Goal: Transaction & Acquisition: Purchase product/service

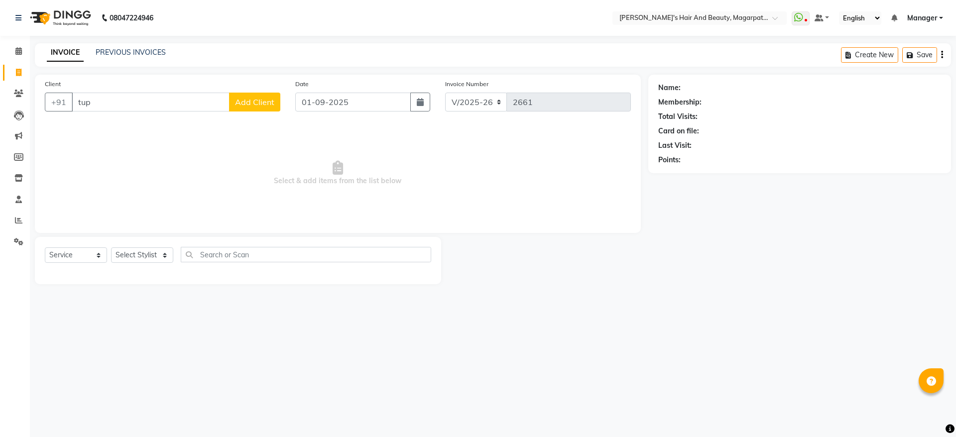
select select "4517"
select select "service"
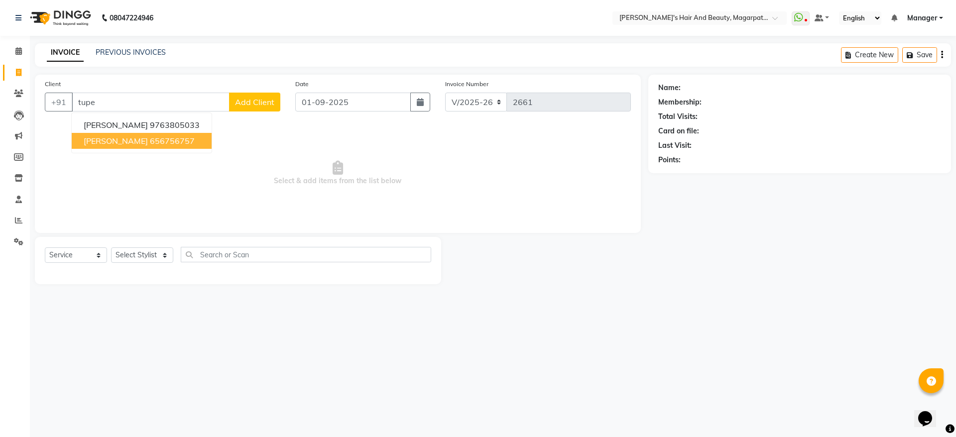
click at [118, 145] on span "[PERSON_NAME]" at bounding box center [116, 141] width 64 height 10
type input "656756757"
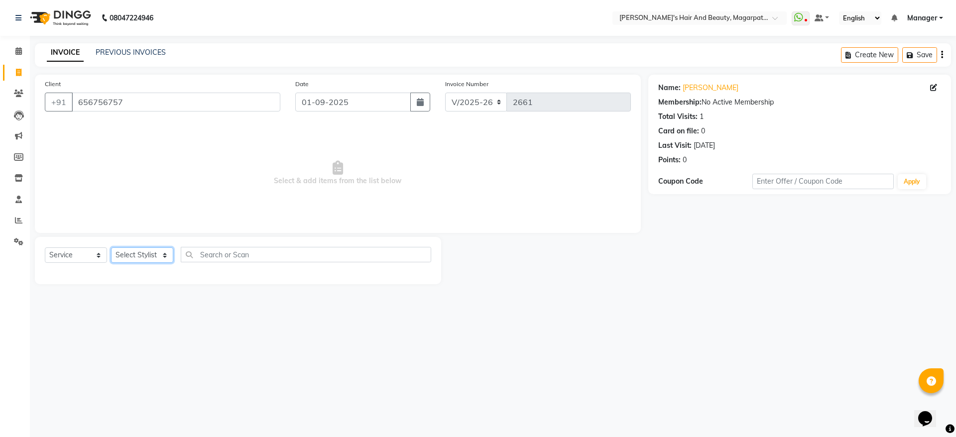
click at [133, 258] on select "Select Stylist [PERSON_NAME] Manager [PERSON_NAME] [PERSON_NAME] [PERSON_NAME]" at bounding box center [142, 254] width 62 height 15
select select "67454"
click at [111, 247] on select "Select Stylist [PERSON_NAME] Manager [PERSON_NAME] [PERSON_NAME] [PERSON_NAME]" at bounding box center [142, 254] width 62 height 15
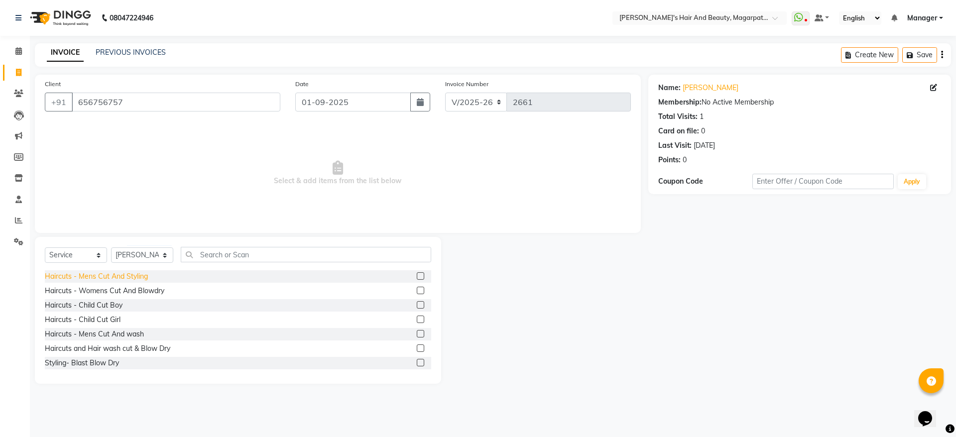
click at [130, 278] on div "Haircuts - Mens Cut And Styling" at bounding box center [96, 276] width 103 height 10
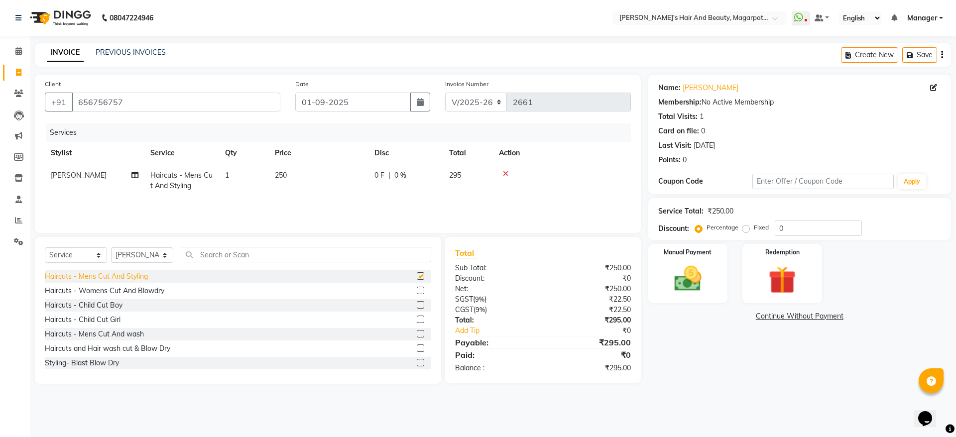
checkbox input "false"
click at [680, 285] on img at bounding box center [688, 278] width 46 height 33
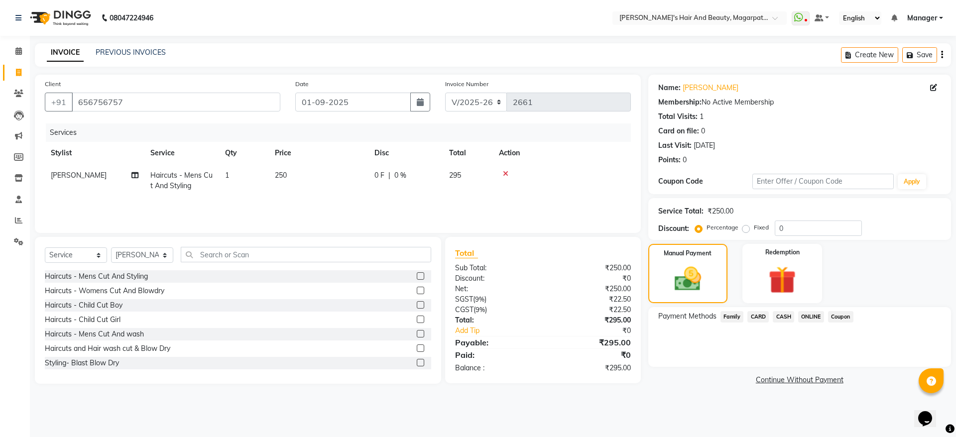
click at [758, 318] on span "CARD" at bounding box center [757, 316] width 21 height 11
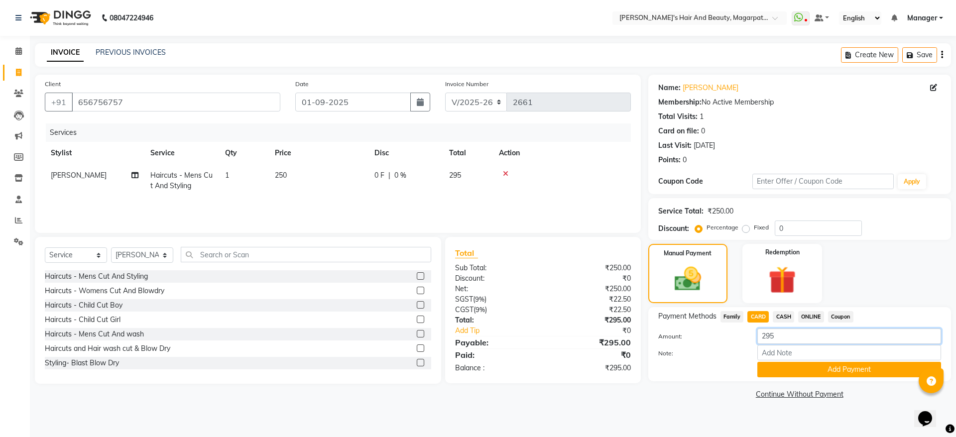
click at [792, 339] on input "295" at bounding box center [849, 336] width 184 height 15
type input "2"
type input "300"
click at [790, 370] on button "Add Payment" at bounding box center [849, 369] width 184 height 15
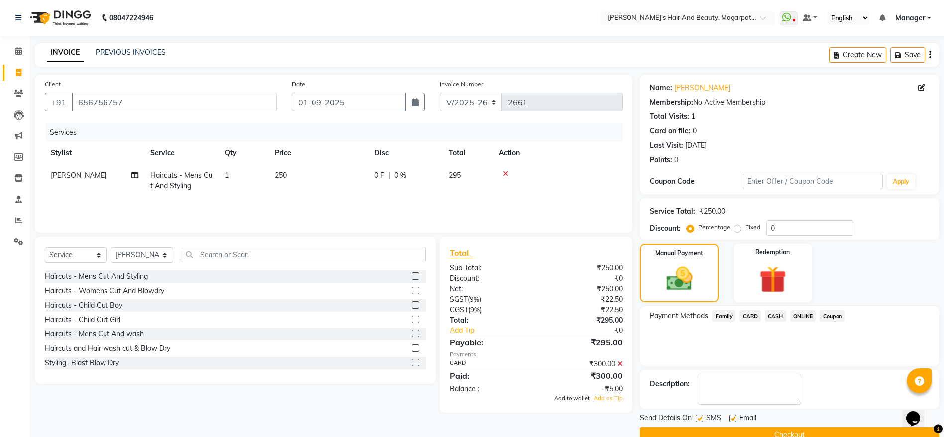
click at [564, 400] on span "Add to wallet" at bounding box center [572, 398] width 35 height 7
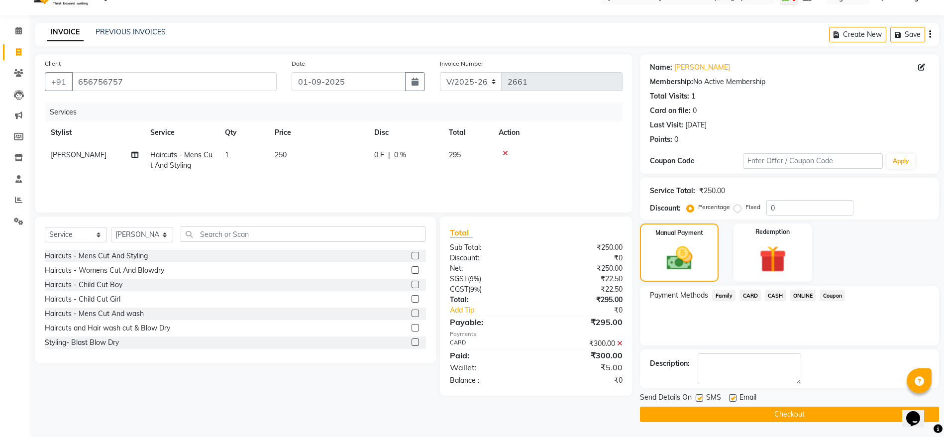
click at [763, 416] on button "Checkout" at bounding box center [789, 414] width 299 height 15
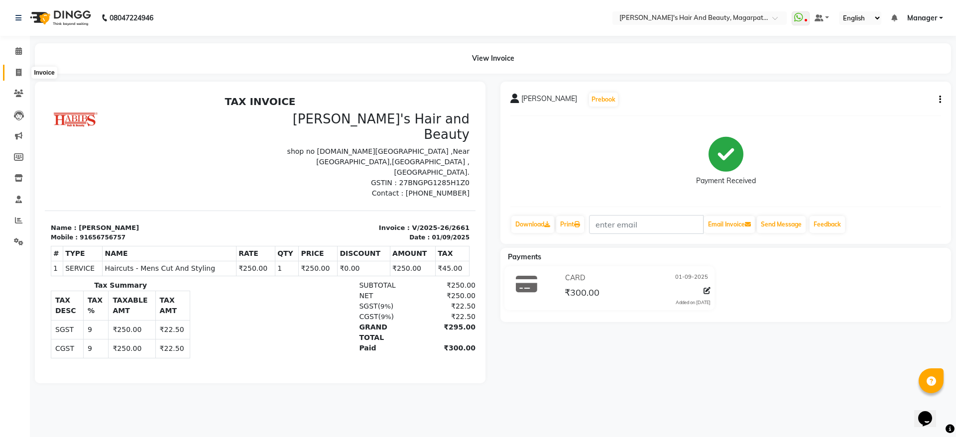
click at [16, 73] on icon at bounding box center [18, 72] width 5 height 7
select select "service"
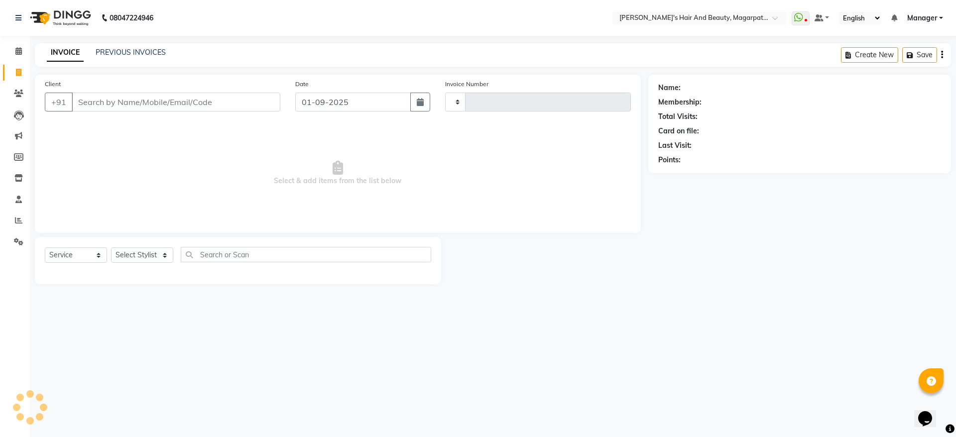
type input "2662"
select select "4517"
click at [101, 102] on input "Client" at bounding box center [176, 102] width 209 height 19
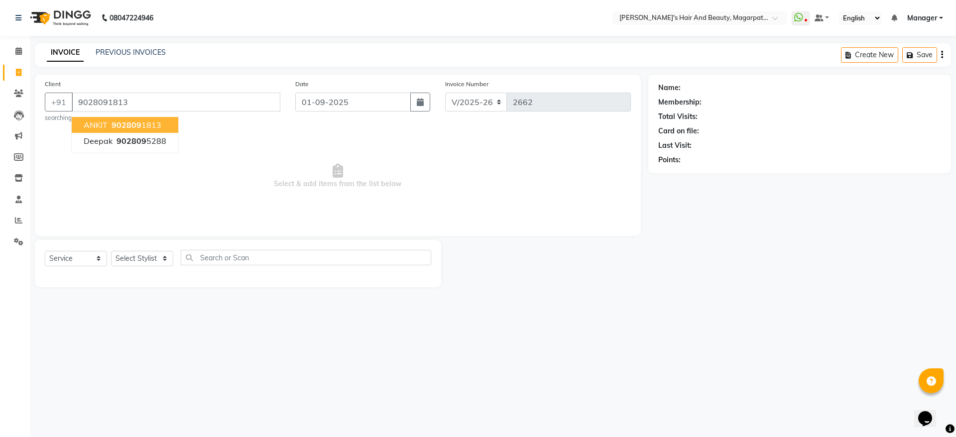
type input "9028091813"
click at [99, 126] on span "ANKIT" at bounding box center [96, 125] width 24 height 10
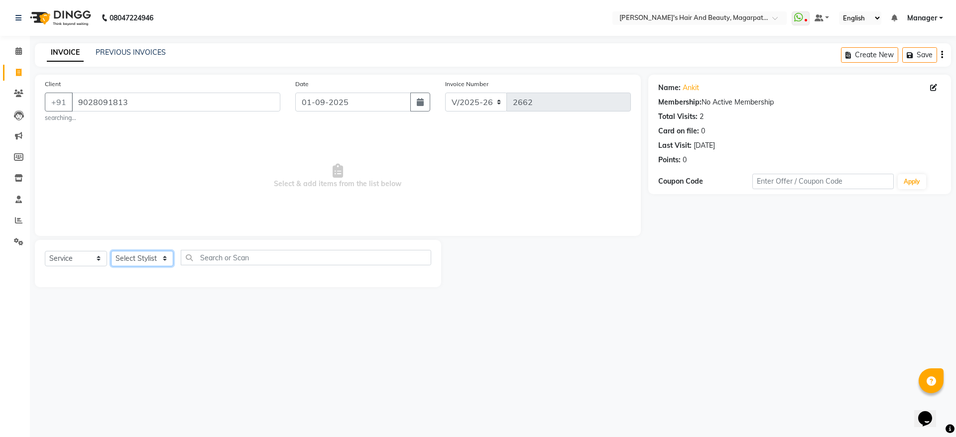
click at [132, 259] on select "Select Stylist [PERSON_NAME] Manager [PERSON_NAME] [PERSON_NAME] [PERSON_NAME]" at bounding box center [142, 258] width 62 height 15
select select "67454"
click at [111, 251] on select "Select Stylist [PERSON_NAME] Manager [PERSON_NAME] [PERSON_NAME] [PERSON_NAME]" at bounding box center [142, 258] width 62 height 15
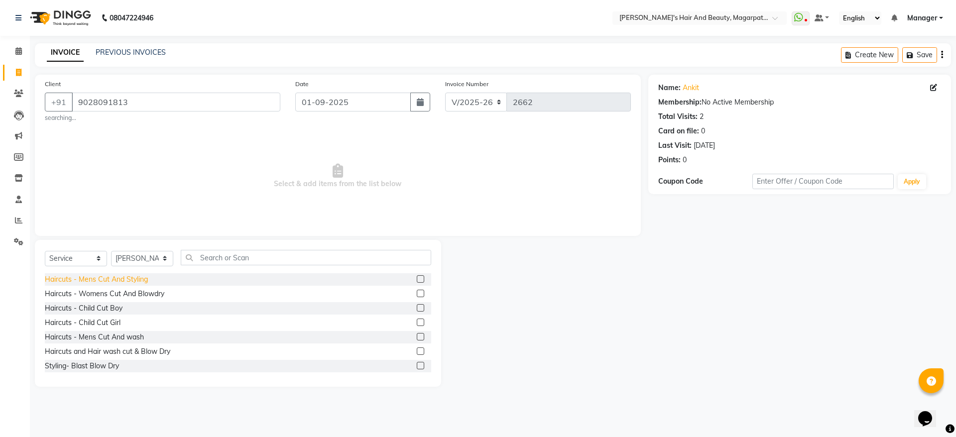
click at [126, 277] on div "Haircuts - Mens Cut And Styling" at bounding box center [96, 279] width 103 height 10
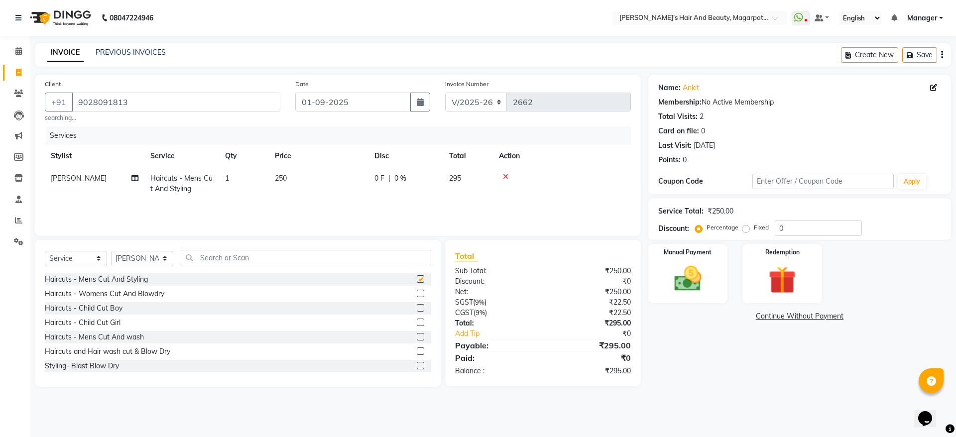
checkbox input "false"
click at [211, 258] on input "text" at bounding box center [306, 257] width 250 height 15
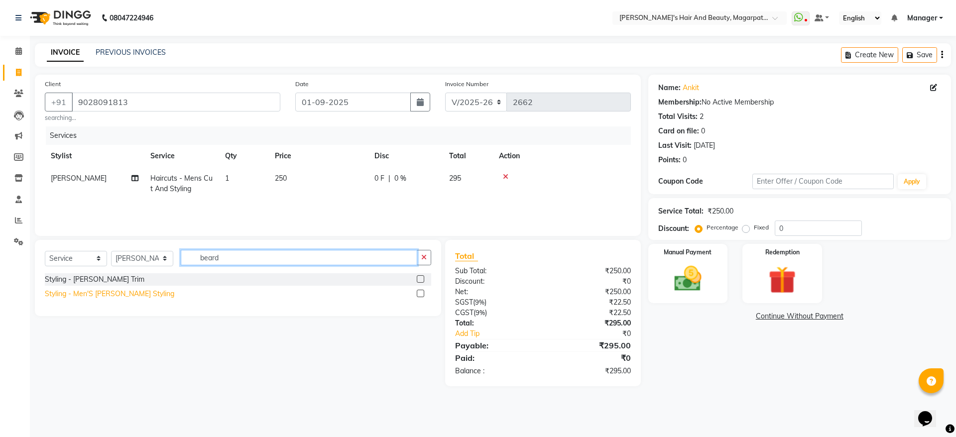
type input "beard"
click at [107, 296] on div "Styling - Men'S [PERSON_NAME] Styling" at bounding box center [109, 294] width 129 height 10
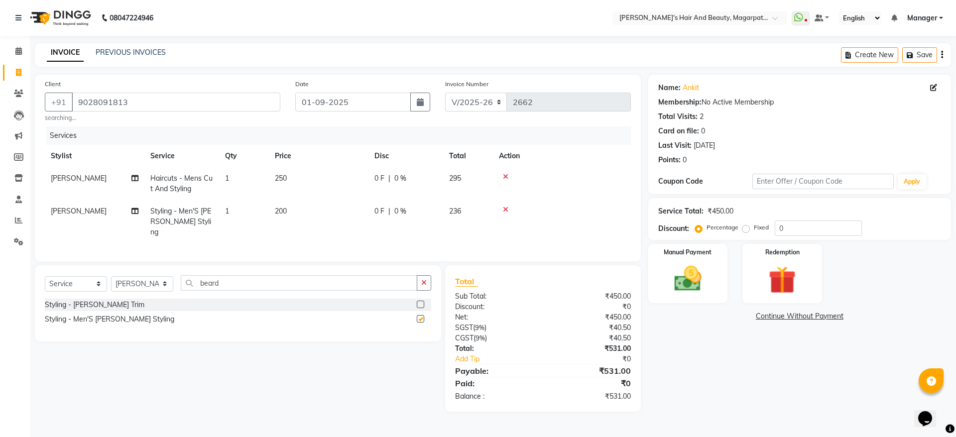
checkbox input "false"
click at [675, 283] on img at bounding box center [688, 278] width 46 height 33
click at [812, 313] on span "ONLINE" at bounding box center [811, 316] width 26 height 11
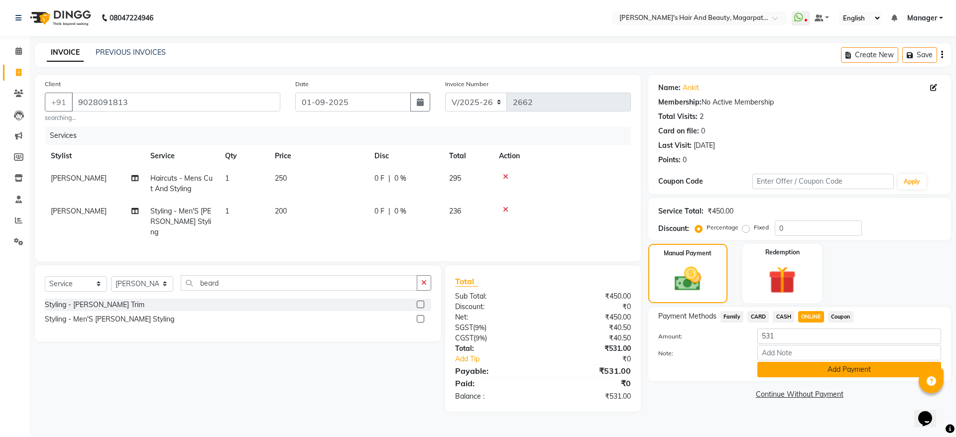
click at [808, 372] on button "Add Payment" at bounding box center [849, 369] width 184 height 15
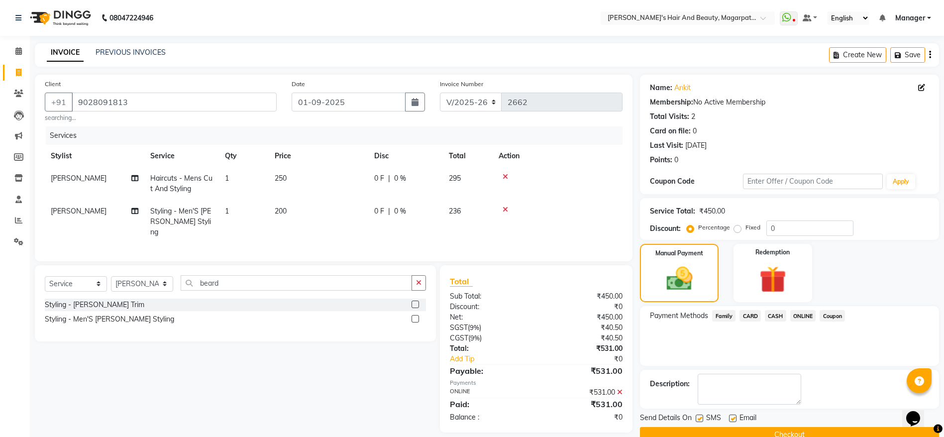
scroll to position [20, 0]
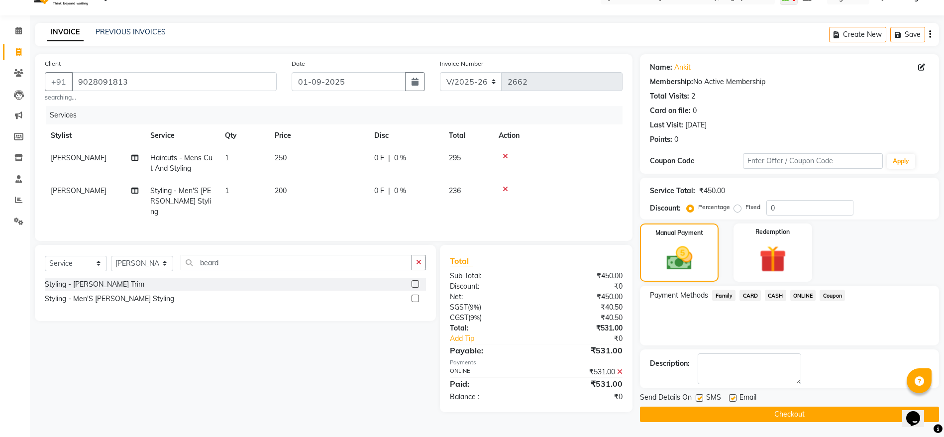
click at [779, 418] on button "Checkout" at bounding box center [789, 414] width 299 height 15
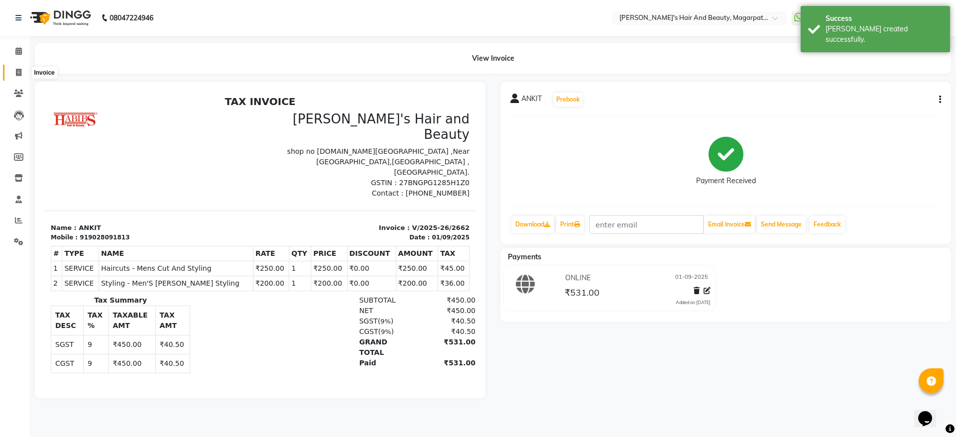
click at [22, 71] on span at bounding box center [18, 72] width 17 height 11
select select "service"
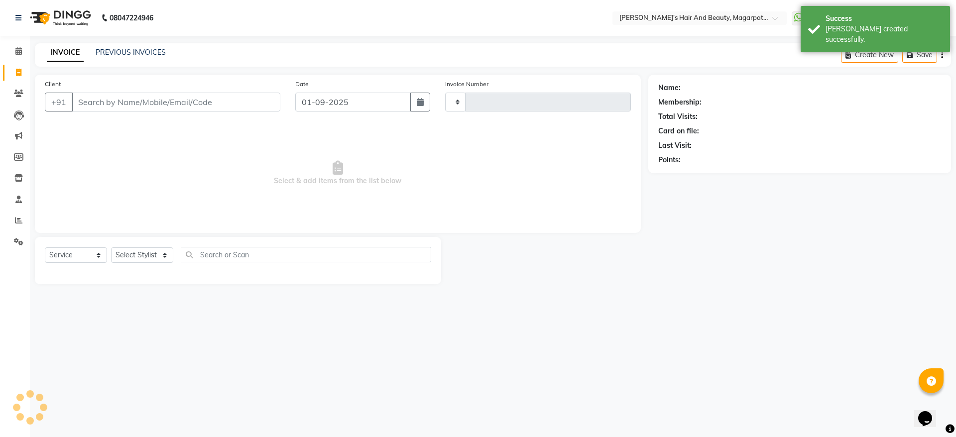
type input "2663"
select select "4517"
click at [86, 104] on input "Client" at bounding box center [176, 102] width 209 height 19
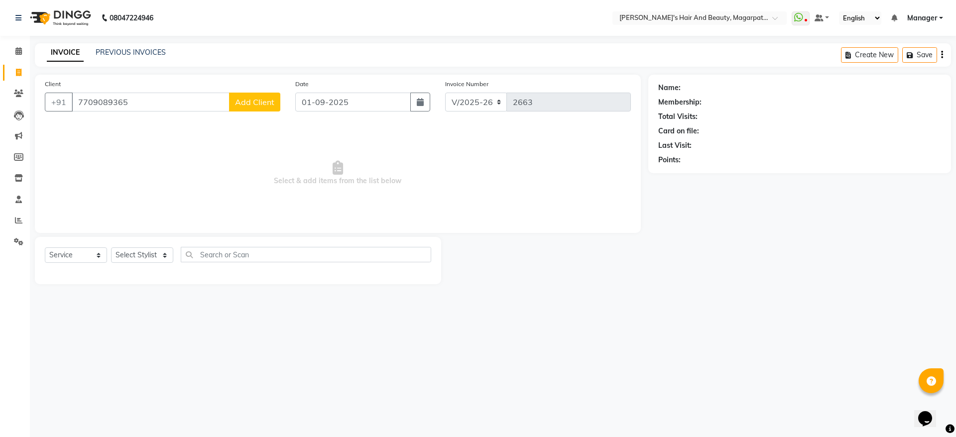
type input "7709089365"
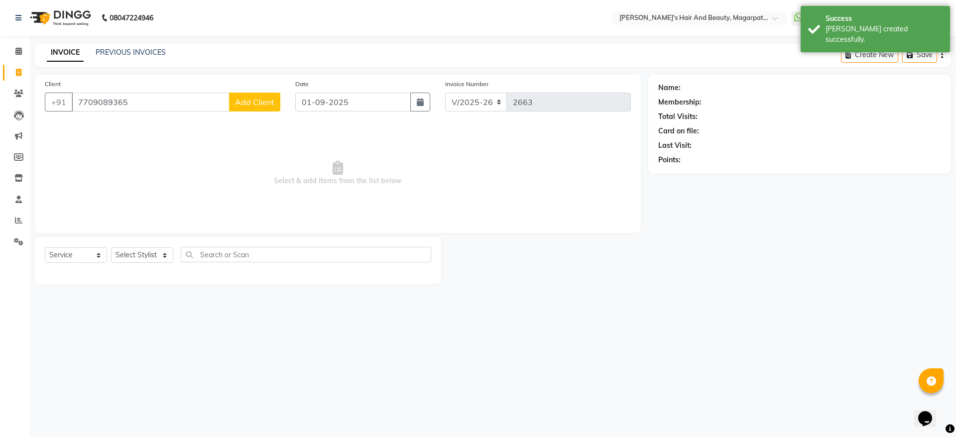
click at [243, 106] on span "Add Client" at bounding box center [254, 102] width 39 height 10
select select "22"
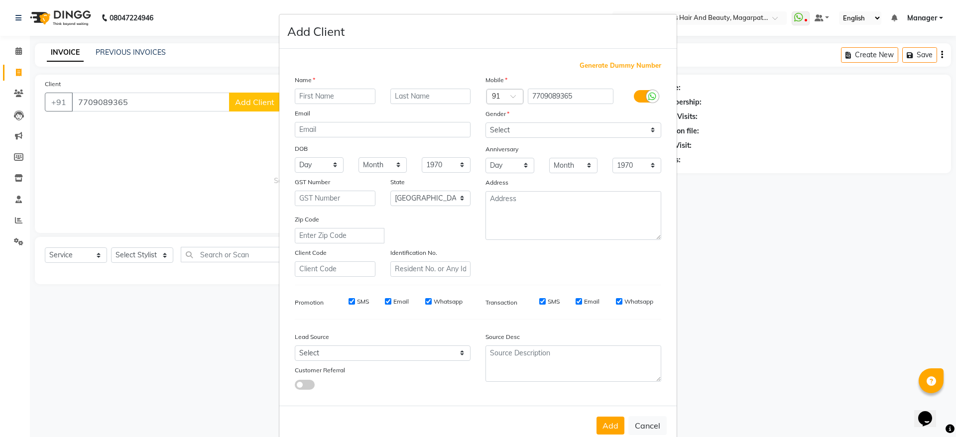
click at [312, 92] on input "text" at bounding box center [335, 96] width 81 height 15
type input "[PERSON_NAME]"
click at [549, 128] on select "Select [DEMOGRAPHIC_DATA] [DEMOGRAPHIC_DATA] Other Prefer Not To Say" at bounding box center [573, 129] width 176 height 15
select select "[DEMOGRAPHIC_DATA]"
click at [485, 122] on select "Select [DEMOGRAPHIC_DATA] [DEMOGRAPHIC_DATA] Other Prefer Not To Say" at bounding box center [573, 129] width 176 height 15
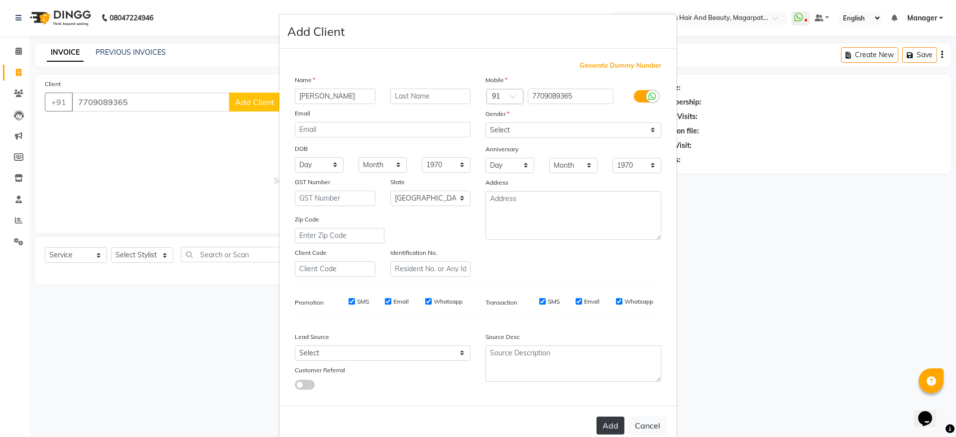
click at [599, 418] on button "Add" at bounding box center [610, 426] width 28 height 18
select select
select select "null"
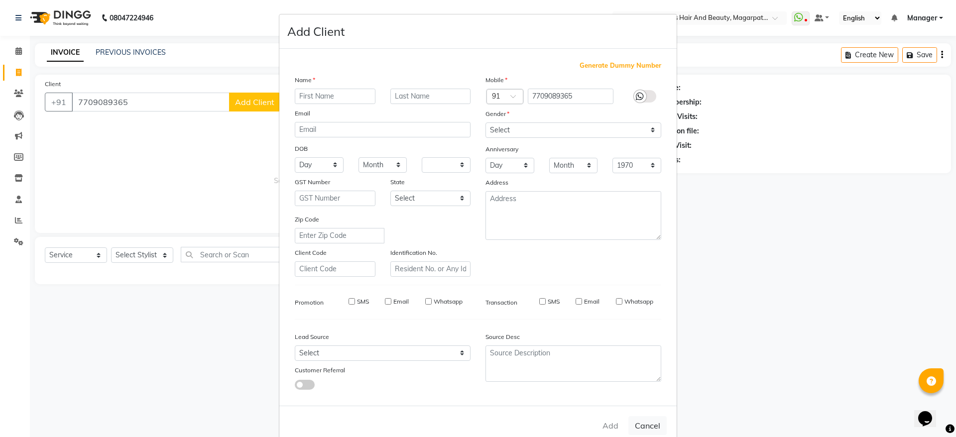
select select
checkbox input "false"
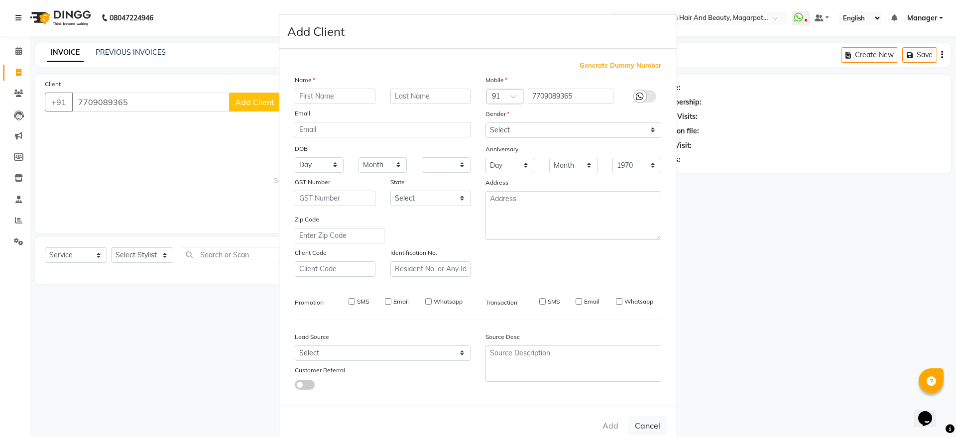
checkbox input "false"
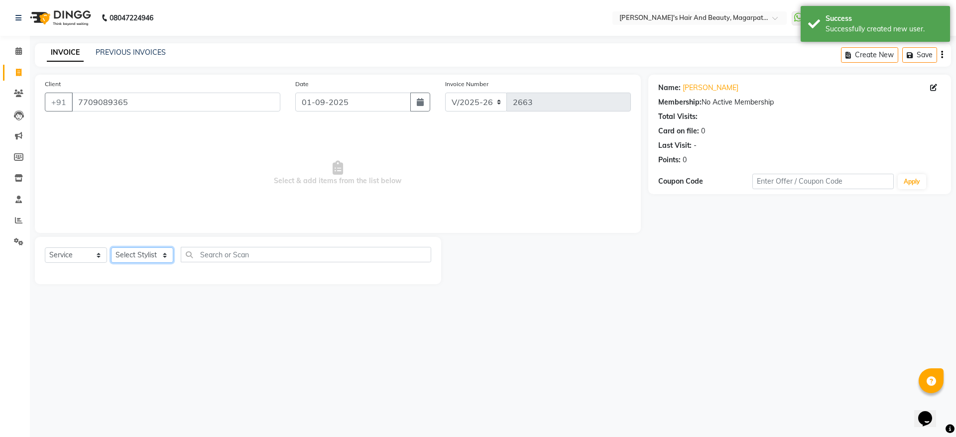
click at [154, 254] on select "Select Stylist [PERSON_NAME] Manager [PERSON_NAME] [PERSON_NAME] [PERSON_NAME]" at bounding box center [142, 254] width 62 height 15
select select "67443"
click at [111, 247] on select "Select Stylist [PERSON_NAME] Manager [PERSON_NAME] [PERSON_NAME] [PERSON_NAME]" at bounding box center [142, 254] width 62 height 15
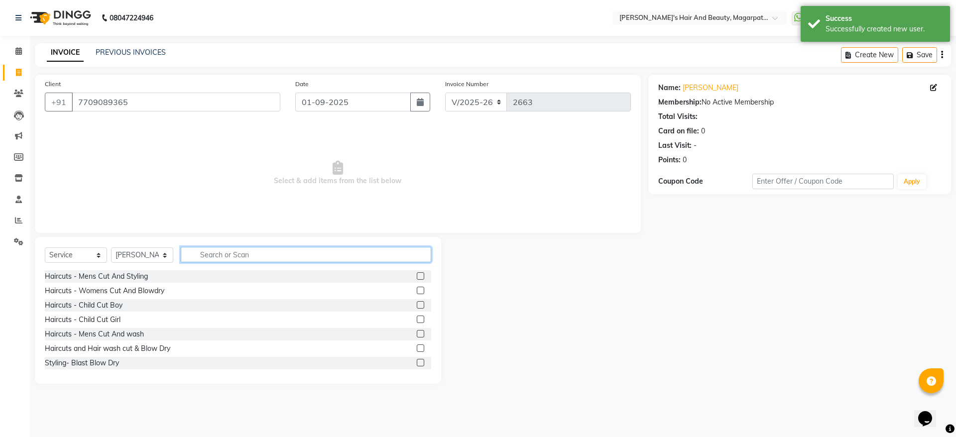
click at [231, 253] on input "text" at bounding box center [306, 254] width 250 height 15
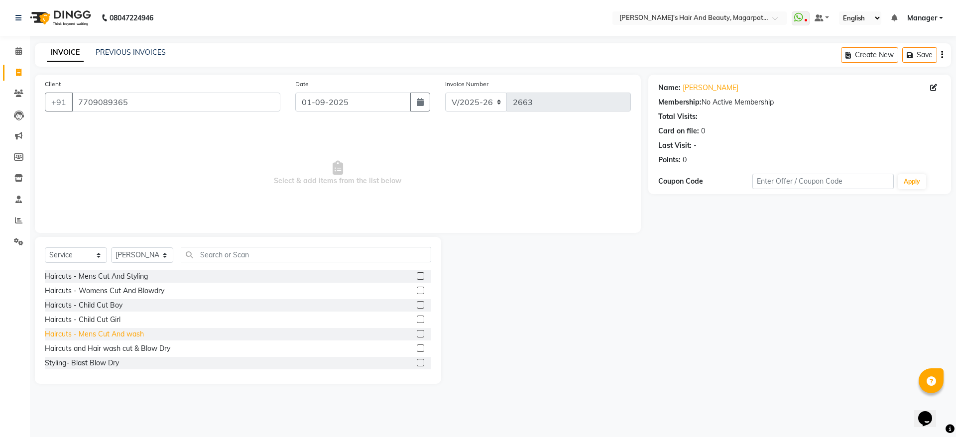
click at [129, 332] on div "Haircuts - Mens Cut And wash" at bounding box center [94, 334] width 99 height 10
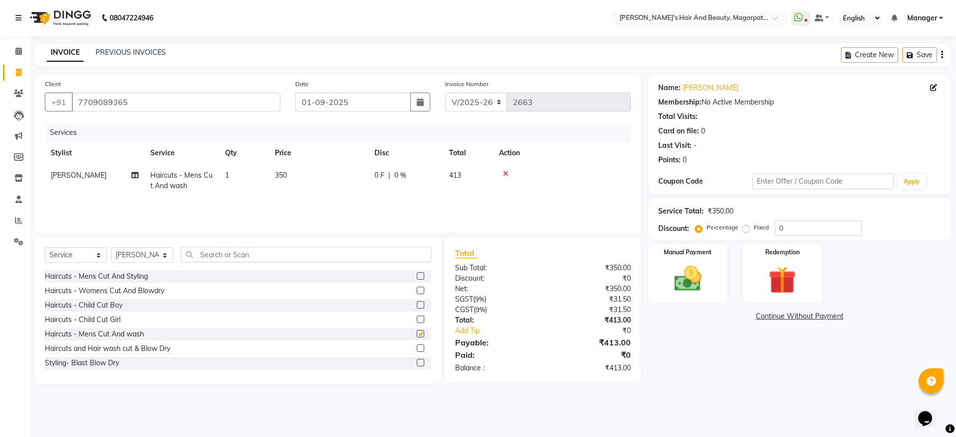
checkbox input "false"
click at [215, 251] on input "text" at bounding box center [306, 254] width 250 height 15
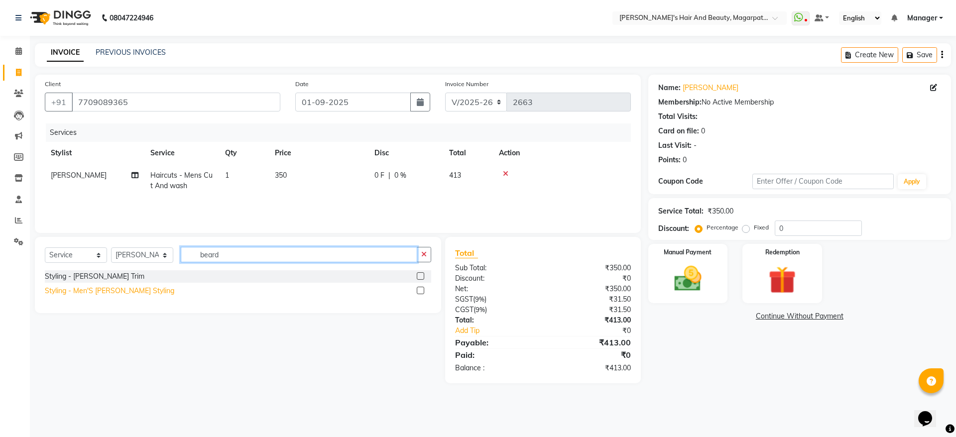
type input "beard"
click at [135, 289] on div "Styling - Men'S [PERSON_NAME] Styling" at bounding box center [109, 291] width 129 height 10
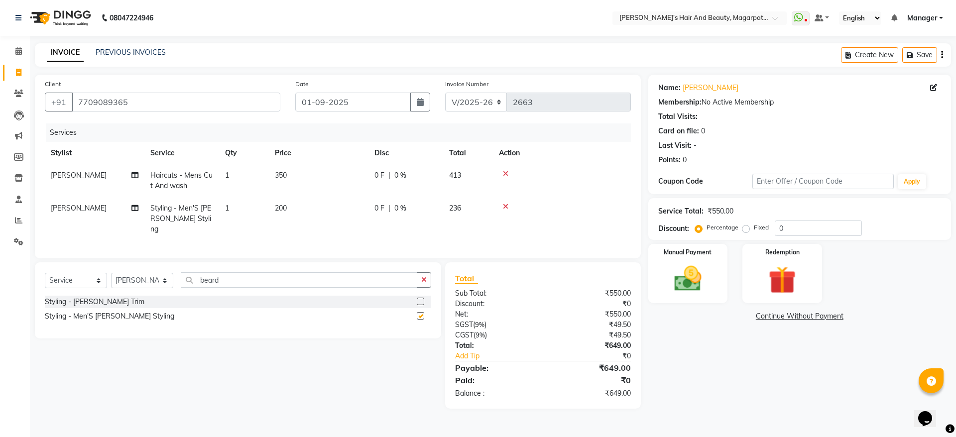
checkbox input "false"
click at [689, 280] on img at bounding box center [688, 278] width 46 height 33
click at [817, 315] on span "ONLINE" at bounding box center [811, 316] width 26 height 11
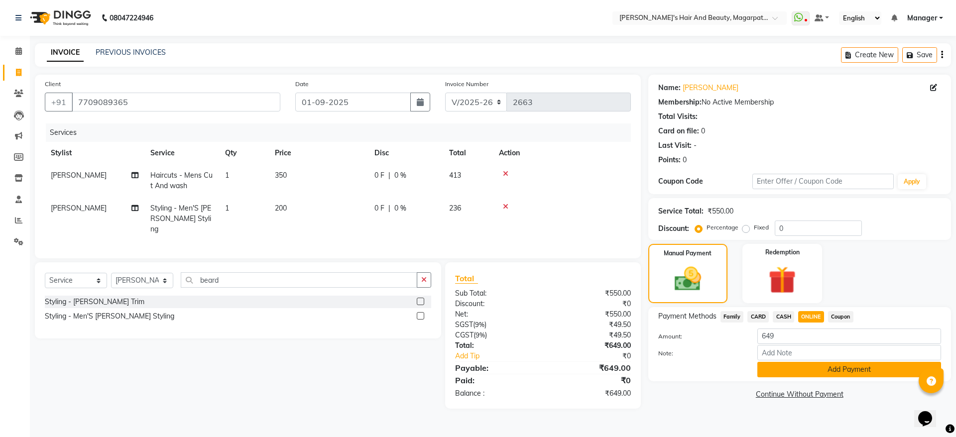
click at [808, 370] on button "Add Payment" at bounding box center [849, 369] width 184 height 15
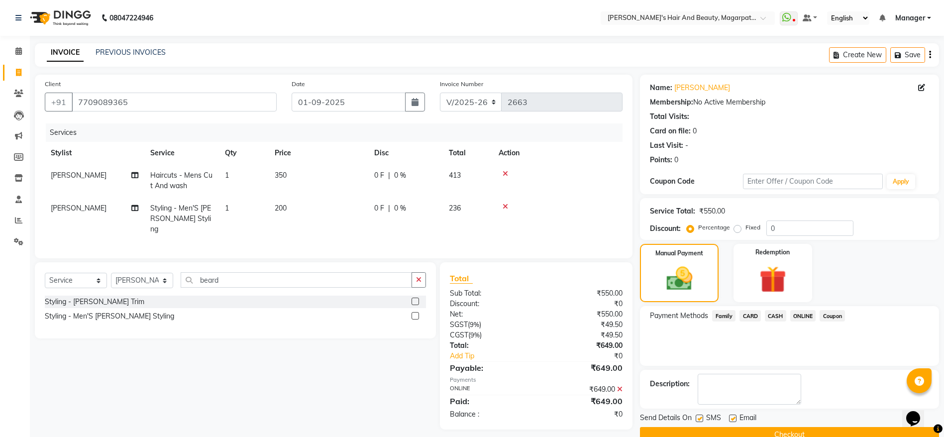
scroll to position [20, 0]
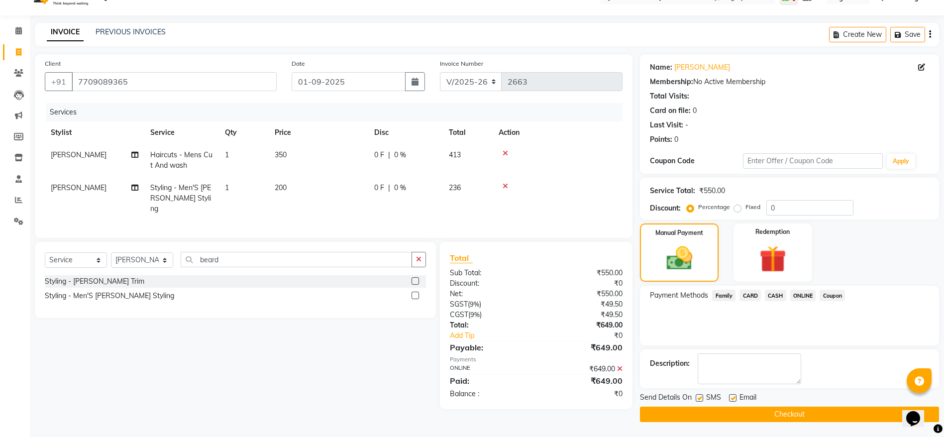
click at [787, 419] on button "Checkout" at bounding box center [789, 414] width 299 height 15
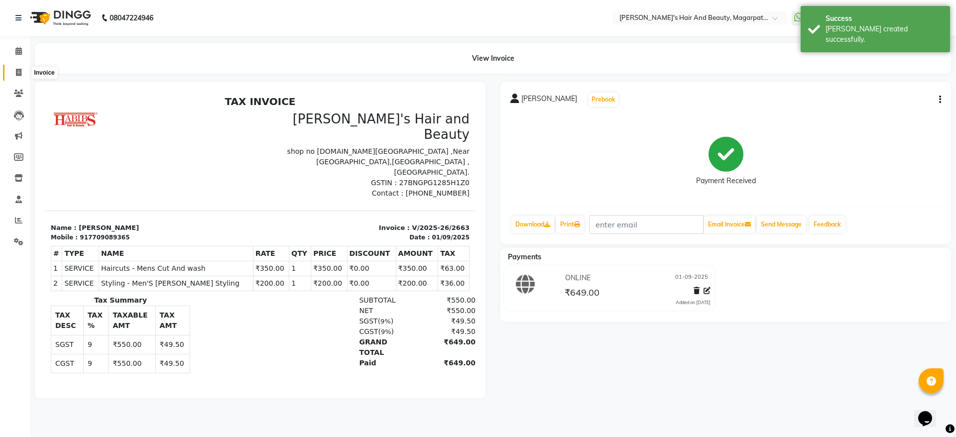
click at [17, 70] on icon at bounding box center [18, 72] width 5 height 7
select select "service"
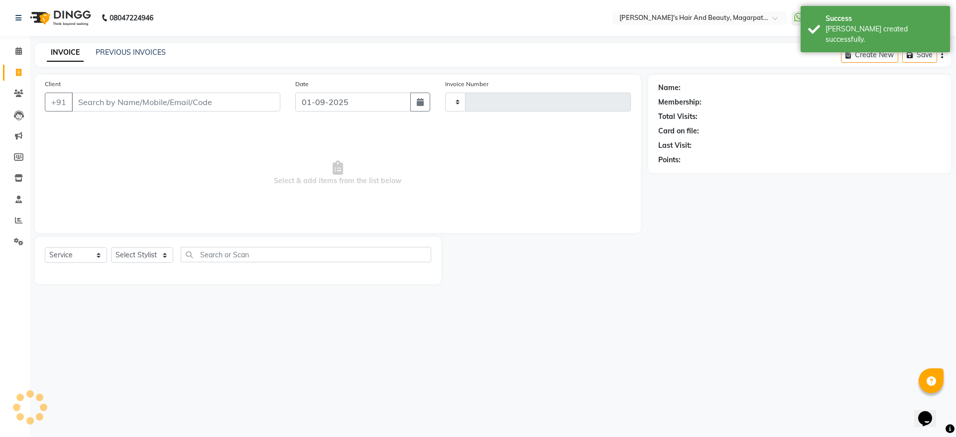
type input "2664"
select select "4517"
click at [96, 106] on input "Client" at bounding box center [176, 102] width 209 height 19
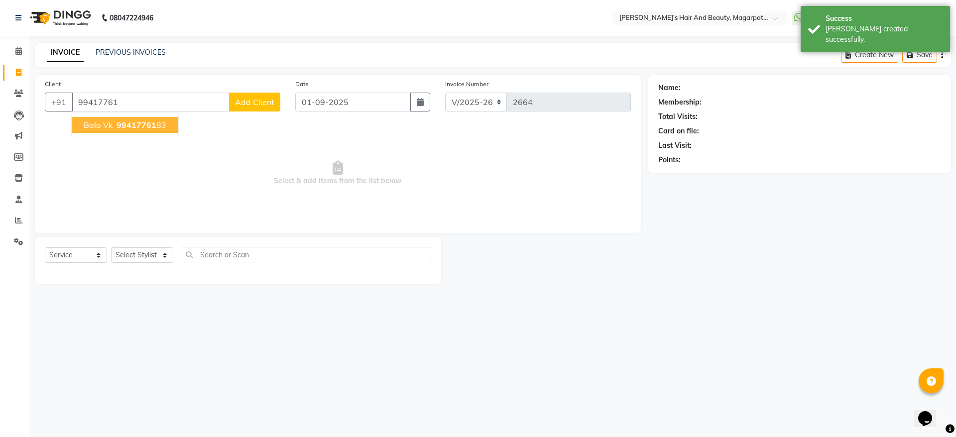
click at [104, 128] on span "Bala Vk" at bounding box center [98, 125] width 29 height 10
type input "9941776183"
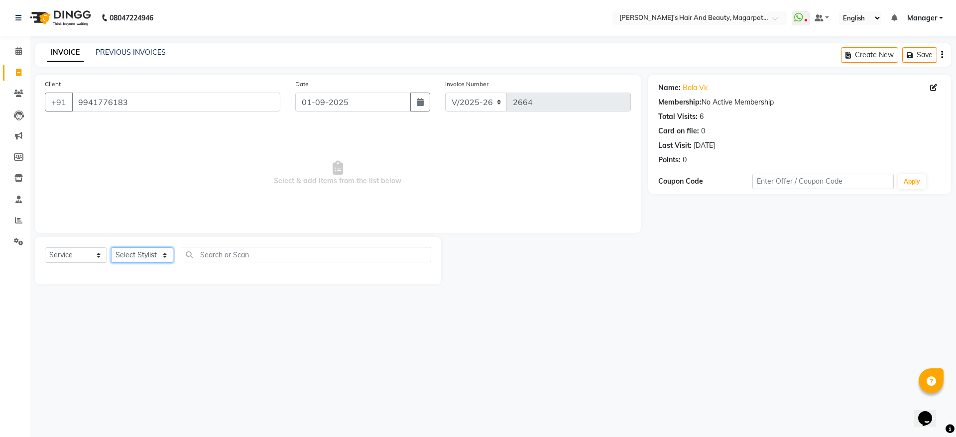
click at [137, 254] on select "Select Stylist [PERSON_NAME] Manager [PERSON_NAME] [PERSON_NAME] [PERSON_NAME]" at bounding box center [142, 254] width 62 height 15
select select "25867"
click at [111, 247] on select "Select Stylist [PERSON_NAME] Manager [PERSON_NAME] [PERSON_NAME] [PERSON_NAME]" at bounding box center [142, 254] width 62 height 15
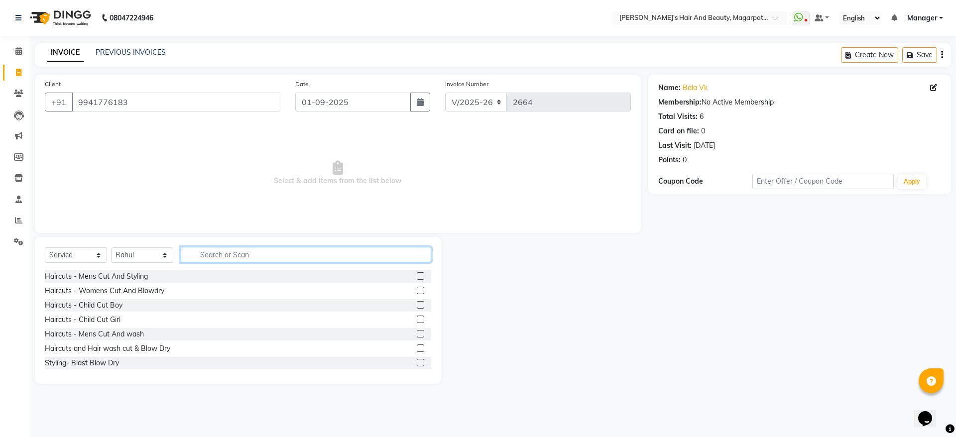
click at [231, 252] on input "text" at bounding box center [306, 254] width 250 height 15
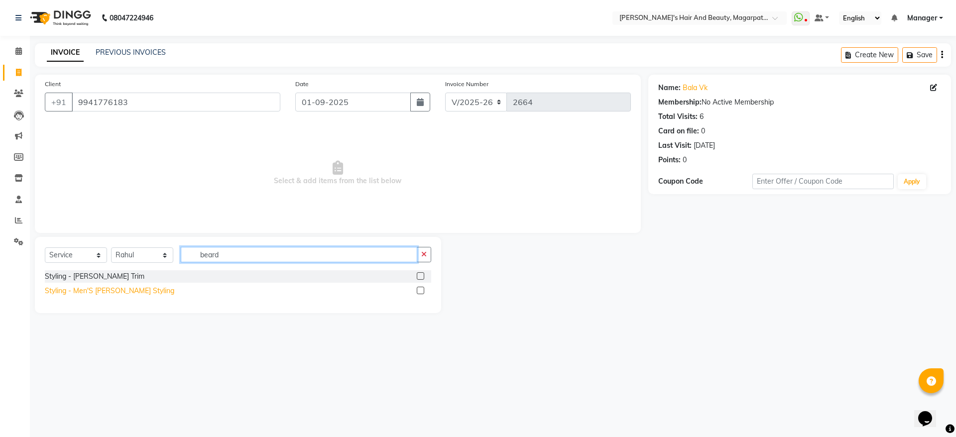
type input "beard"
click at [118, 291] on div "Styling - Men'S [PERSON_NAME] Styling" at bounding box center [109, 291] width 129 height 10
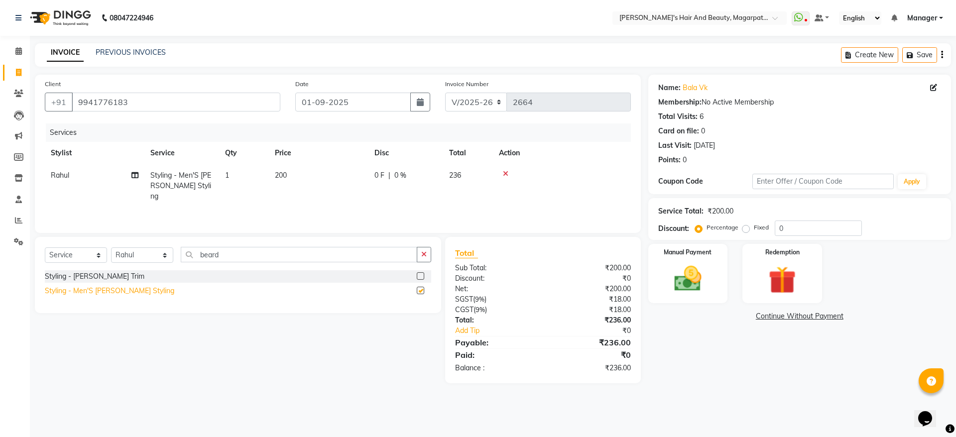
checkbox input "false"
click at [688, 269] on img at bounding box center [688, 278] width 46 height 33
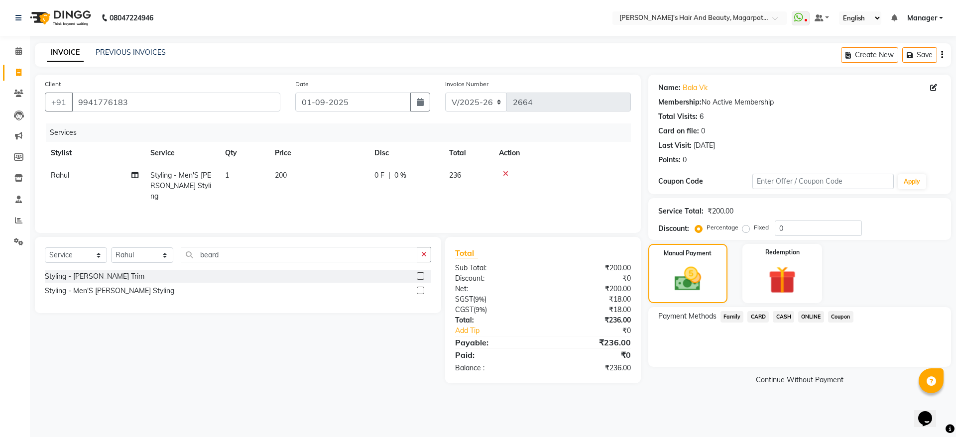
click at [807, 318] on span "ONLINE" at bounding box center [811, 316] width 26 height 11
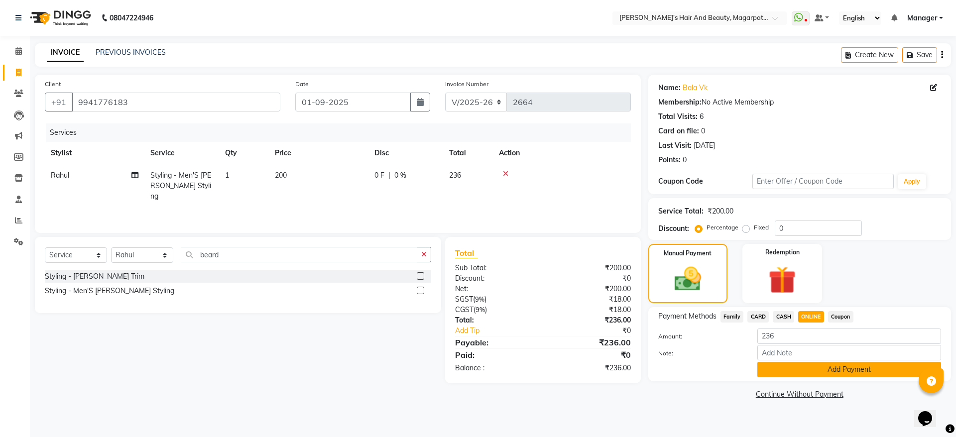
click at [816, 369] on button "Add Payment" at bounding box center [849, 369] width 184 height 15
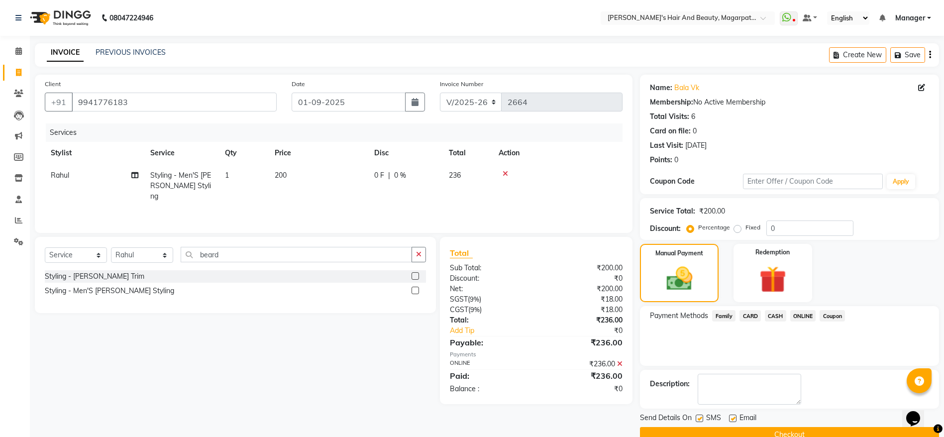
scroll to position [20, 0]
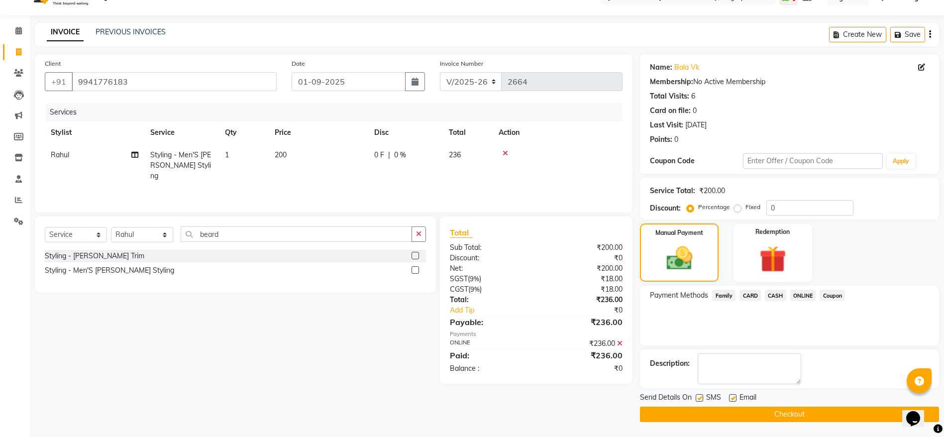
click at [789, 414] on button "Checkout" at bounding box center [789, 414] width 299 height 15
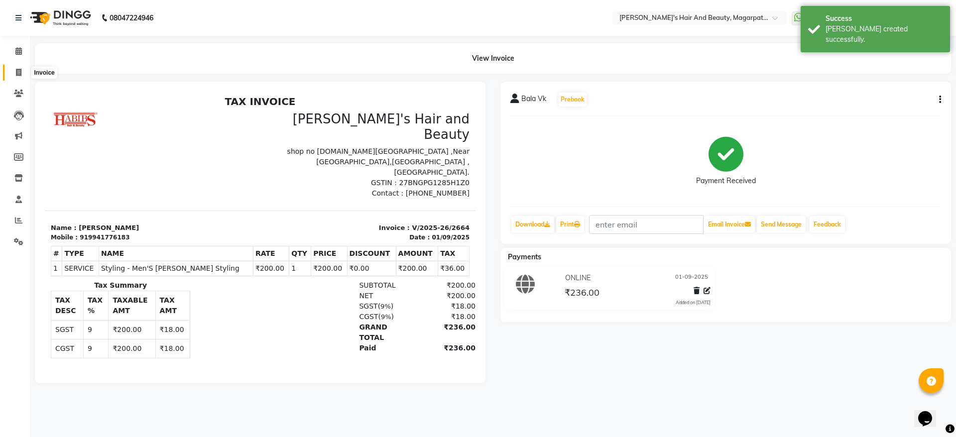
click at [16, 71] on icon at bounding box center [18, 72] width 5 height 7
select select "4517"
select select "service"
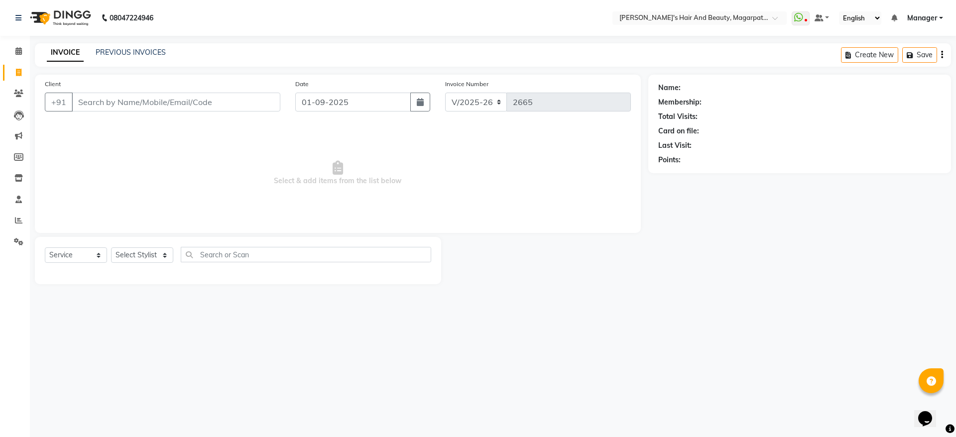
click at [99, 102] on input "Client" at bounding box center [176, 102] width 209 height 19
type input "9009281222"
click at [246, 104] on span "Add Client" at bounding box center [254, 102] width 39 height 10
select select "22"
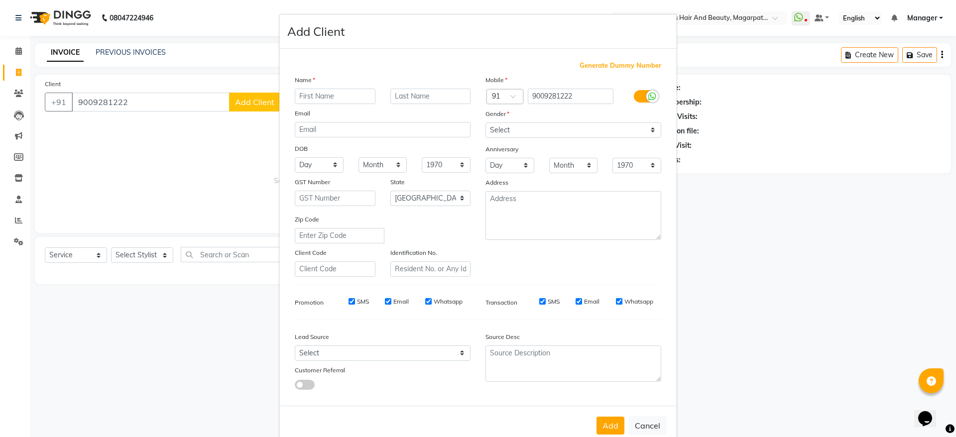
click at [302, 96] on input "text" at bounding box center [335, 96] width 81 height 15
type input "Prerna"
click at [504, 126] on select "Select [DEMOGRAPHIC_DATA] [DEMOGRAPHIC_DATA] Other Prefer Not To Say" at bounding box center [573, 129] width 176 height 15
select select "[DEMOGRAPHIC_DATA]"
click at [485, 122] on select "Select [DEMOGRAPHIC_DATA] [DEMOGRAPHIC_DATA] Other Prefer Not To Say" at bounding box center [573, 129] width 176 height 15
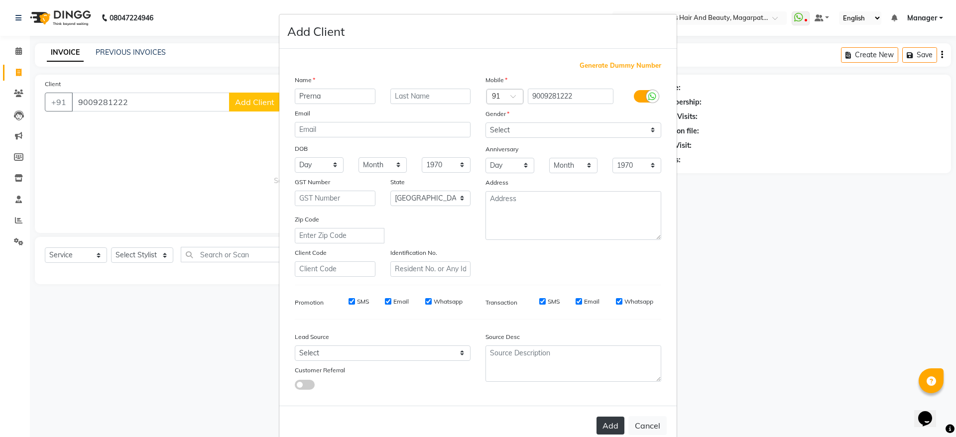
click at [611, 422] on button "Add" at bounding box center [610, 426] width 28 height 18
select select
select select "null"
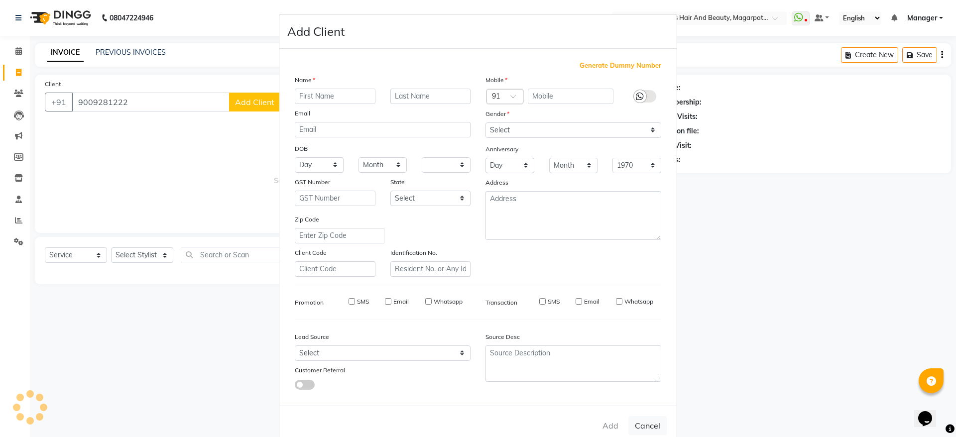
select select
checkbox input "false"
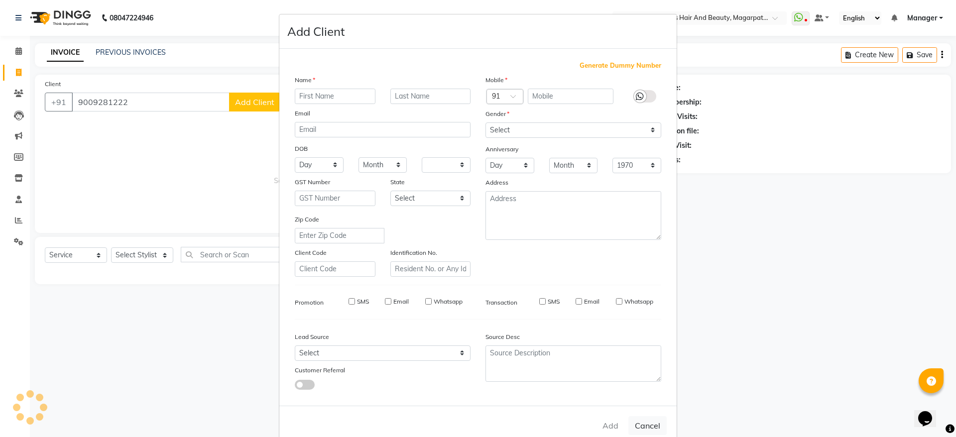
checkbox input "false"
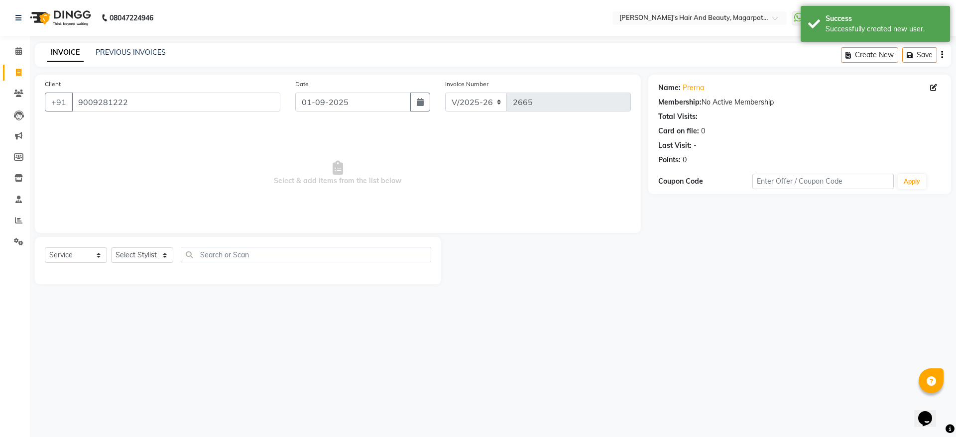
click at [753, 310] on div "08047224946 Select Location × [PERSON_NAME]'s Hair And Beauty, Magarpatta City …" at bounding box center [478, 218] width 956 height 437
click at [133, 255] on select "Select Stylist [PERSON_NAME] Manager [PERSON_NAME] [PERSON_NAME] [PERSON_NAME]" at bounding box center [142, 254] width 62 height 15
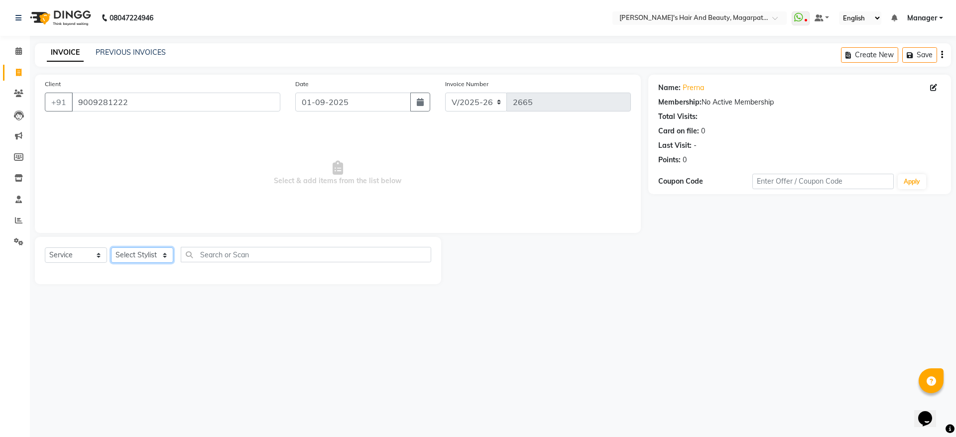
select select "67443"
click at [111, 247] on select "Select Stylist [PERSON_NAME] Manager [PERSON_NAME] [PERSON_NAME] [PERSON_NAME]" at bounding box center [142, 254] width 62 height 15
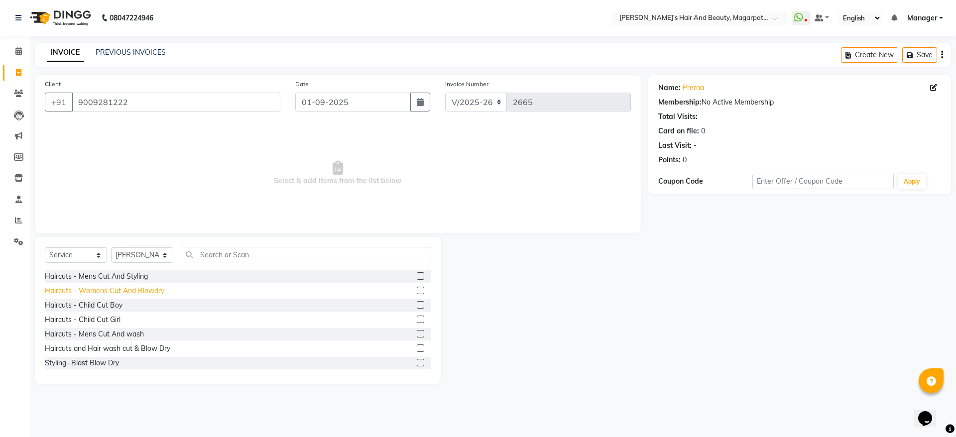
click at [131, 290] on div "Haircuts - Womens Cut And Blowdry" at bounding box center [104, 291] width 119 height 10
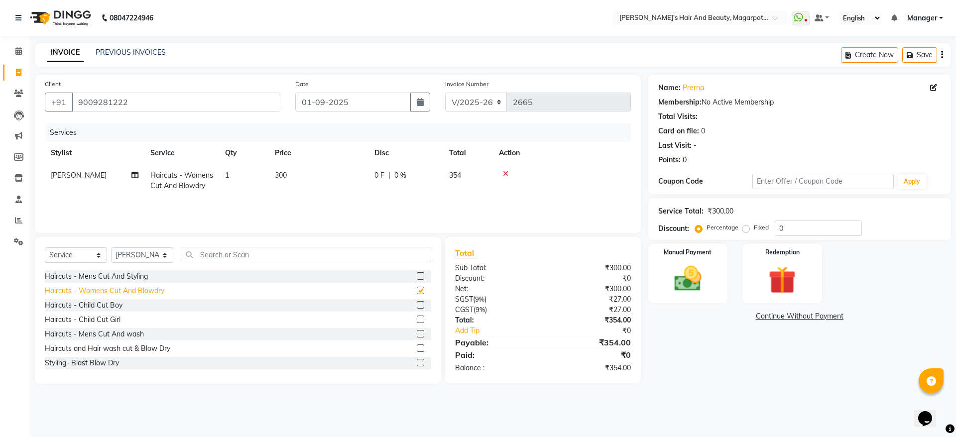
checkbox input "false"
click at [686, 267] on img at bounding box center [688, 278] width 46 height 33
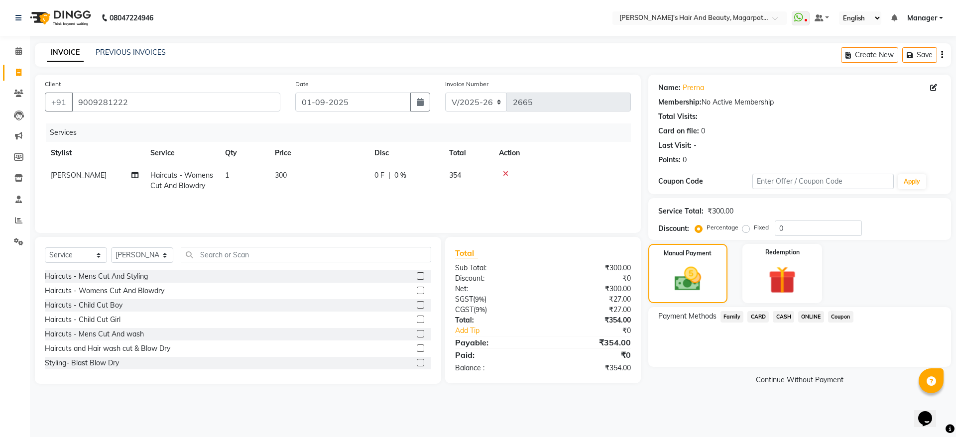
click at [818, 313] on span "ONLINE" at bounding box center [811, 316] width 26 height 11
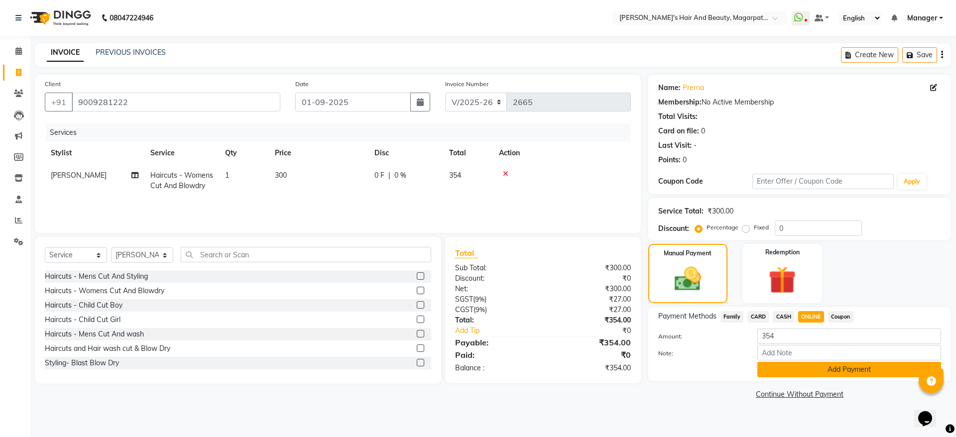
click at [816, 368] on button "Add Payment" at bounding box center [849, 369] width 184 height 15
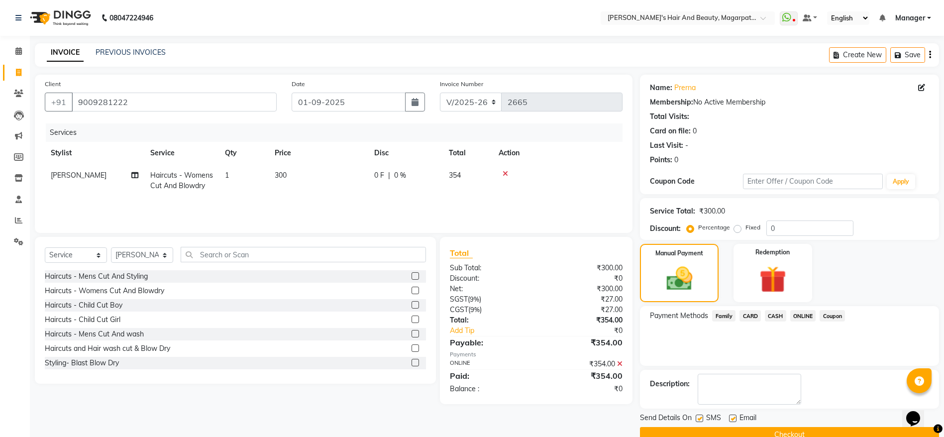
scroll to position [20, 0]
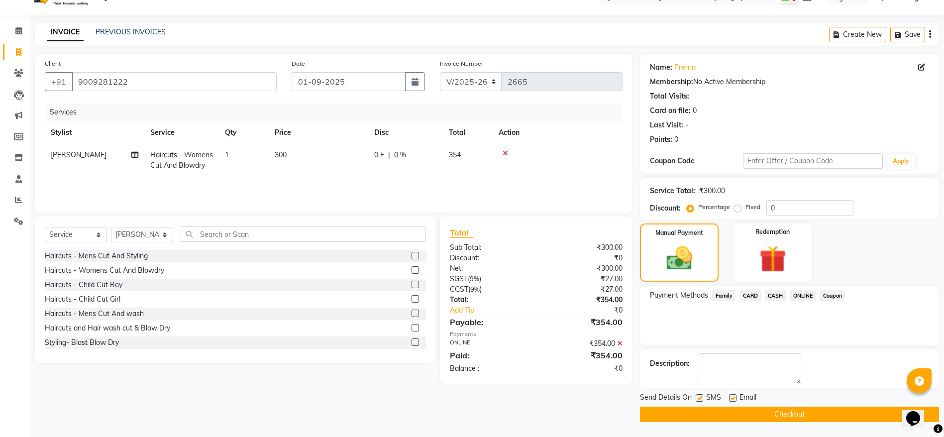
click at [786, 413] on button "Checkout" at bounding box center [789, 414] width 299 height 15
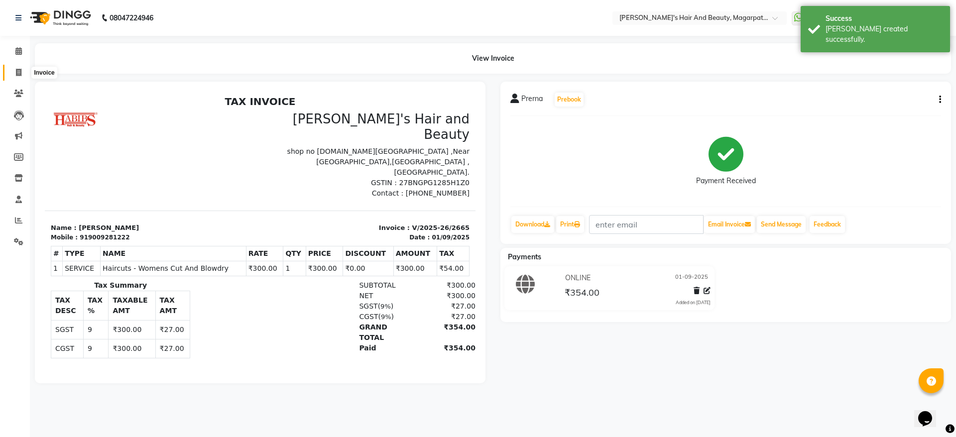
click at [18, 75] on icon at bounding box center [18, 72] width 5 height 7
select select "4517"
select select "service"
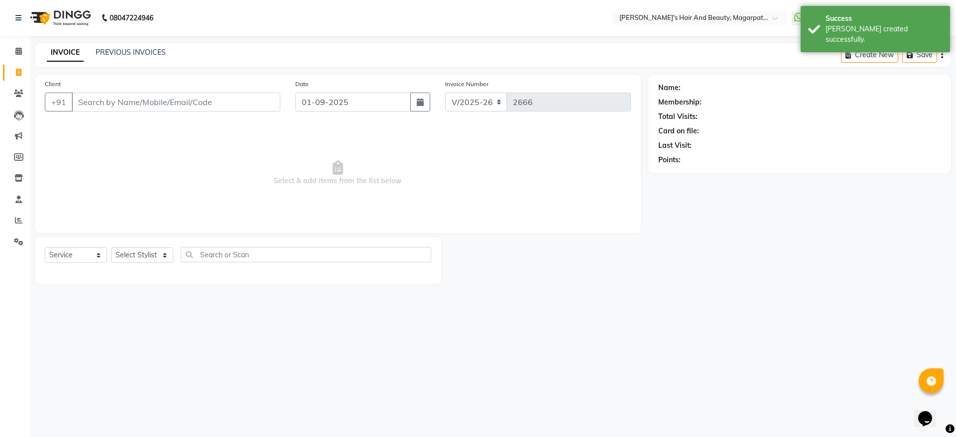
click at [108, 106] on input "Client" at bounding box center [176, 102] width 209 height 19
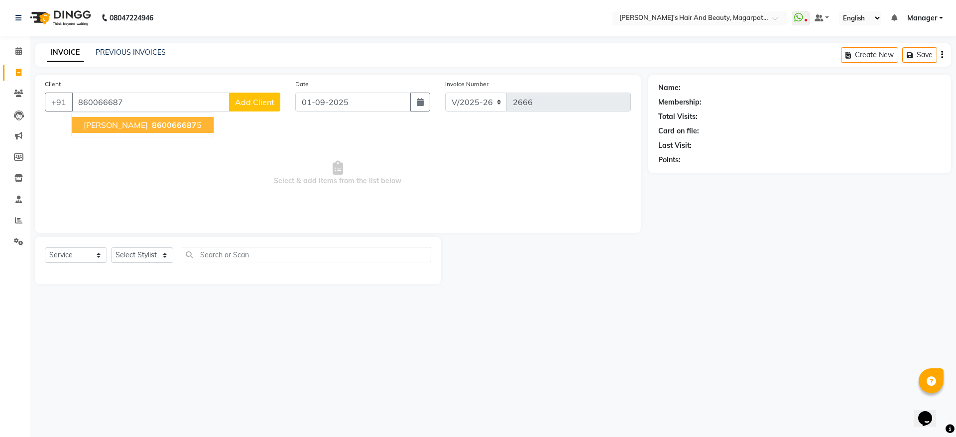
click at [152, 129] on span "860066687" at bounding box center [174, 125] width 45 height 10
type input "8600666875"
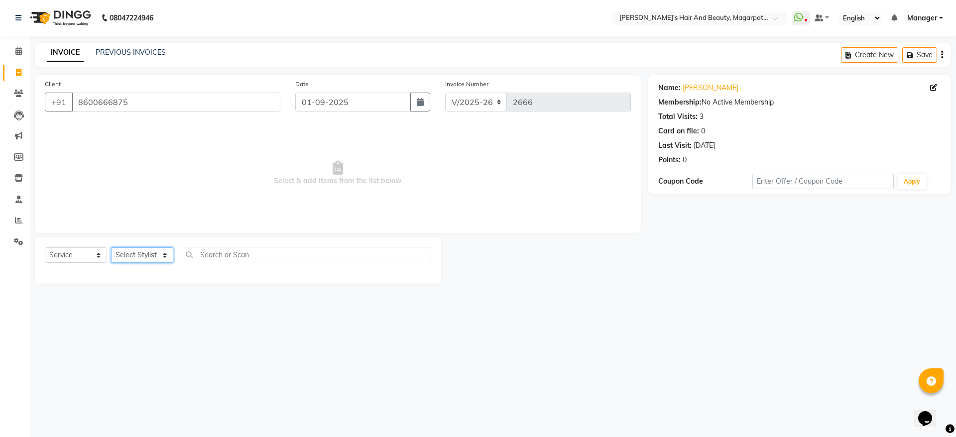
click at [148, 256] on select "Select Stylist [PERSON_NAME] Manager [PERSON_NAME] [PERSON_NAME] [PERSON_NAME]" at bounding box center [142, 254] width 62 height 15
select select "67454"
click at [111, 247] on select "Select Stylist [PERSON_NAME] Manager [PERSON_NAME] [PERSON_NAME] [PERSON_NAME]" at bounding box center [142, 254] width 62 height 15
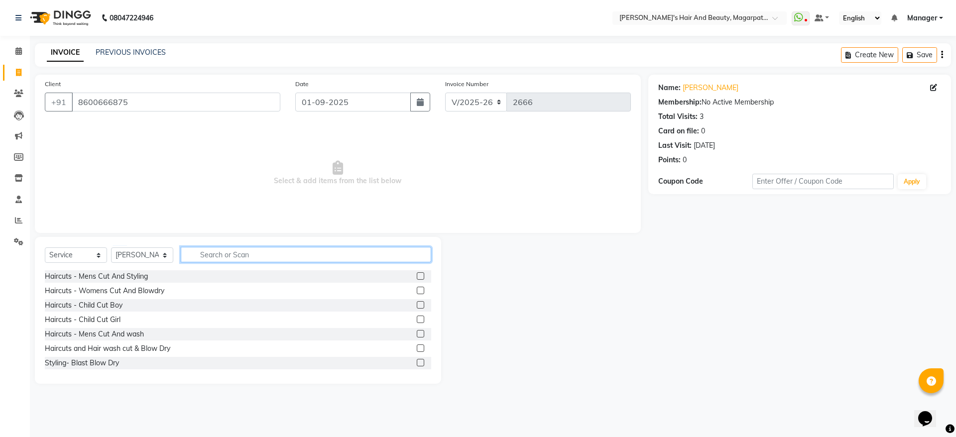
click at [202, 253] on input "text" at bounding box center [306, 254] width 250 height 15
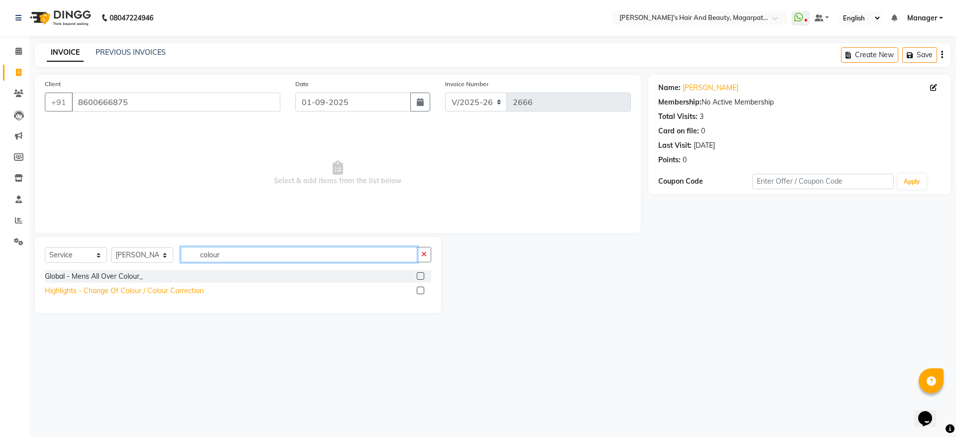
type input "colour"
click at [138, 293] on div "Highlights - Change Of Colour / Colour Correction" at bounding box center [124, 291] width 159 height 10
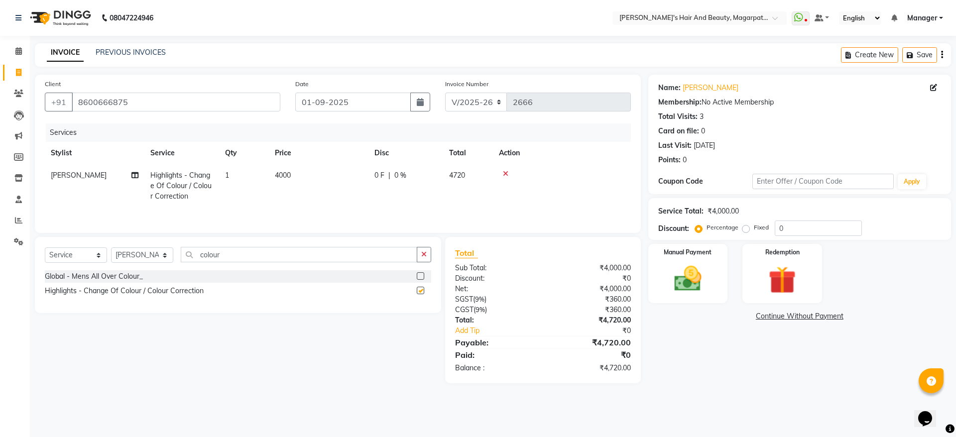
checkbox input "false"
click at [287, 170] on td "4000" at bounding box center [319, 185] width 100 height 43
select select "67454"
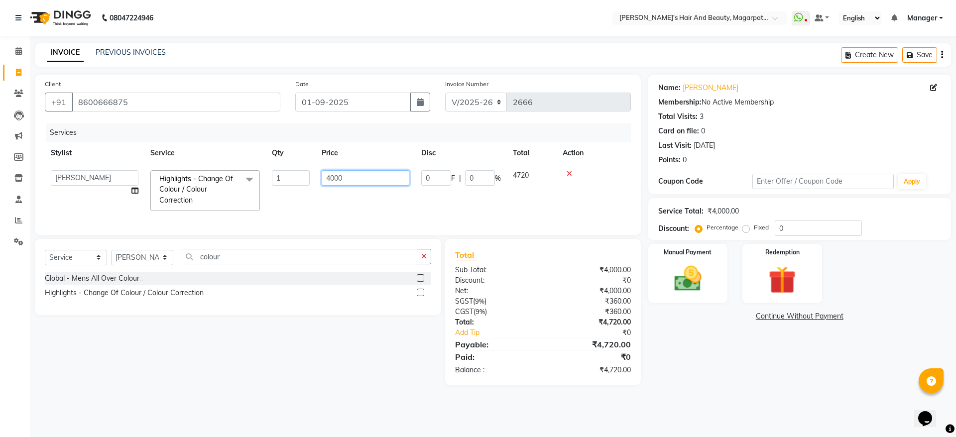
click at [359, 182] on input "4000" at bounding box center [366, 177] width 88 height 15
type input "4"
type input "6000"
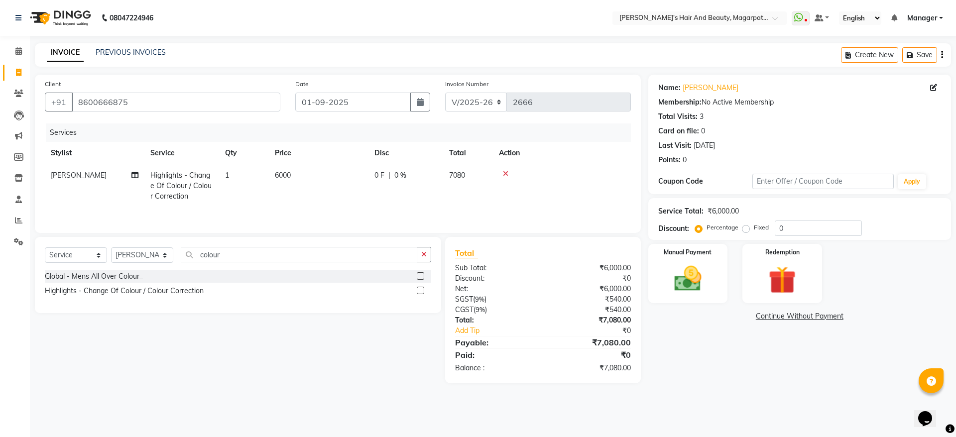
click at [363, 207] on td "6000" at bounding box center [319, 185] width 100 height 43
select select "67454"
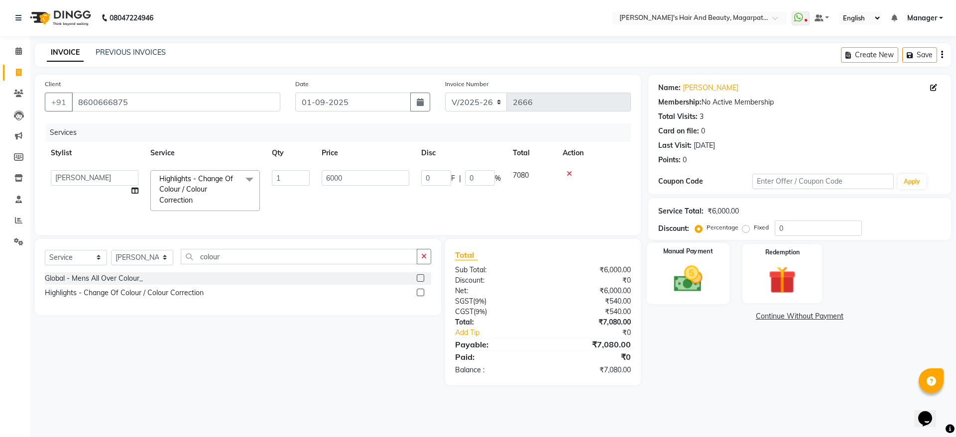
click at [681, 271] on img at bounding box center [688, 278] width 46 height 33
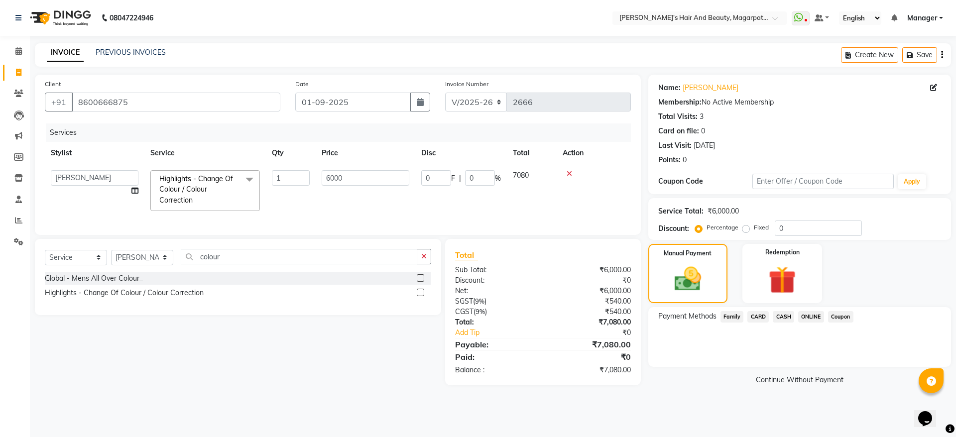
click at [810, 316] on span "ONLINE" at bounding box center [811, 316] width 26 height 11
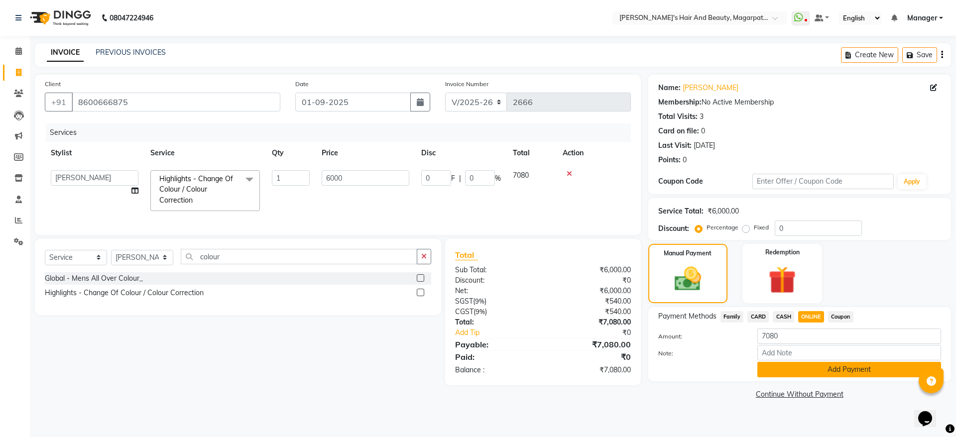
click at [812, 373] on button "Add Payment" at bounding box center [849, 369] width 184 height 15
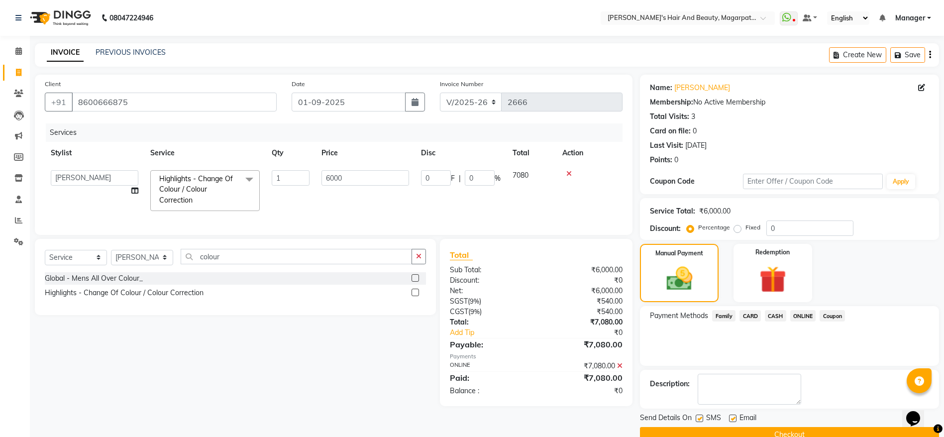
scroll to position [20, 0]
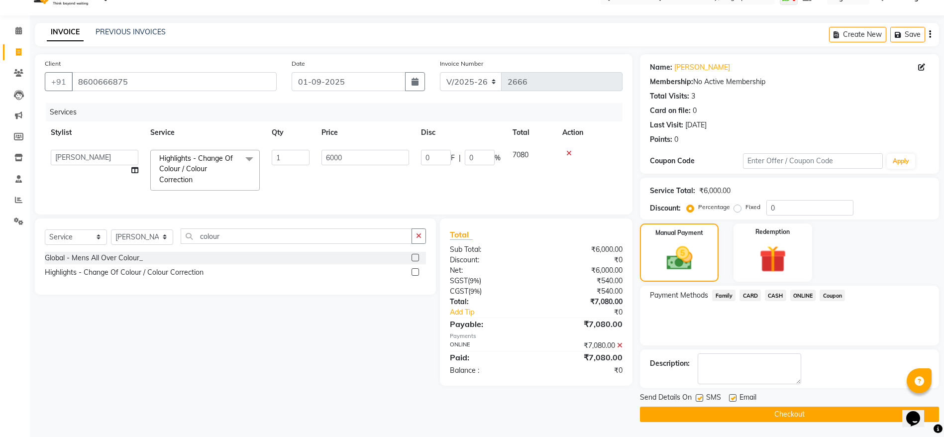
click at [791, 415] on button "Checkout" at bounding box center [789, 414] width 299 height 15
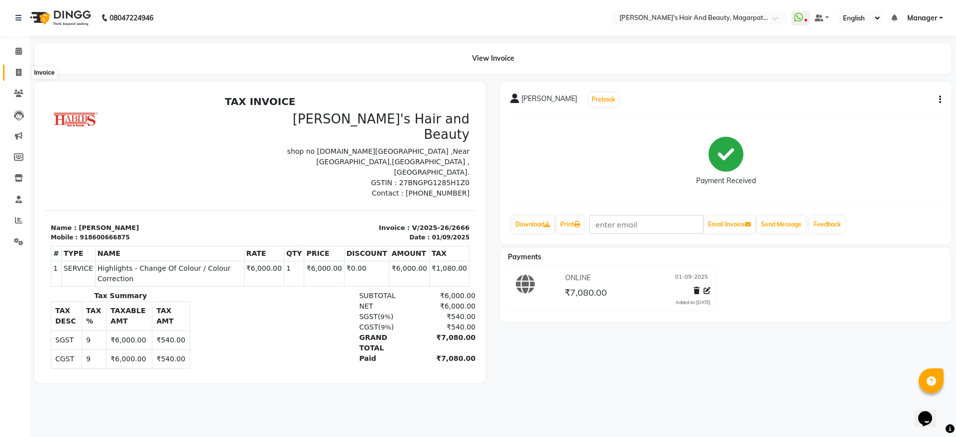
click at [17, 72] on icon at bounding box center [18, 72] width 5 height 7
select select "4517"
select select "service"
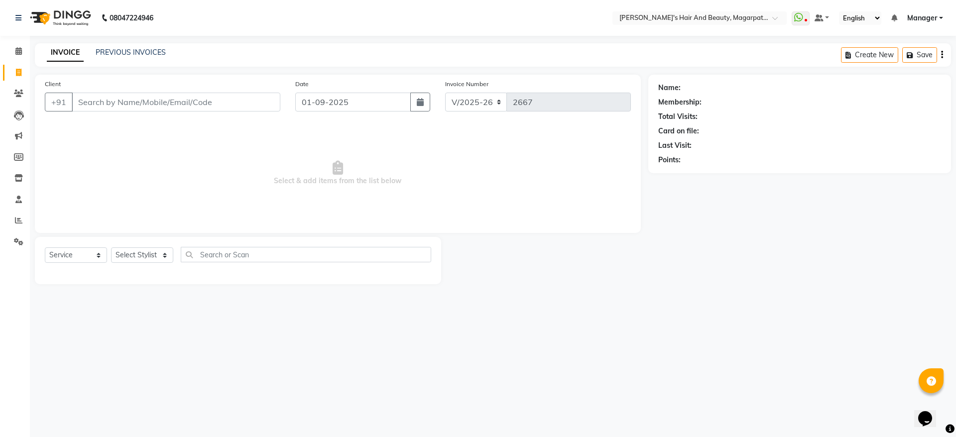
click at [94, 103] on input "Client" at bounding box center [176, 102] width 209 height 19
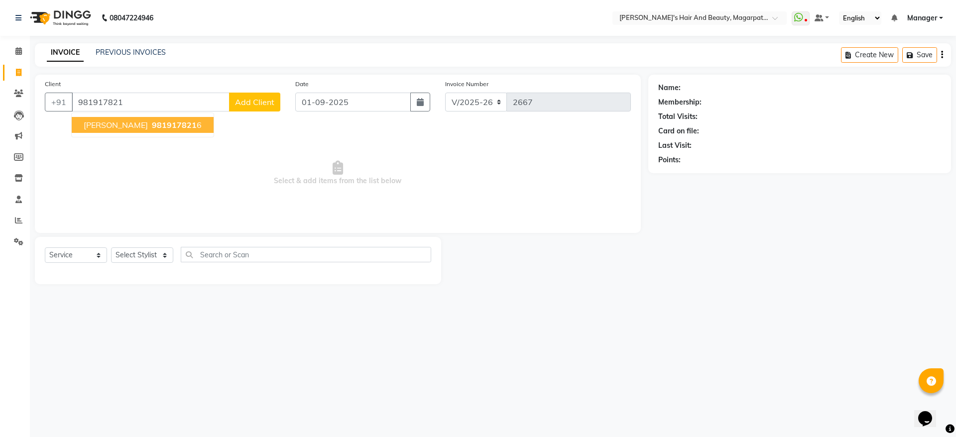
click at [98, 124] on span "[PERSON_NAME]" at bounding box center [116, 125] width 64 height 10
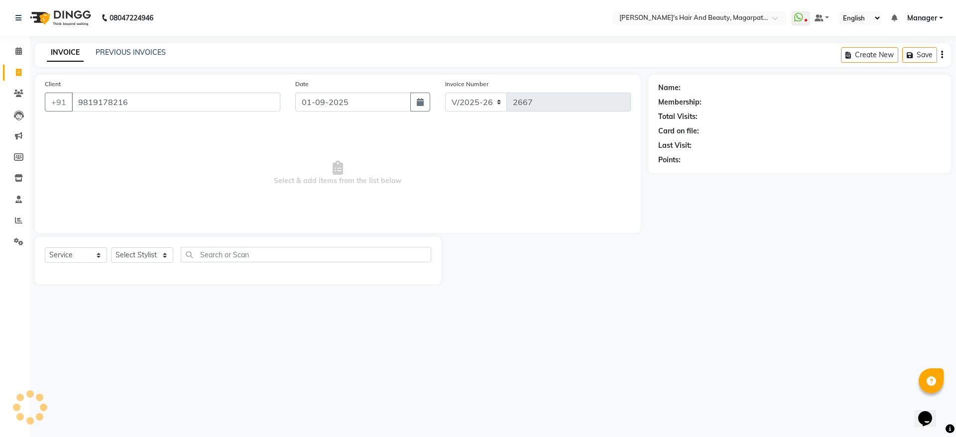
type input "9819178216"
click at [130, 257] on select "Select Stylist [PERSON_NAME] Manager [PERSON_NAME] [PERSON_NAME] [PERSON_NAME]" at bounding box center [142, 254] width 62 height 15
select select "67443"
click at [111, 247] on select "Select Stylist [PERSON_NAME] Manager [PERSON_NAME] [PERSON_NAME] [PERSON_NAME]" at bounding box center [142, 254] width 62 height 15
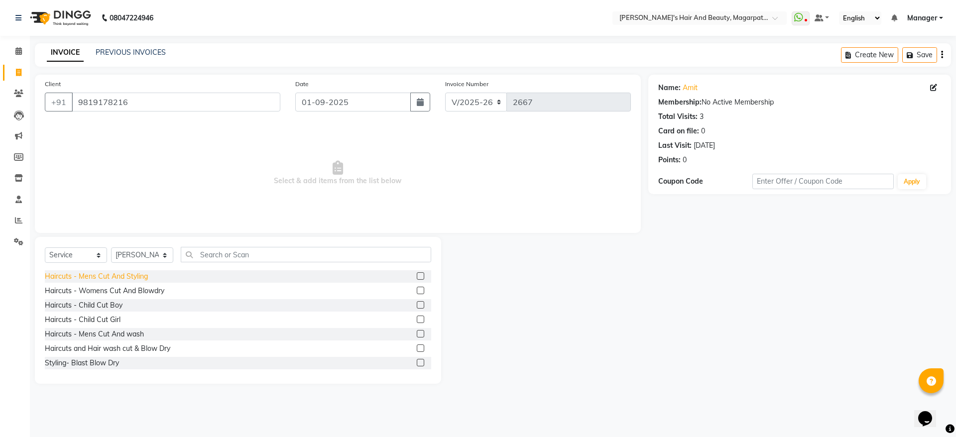
click at [128, 275] on div "Haircuts - Mens Cut And Styling" at bounding box center [96, 276] width 103 height 10
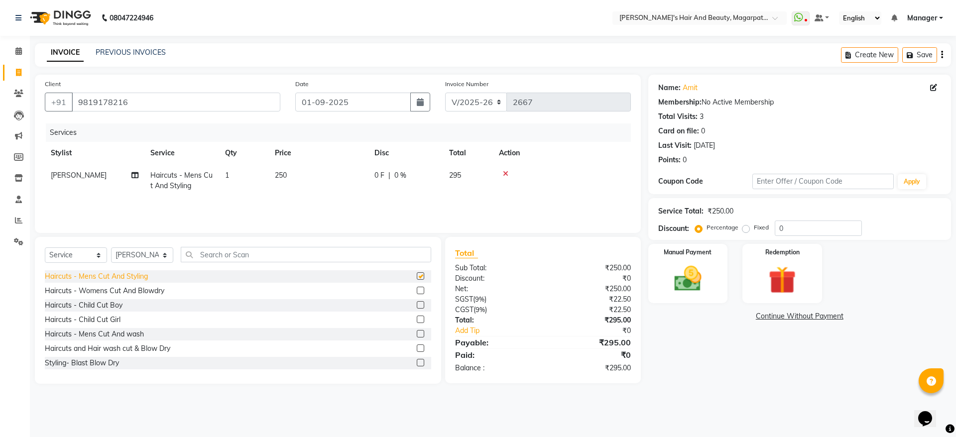
checkbox input "false"
click at [690, 266] on img at bounding box center [688, 278] width 46 height 33
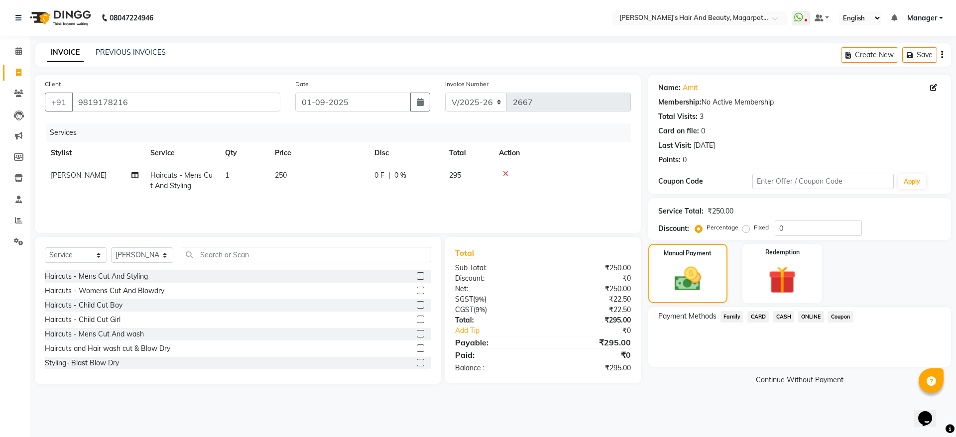
click at [811, 315] on span "ONLINE" at bounding box center [811, 316] width 26 height 11
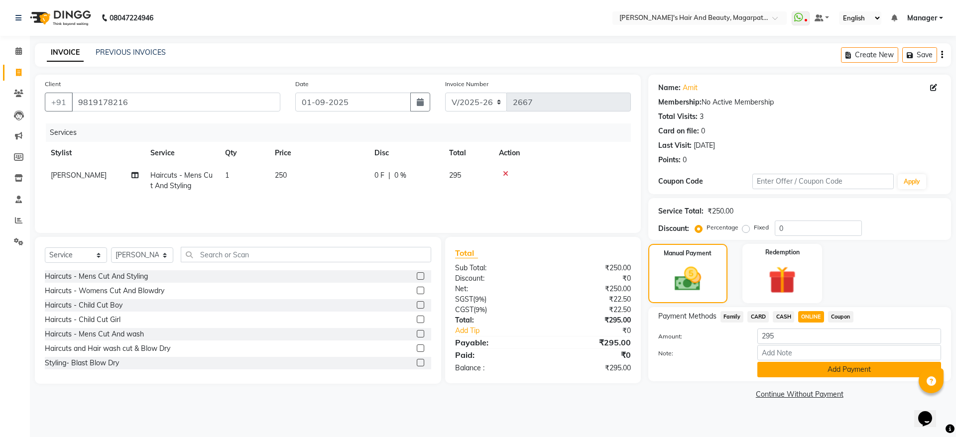
click at [805, 367] on button "Add Payment" at bounding box center [849, 369] width 184 height 15
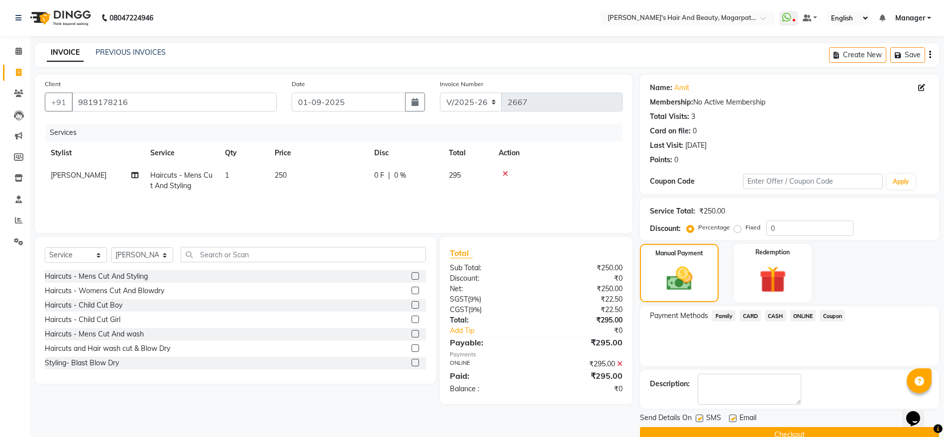
scroll to position [20, 0]
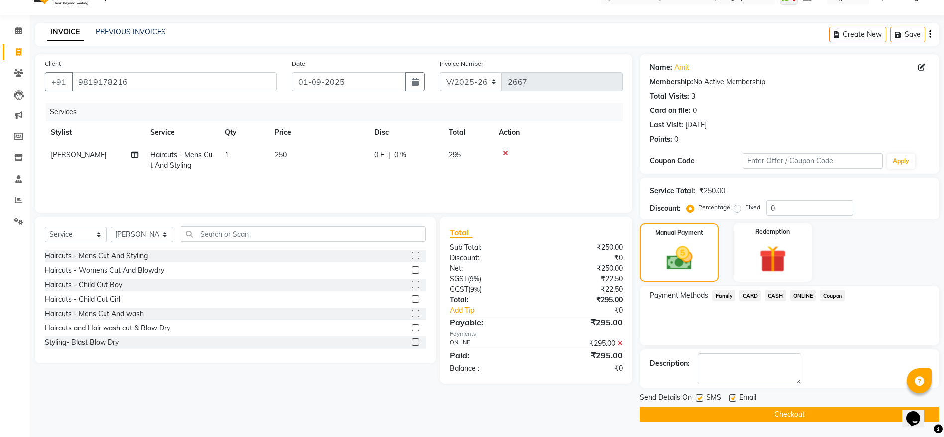
click at [788, 407] on button "Checkout" at bounding box center [789, 414] width 299 height 15
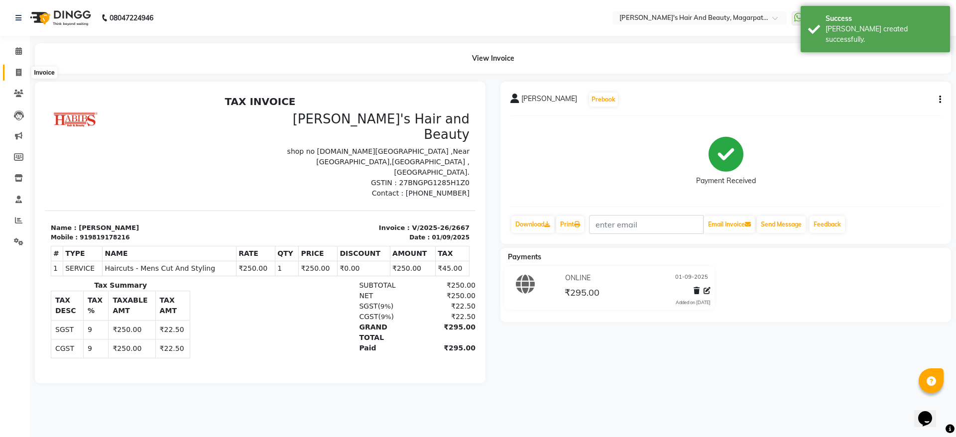
click at [20, 71] on icon at bounding box center [18, 72] width 5 height 7
select select "4517"
select select "service"
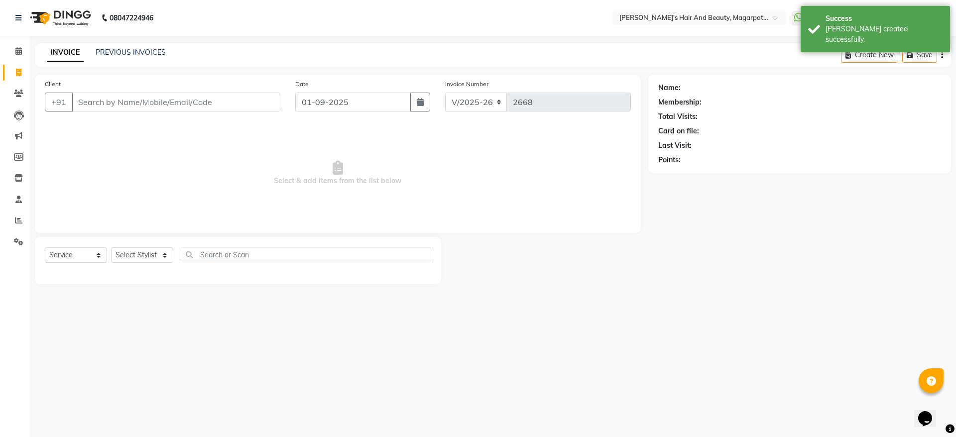
click at [83, 101] on input "Client" at bounding box center [176, 102] width 209 height 19
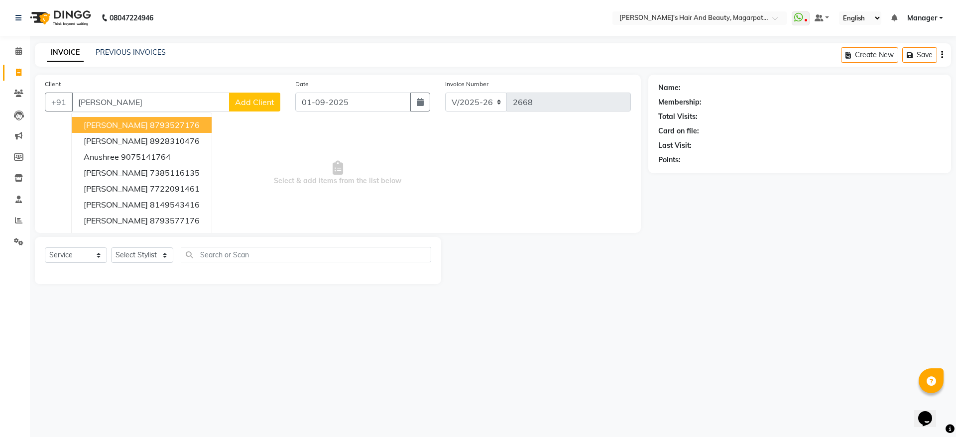
click at [135, 101] on input "[PERSON_NAME]" at bounding box center [151, 102] width 158 height 19
type input "a"
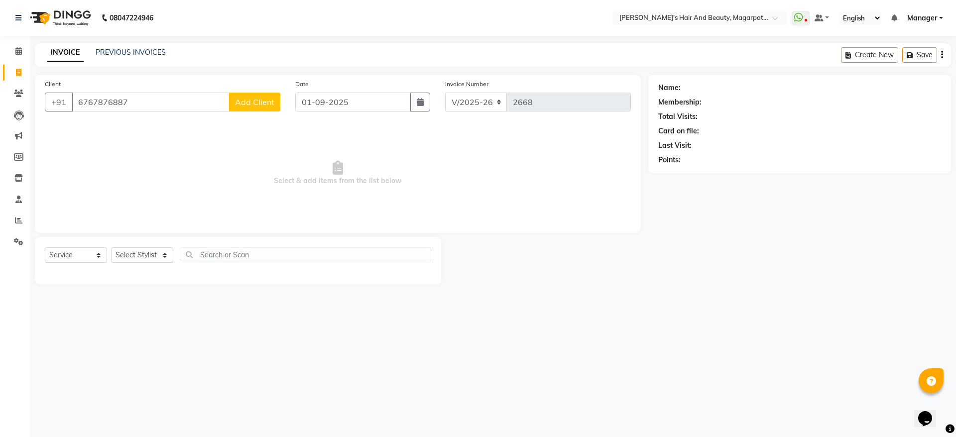
type input "6767876887"
click at [244, 106] on span "Add Client" at bounding box center [254, 102] width 39 height 10
select select "22"
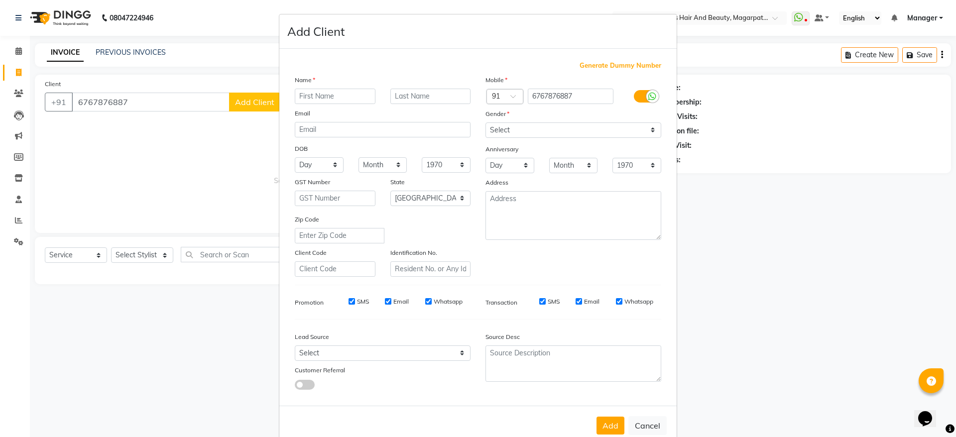
click at [299, 94] on input "text" at bounding box center [335, 96] width 81 height 15
type input "Anushree"
click at [504, 135] on select "Select [DEMOGRAPHIC_DATA] [DEMOGRAPHIC_DATA] Other Prefer Not To Say" at bounding box center [573, 129] width 176 height 15
click at [485, 122] on select "Select [DEMOGRAPHIC_DATA] [DEMOGRAPHIC_DATA] Other Prefer Not To Say" at bounding box center [573, 129] width 176 height 15
click at [522, 136] on select "Select [DEMOGRAPHIC_DATA] [DEMOGRAPHIC_DATA] Other Prefer Not To Say" at bounding box center [573, 129] width 176 height 15
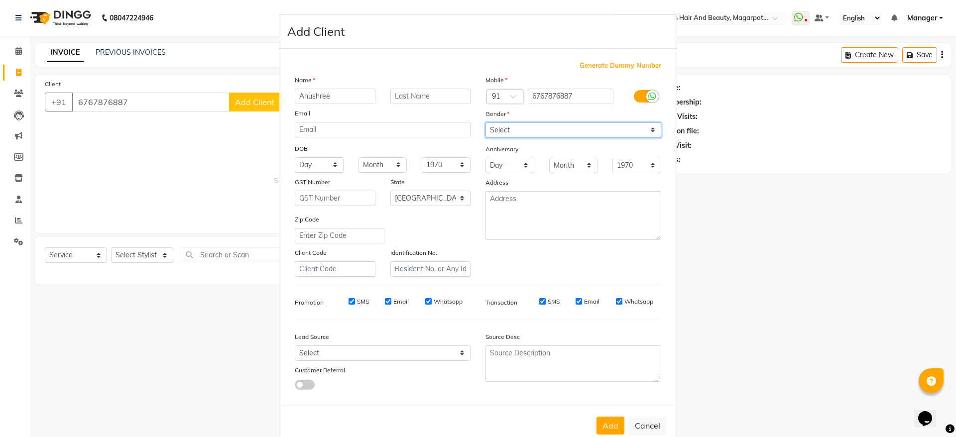
select select "[DEMOGRAPHIC_DATA]"
click at [485, 122] on select "Select [DEMOGRAPHIC_DATA] [DEMOGRAPHIC_DATA] Other Prefer Not To Say" at bounding box center [573, 129] width 176 height 15
click at [596, 424] on button "Add" at bounding box center [610, 426] width 28 height 18
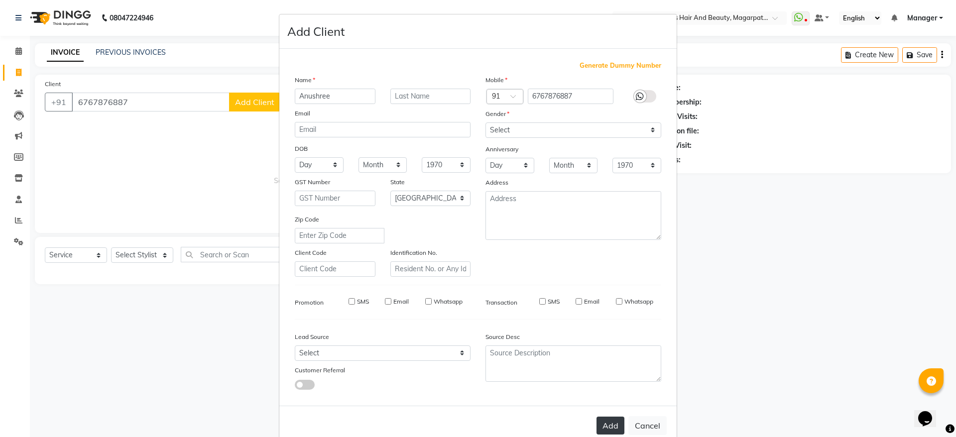
select select
select select "null"
select select
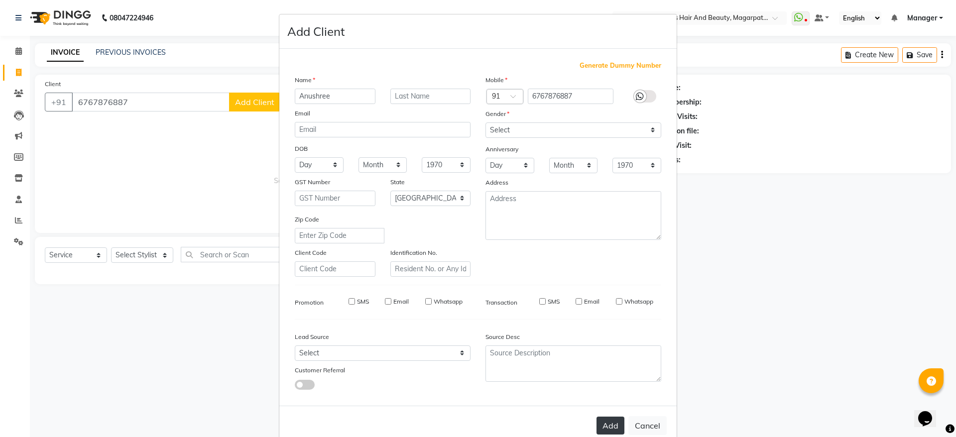
select select
checkbox input "false"
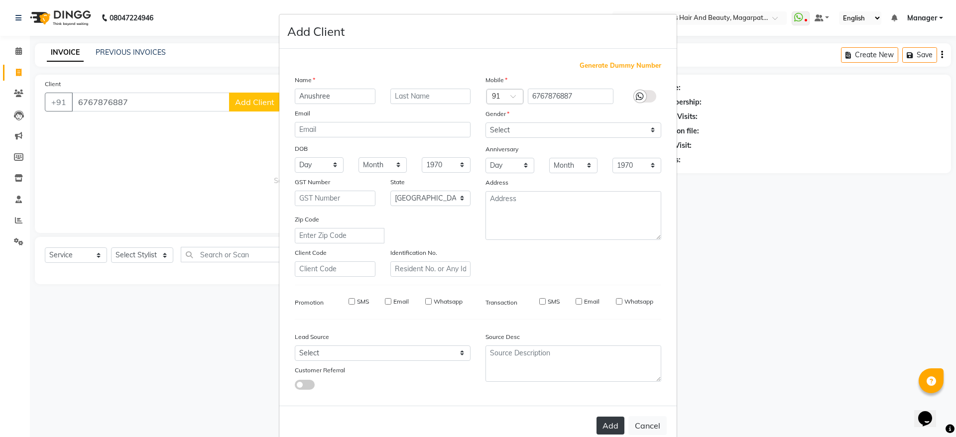
checkbox input "false"
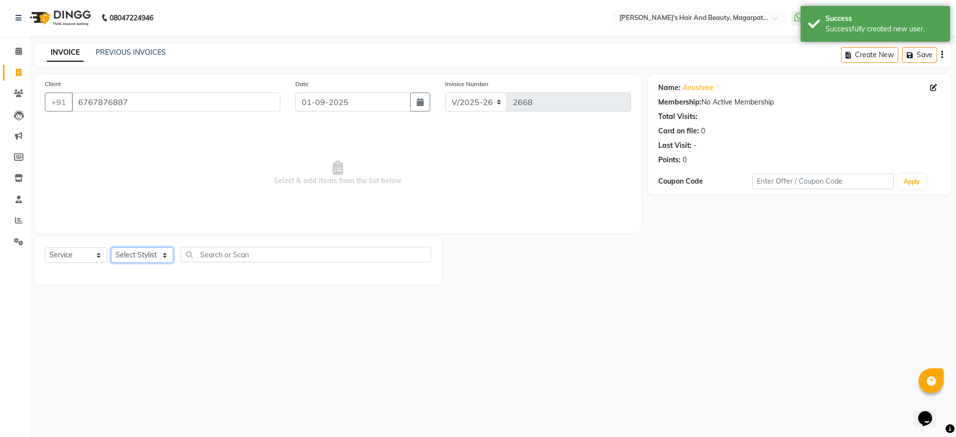
click at [148, 254] on select "Select Stylist [PERSON_NAME] Manager [PERSON_NAME] [PERSON_NAME] [PERSON_NAME]" at bounding box center [142, 254] width 62 height 15
select select "67443"
click at [111, 247] on select "Select Stylist [PERSON_NAME] Manager [PERSON_NAME] [PERSON_NAME] [PERSON_NAME]" at bounding box center [142, 254] width 62 height 15
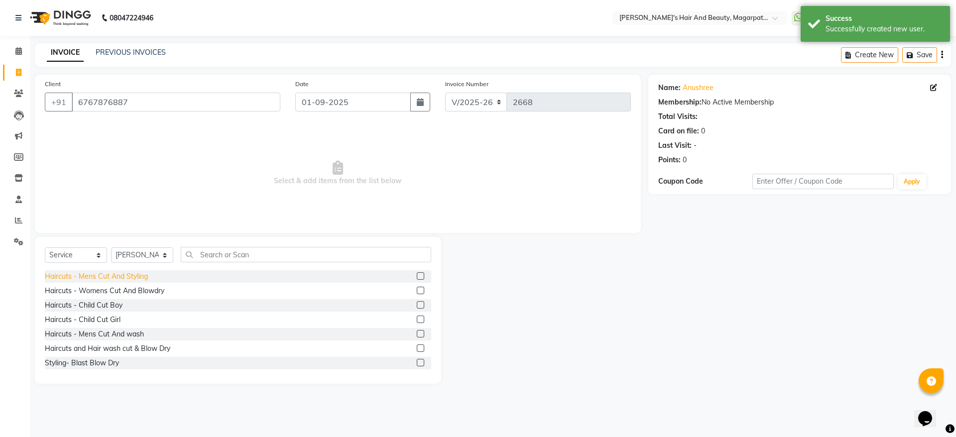
click at [124, 278] on div "Haircuts - Mens Cut And Styling" at bounding box center [96, 276] width 103 height 10
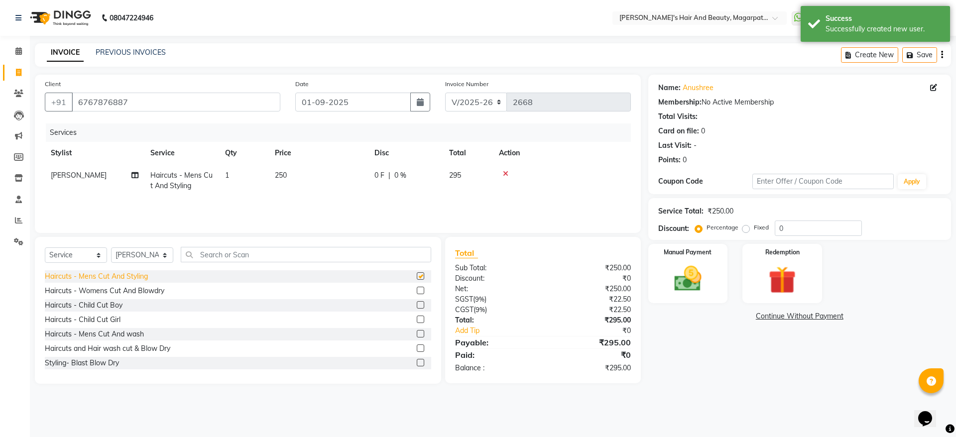
checkbox input "false"
click at [132, 256] on select "Select Stylist [PERSON_NAME] Manager [PERSON_NAME] [PERSON_NAME] [PERSON_NAME]" at bounding box center [142, 254] width 62 height 15
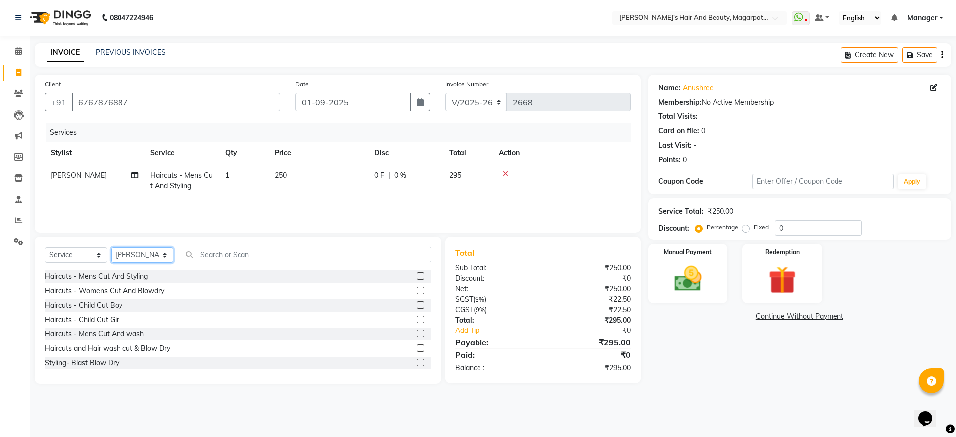
select select "25867"
click at [111, 247] on select "Select Stylist [PERSON_NAME] Manager [PERSON_NAME] [PERSON_NAME] [PERSON_NAME]" at bounding box center [142, 254] width 62 height 15
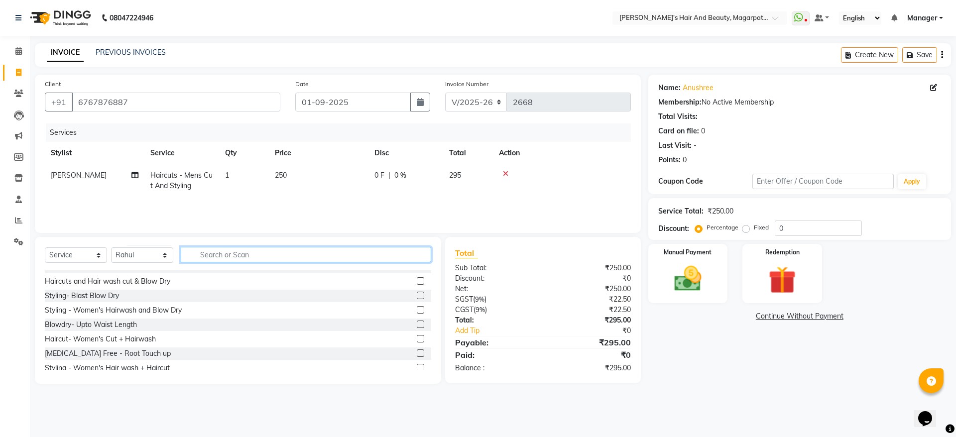
click at [223, 256] on input "text" at bounding box center [306, 254] width 250 height 15
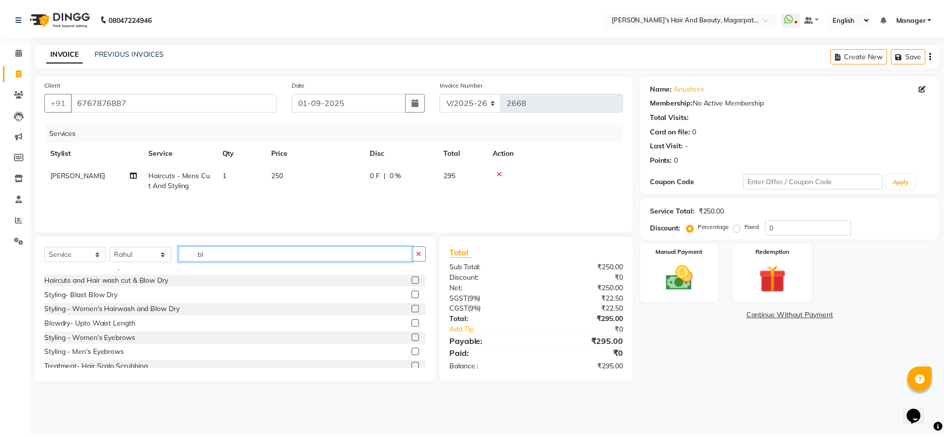
scroll to position [9, 0]
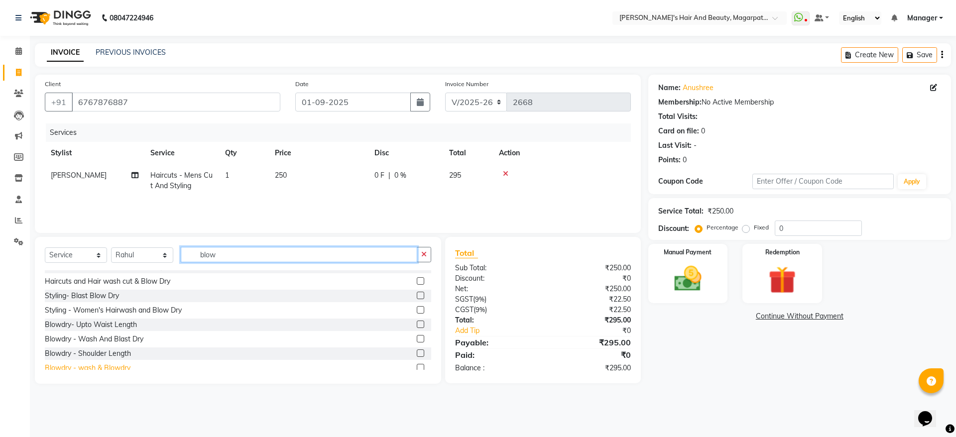
type input "blow"
click at [104, 366] on div "Blowdry - wash & Blowdry" at bounding box center [88, 368] width 86 height 10
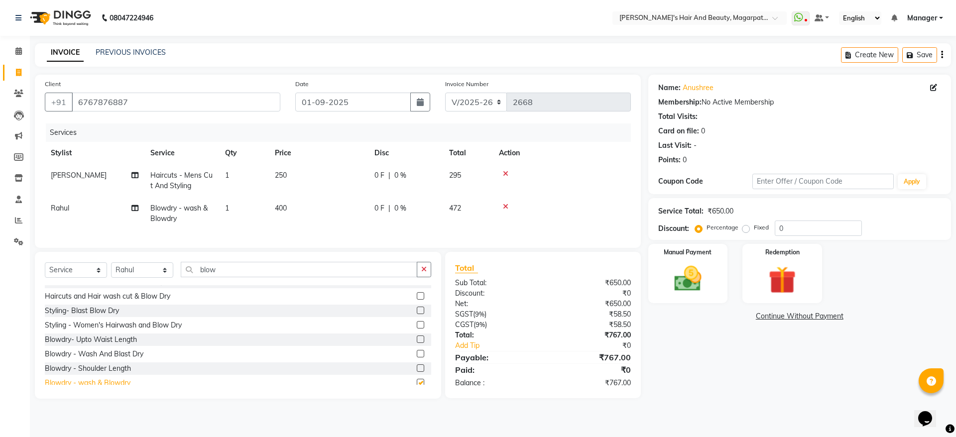
checkbox input "false"
click at [675, 280] on img at bounding box center [688, 278] width 46 height 33
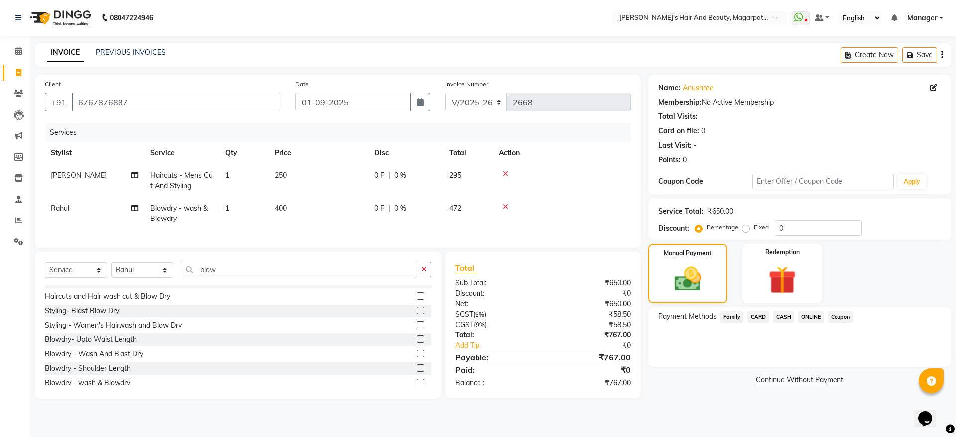
click at [807, 317] on span "ONLINE" at bounding box center [811, 316] width 26 height 11
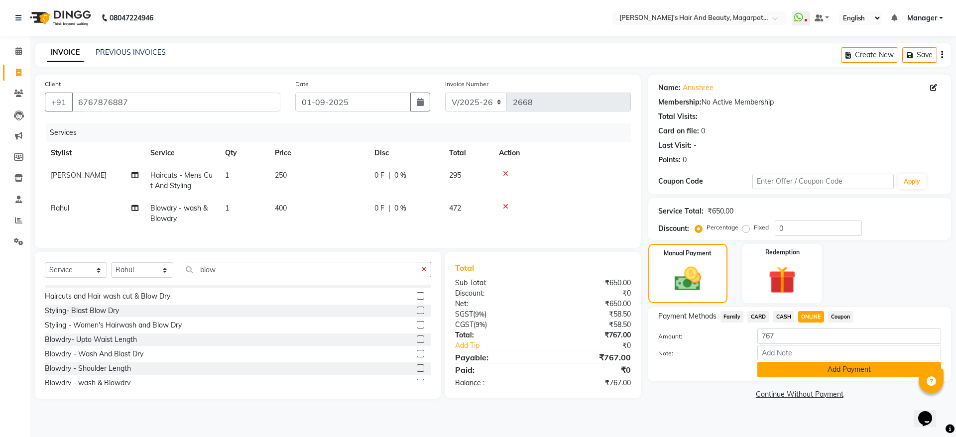
click at [809, 373] on button "Add Payment" at bounding box center [849, 369] width 184 height 15
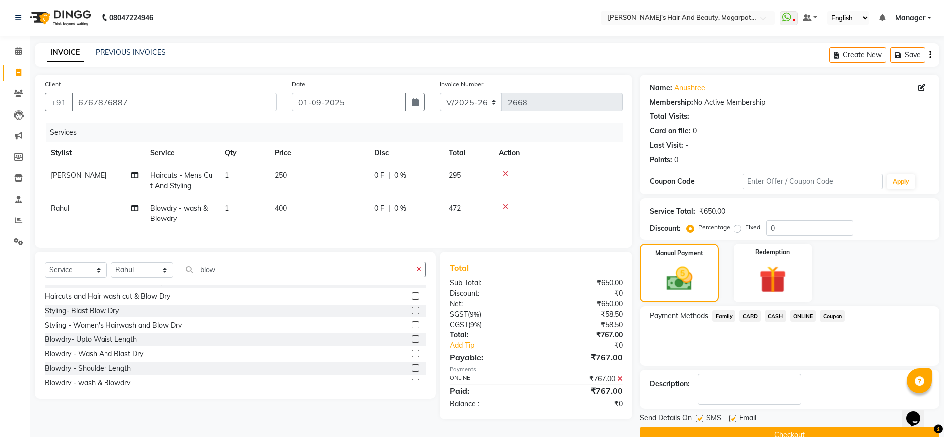
scroll to position [20, 0]
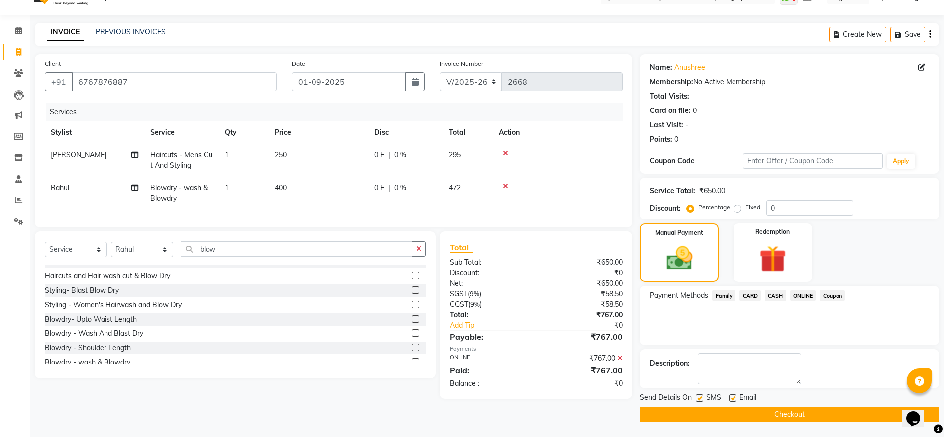
click at [776, 417] on button "Checkout" at bounding box center [789, 414] width 299 height 15
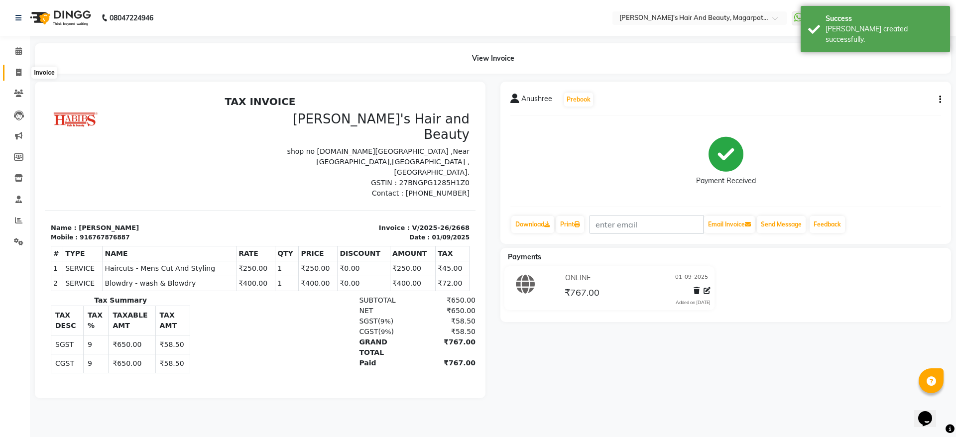
click at [19, 71] on icon at bounding box center [18, 72] width 5 height 7
select select "service"
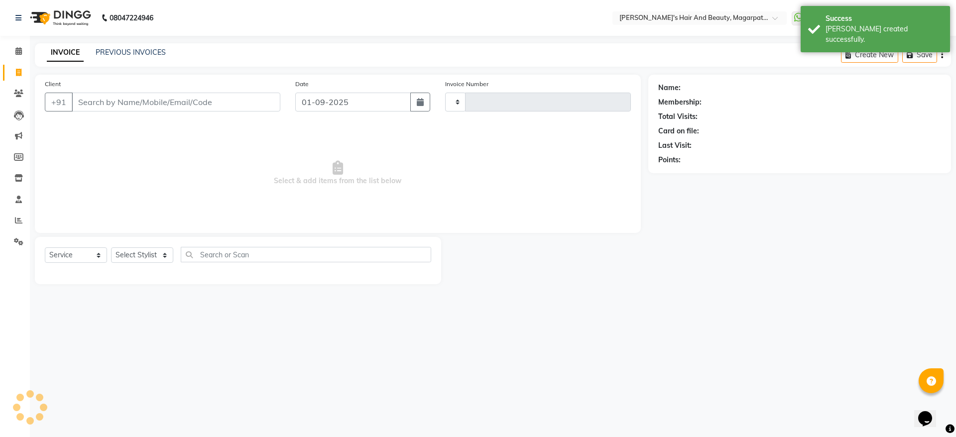
type input "2669"
select select "4517"
click at [100, 101] on input "Client" at bounding box center [176, 102] width 209 height 19
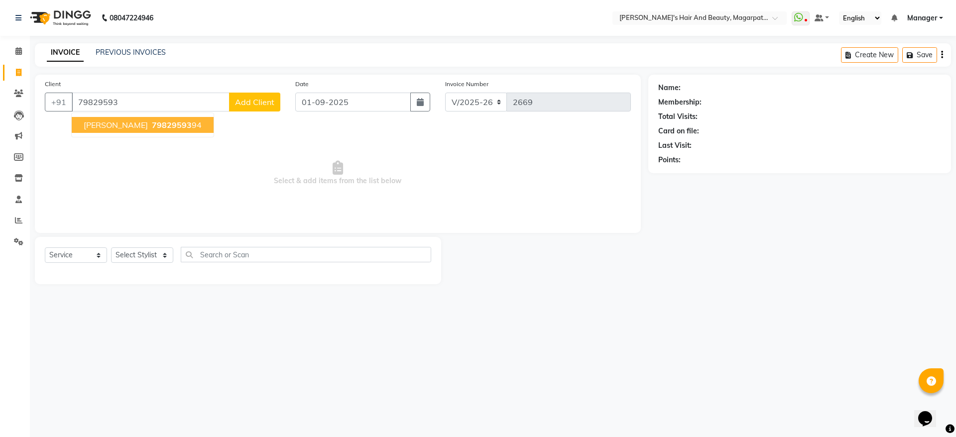
click at [106, 123] on span "[PERSON_NAME]" at bounding box center [116, 125] width 64 height 10
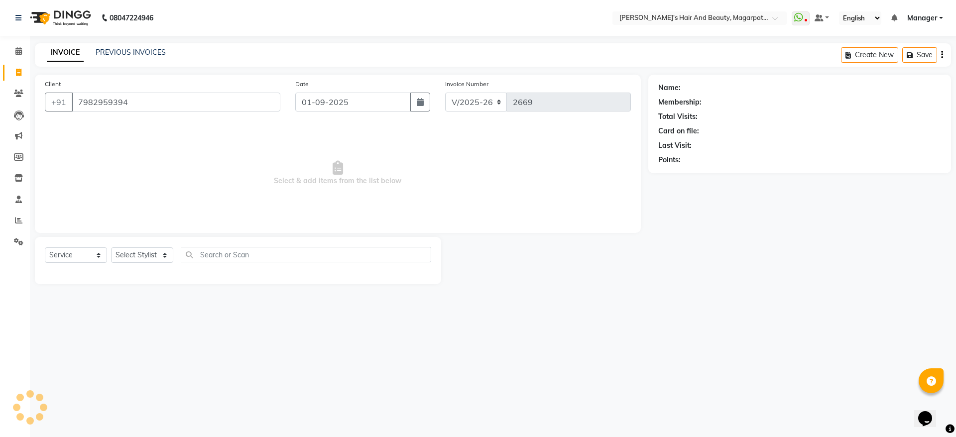
type input "7982959394"
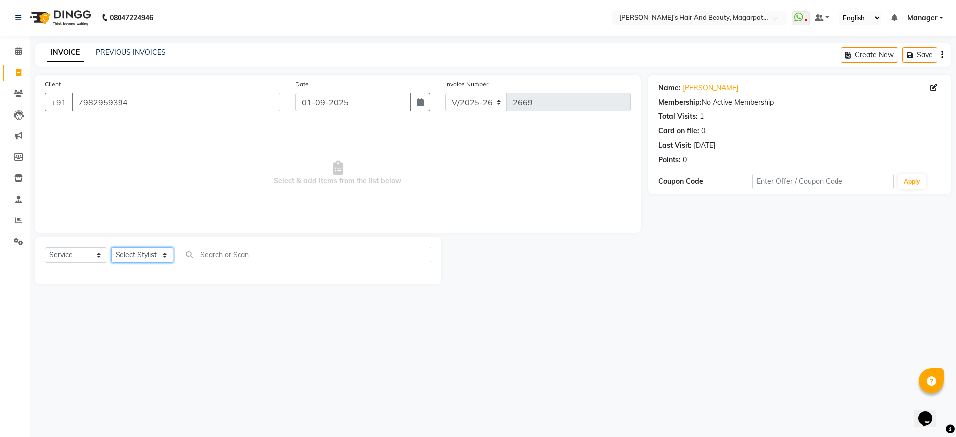
click at [135, 252] on select "Select Stylist [PERSON_NAME] Manager [PERSON_NAME] [PERSON_NAME] [PERSON_NAME]" at bounding box center [142, 254] width 62 height 15
select select "25867"
click at [111, 247] on select "Select Stylist [PERSON_NAME] Manager [PERSON_NAME] [PERSON_NAME] [PERSON_NAME]" at bounding box center [142, 254] width 62 height 15
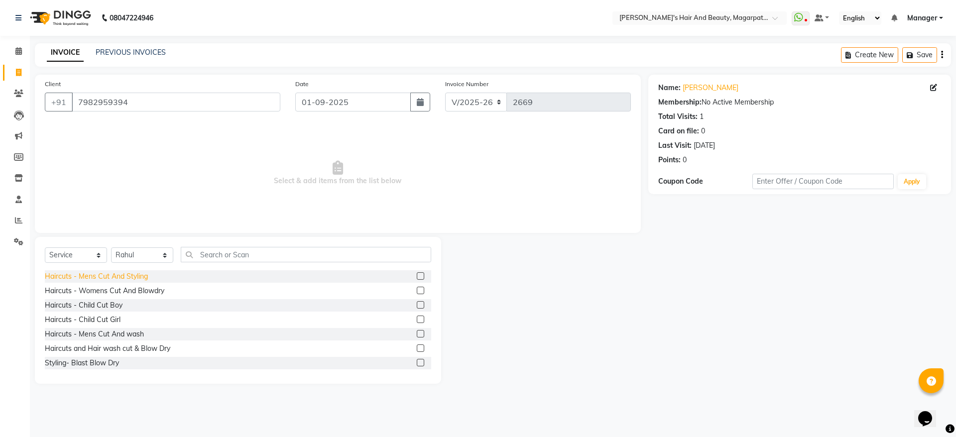
click at [130, 274] on div "Haircuts - Mens Cut And Styling" at bounding box center [96, 276] width 103 height 10
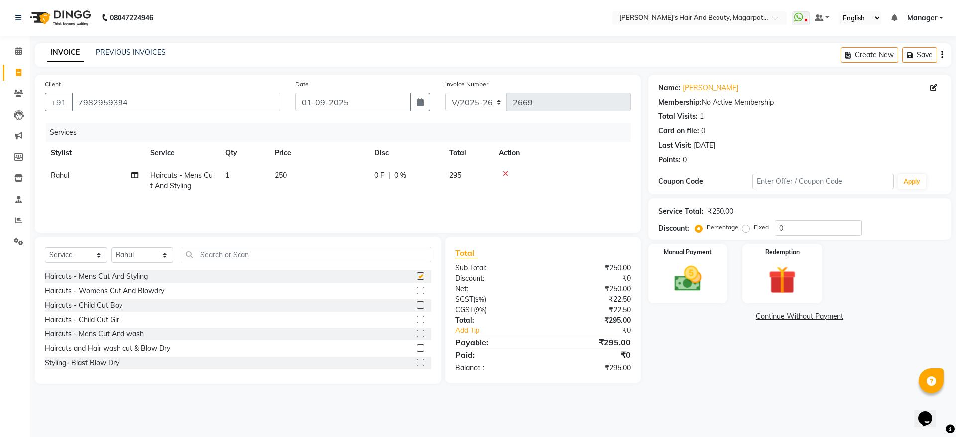
checkbox input "false"
click at [685, 262] on img at bounding box center [688, 278] width 46 height 33
click at [685, 262] on div "Manual Payment" at bounding box center [687, 273] width 83 height 61
click at [821, 316] on span "ONLINE" at bounding box center [811, 316] width 26 height 11
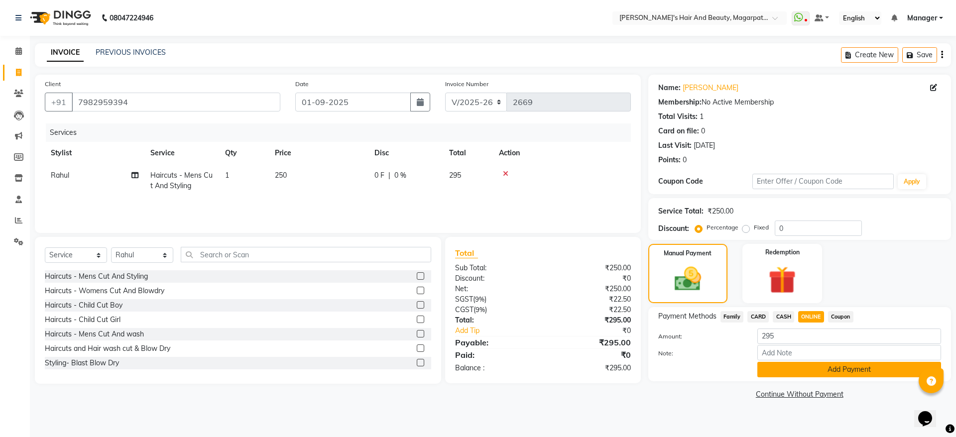
click at [811, 367] on button "Add Payment" at bounding box center [849, 369] width 184 height 15
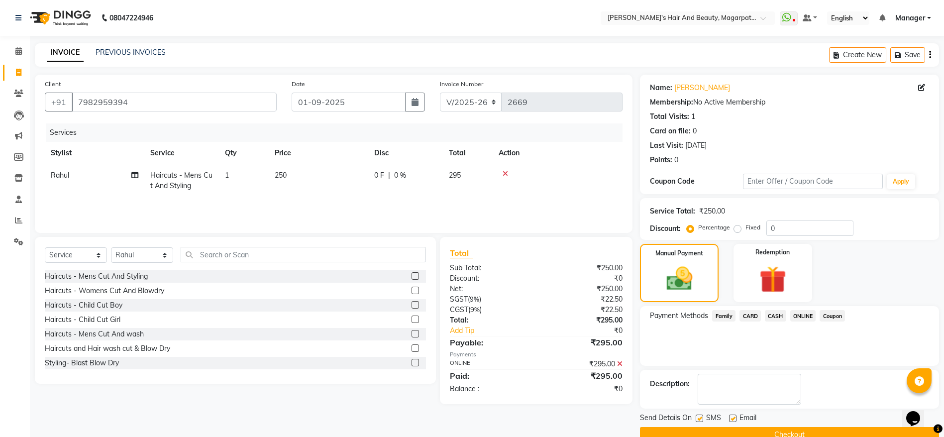
scroll to position [20, 0]
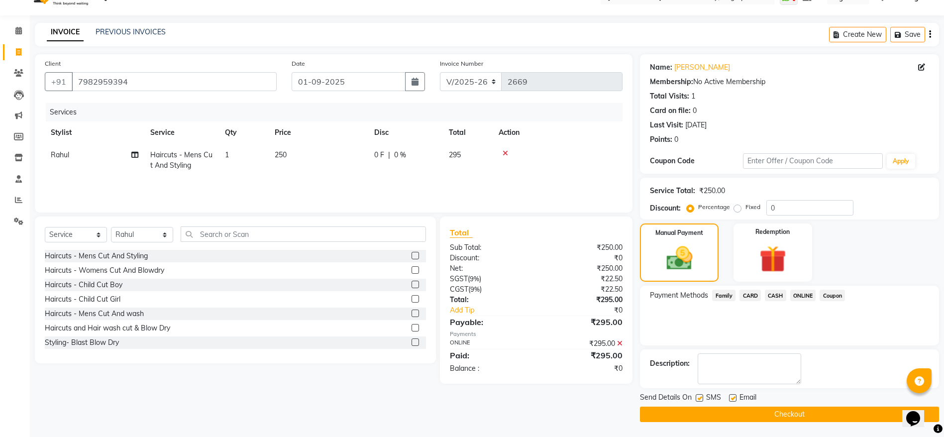
click at [789, 410] on button "Checkout" at bounding box center [789, 414] width 299 height 15
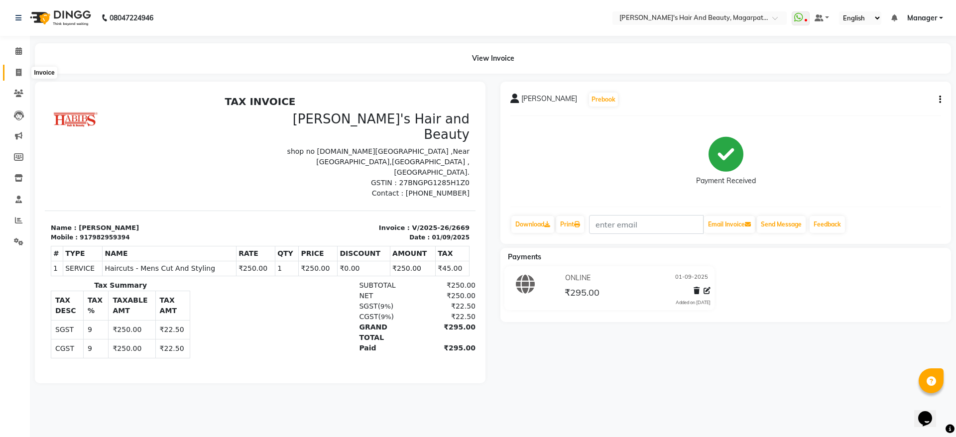
click at [18, 74] on icon at bounding box center [18, 72] width 5 height 7
select select "service"
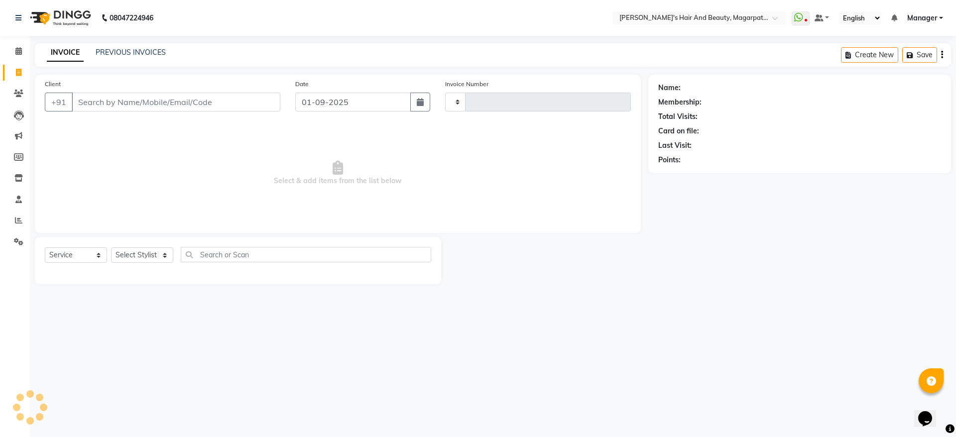
type input "2670"
select select "4517"
click at [103, 104] on input "Client" at bounding box center [176, 102] width 209 height 19
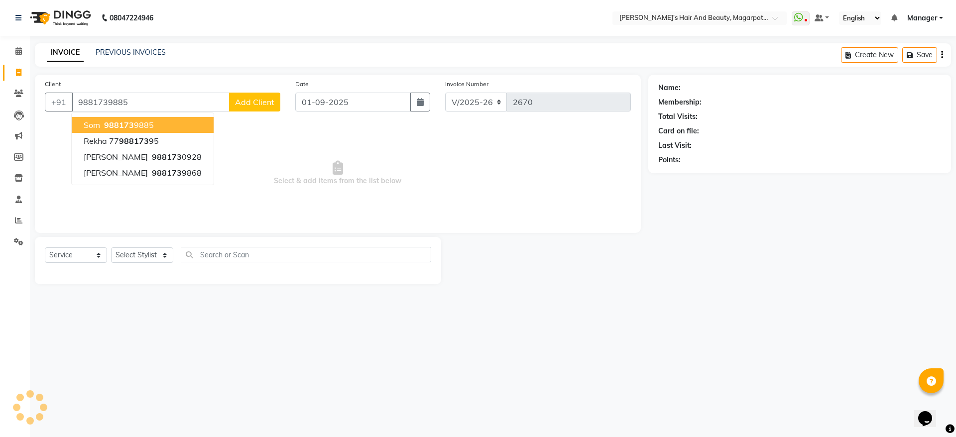
type input "9881739885"
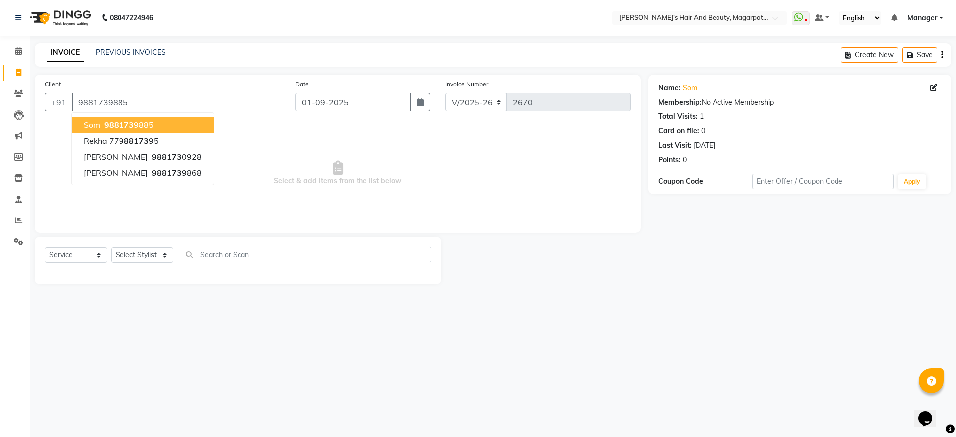
click at [103, 123] on ngb-highlight "988173 9885" at bounding box center [128, 125] width 52 height 10
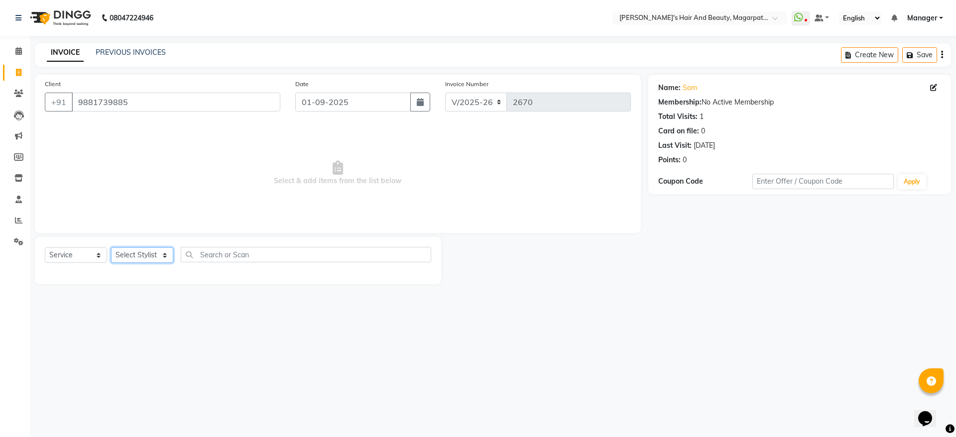
click at [126, 256] on select "Select Stylist [PERSON_NAME] Manager [PERSON_NAME] [PERSON_NAME] [PERSON_NAME]" at bounding box center [142, 254] width 62 height 15
select select "67443"
click at [111, 247] on select "Select Stylist [PERSON_NAME] Manager [PERSON_NAME] [PERSON_NAME] [PERSON_NAME]" at bounding box center [142, 254] width 62 height 15
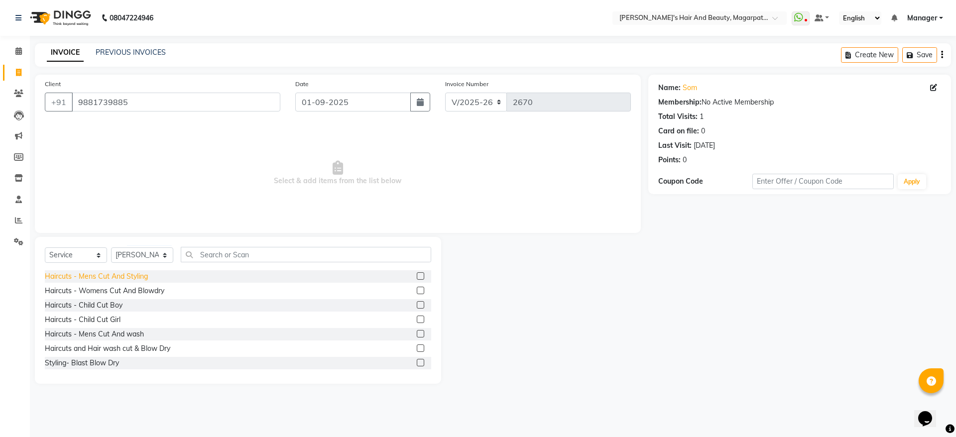
click at [127, 276] on div "Haircuts - Mens Cut And Styling" at bounding box center [96, 276] width 103 height 10
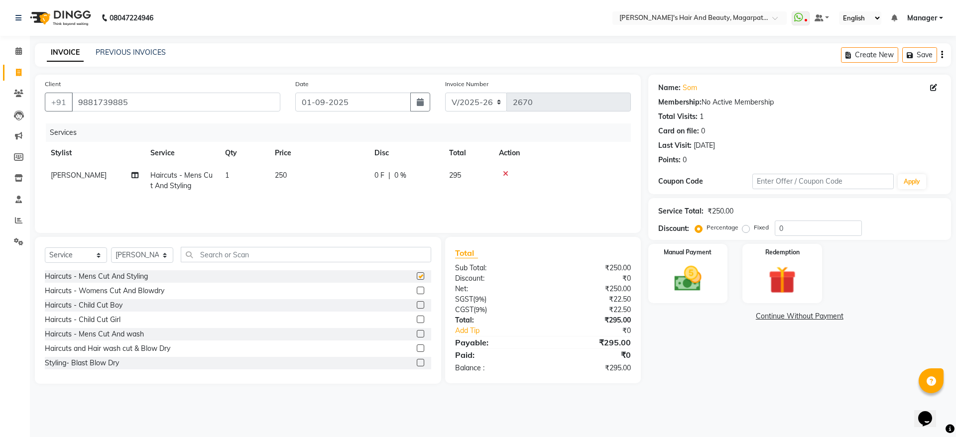
checkbox input "false"
click at [214, 251] on input "text" at bounding box center [306, 254] width 250 height 15
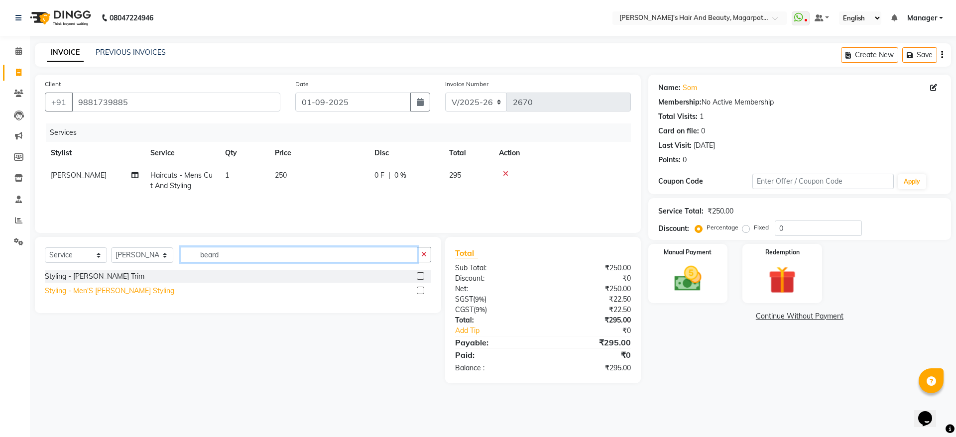
type input "beard"
click at [123, 291] on div "Styling - Men'S [PERSON_NAME] Styling" at bounding box center [109, 291] width 129 height 10
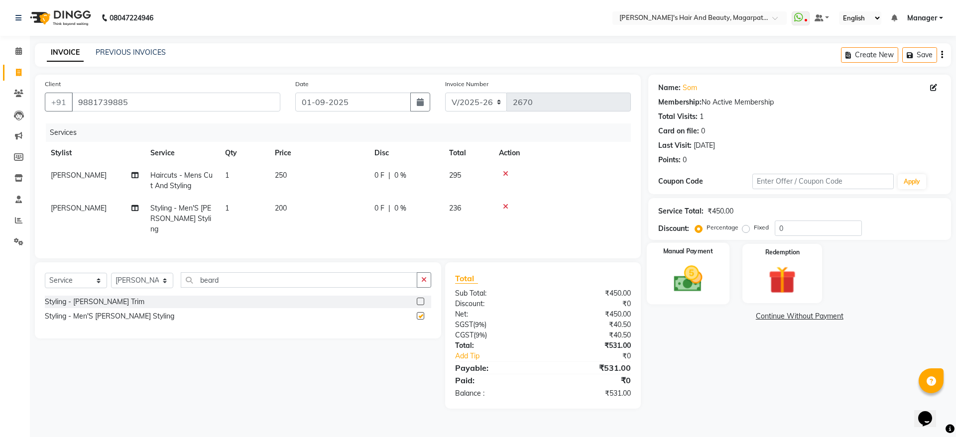
checkbox input "false"
click at [683, 270] on img at bounding box center [688, 278] width 46 height 33
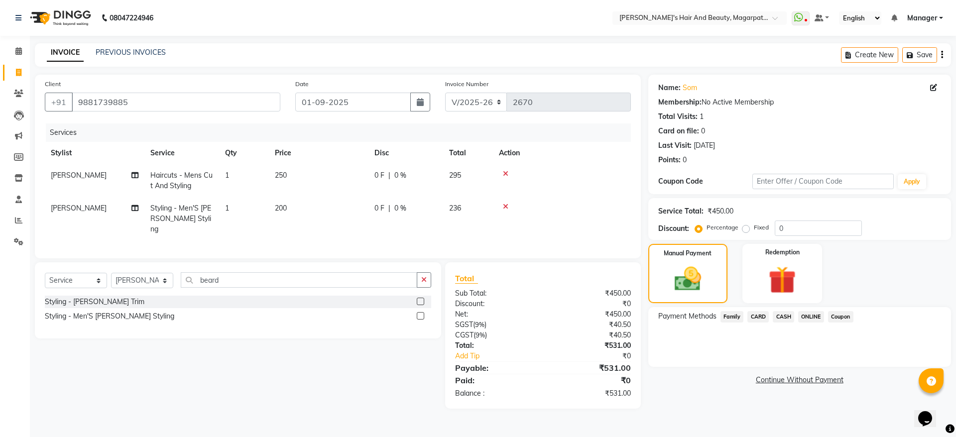
click at [805, 314] on span "ONLINE" at bounding box center [811, 316] width 26 height 11
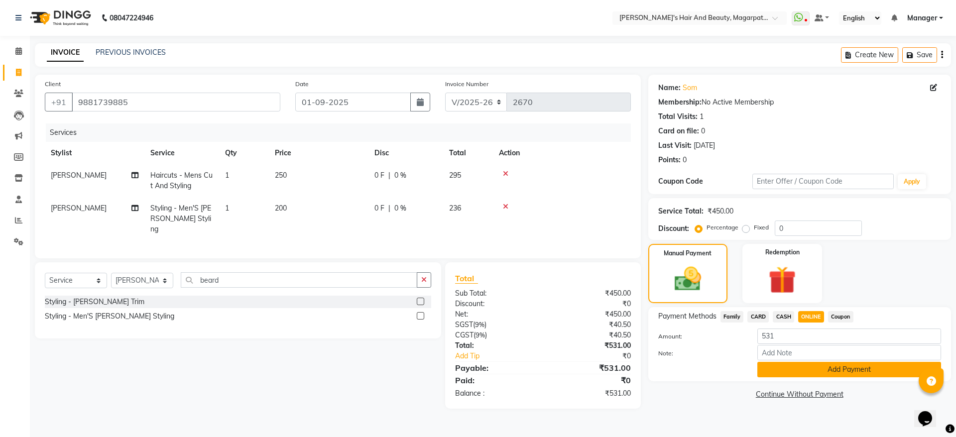
click at [810, 368] on button "Add Payment" at bounding box center [849, 369] width 184 height 15
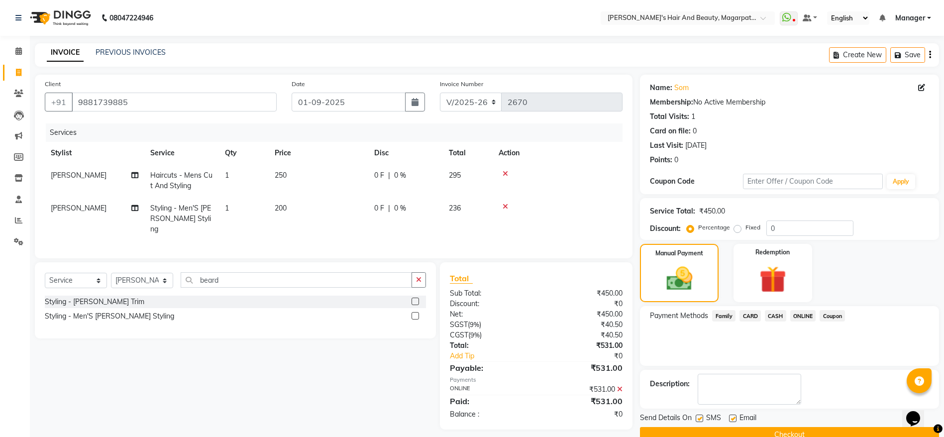
scroll to position [20, 0]
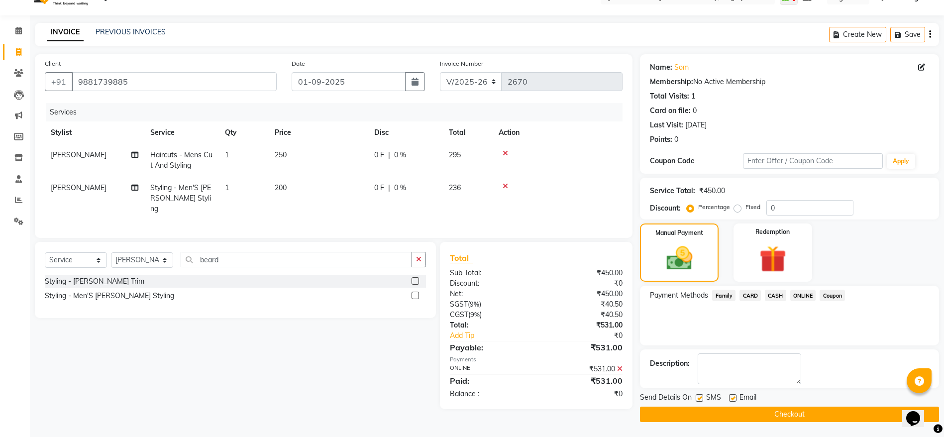
click at [792, 414] on button "Checkout" at bounding box center [789, 414] width 299 height 15
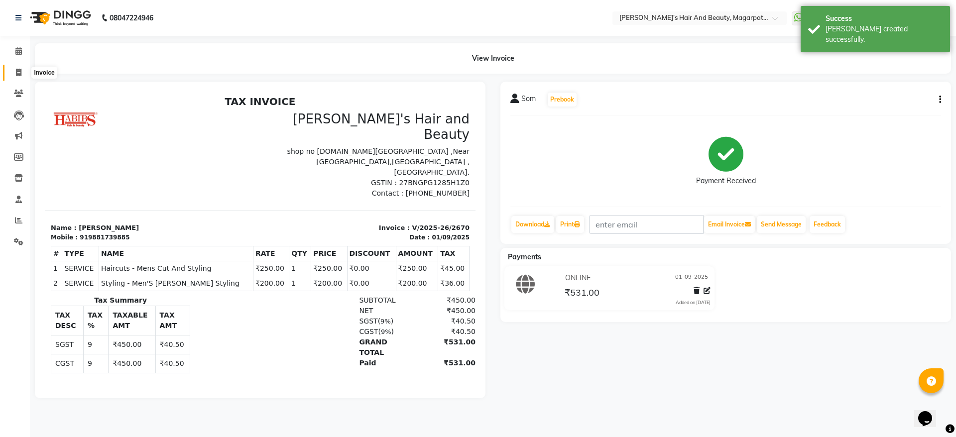
click at [21, 71] on icon at bounding box center [18, 72] width 5 height 7
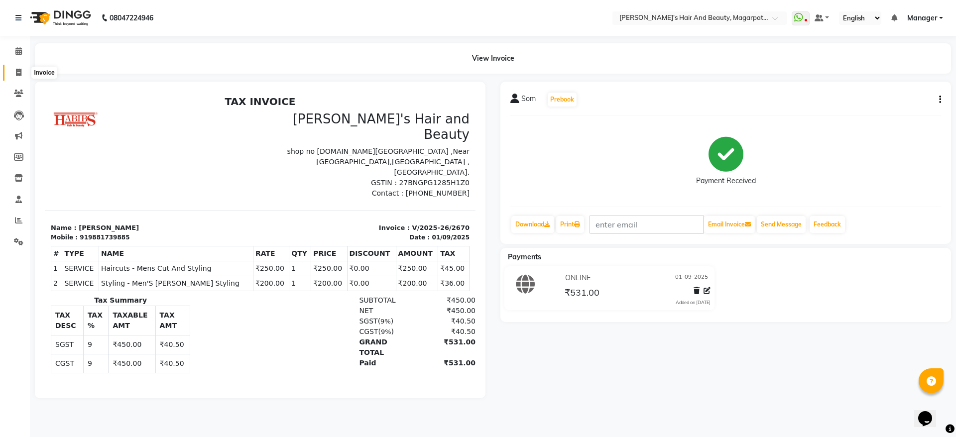
select select "4517"
select select "service"
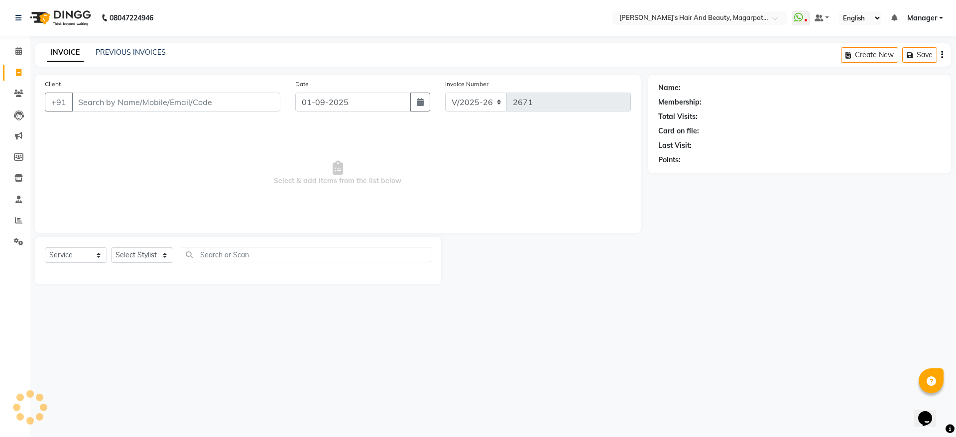
click at [104, 100] on input "Client" at bounding box center [176, 102] width 209 height 19
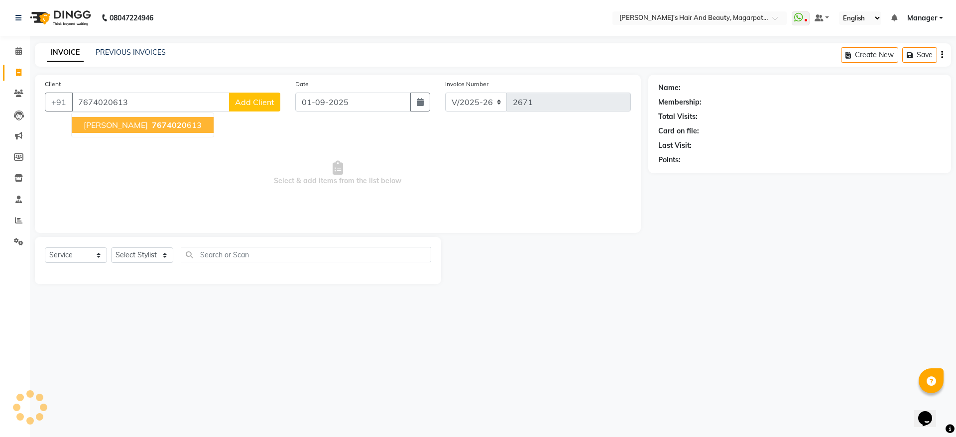
type input "7674020613"
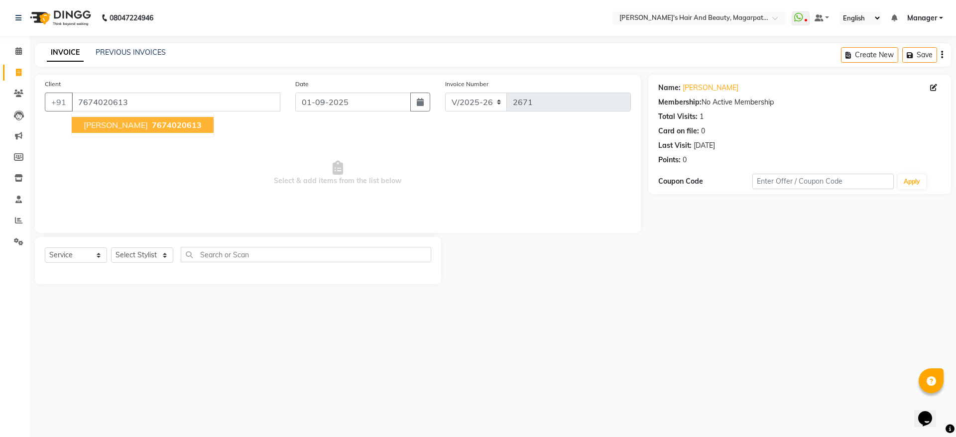
click at [109, 126] on span "[PERSON_NAME]" at bounding box center [116, 125] width 64 height 10
click at [127, 254] on select "Select Stylist [PERSON_NAME] Manager [PERSON_NAME] [PERSON_NAME] [PERSON_NAME]" at bounding box center [142, 254] width 62 height 15
select select "67454"
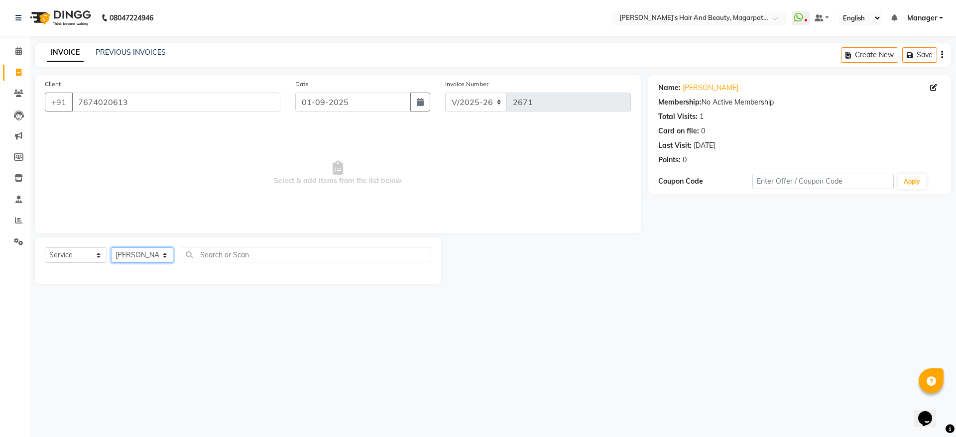
click at [111, 247] on select "Select Stylist [PERSON_NAME] Manager [PERSON_NAME] [PERSON_NAME] [PERSON_NAME]" at bounding box center [142, 254] width 62 height 15
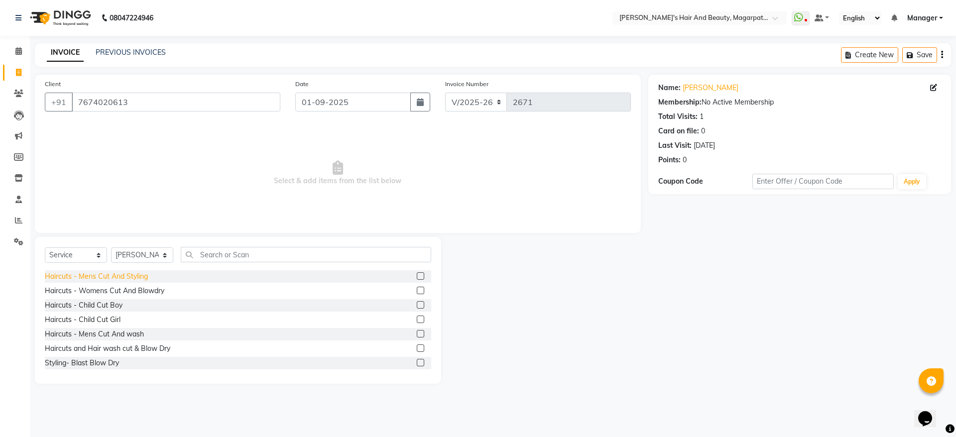
click at [133, 274] on div "Haircuts - Mens Cut And Styling" at bounding box center [96, 276] width 103 height 10
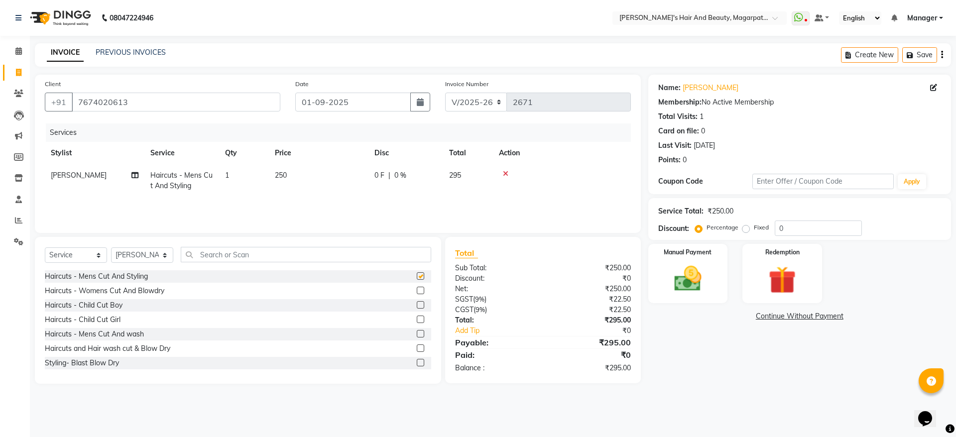
checkbox input "false"
click at [727, 267] on div "Manual Payment" at bounding box center [687, 273] width 83 height 61
click at [811, 316] on span "ONLINE" at bounding box center [811, 316] width 26 height 11
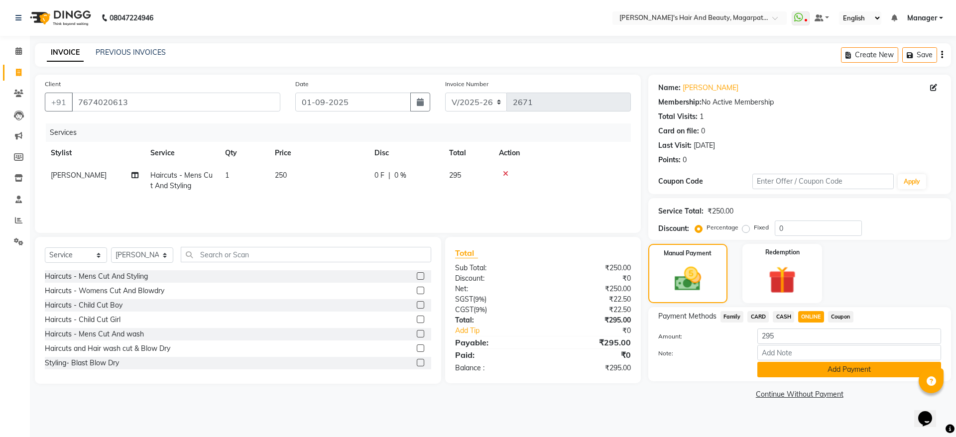
click at [812, 369] on button "Add Payment" at bounding box center [849, 369] width 184 height 15
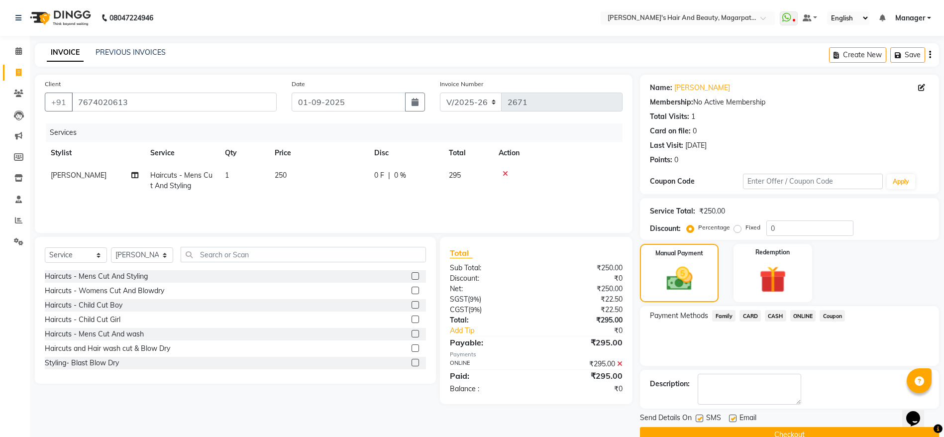
scroll to position [20, 0]
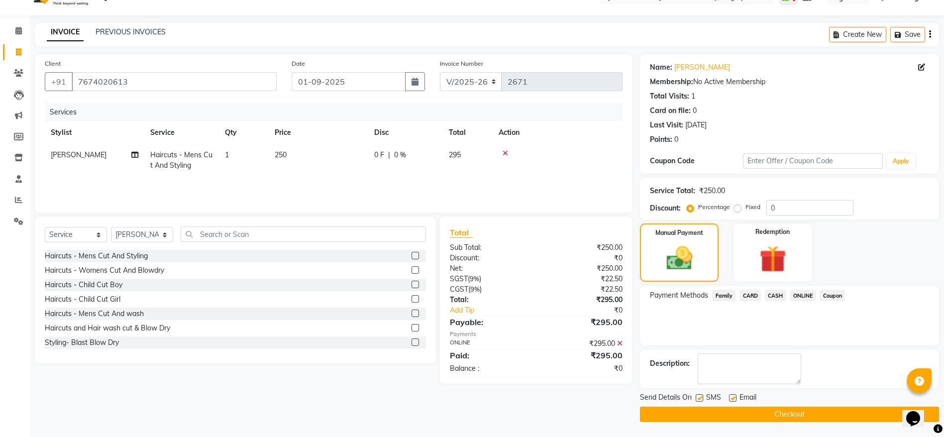
click at [790, 411] on button "Checkout" at bounding box center [789, 414] width 299 height 15
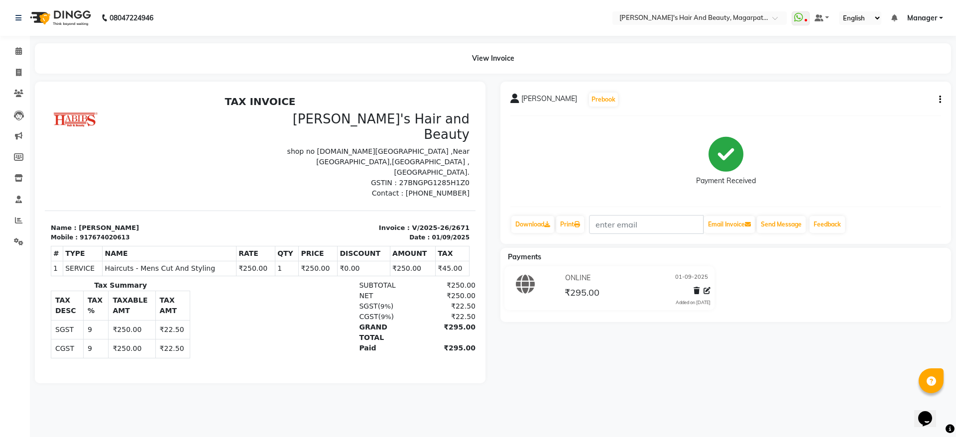
click at [386, 325] on div "SUBTOTAL ₹250.00 NET ₹250.00 SGST ( 9% ) ₹22.50 CGST (" at bounding box center [329, 323] width 279 height 86
click at [18, 72] on icon at bounding box center [18, 72] width 5 height 7
select select "service"
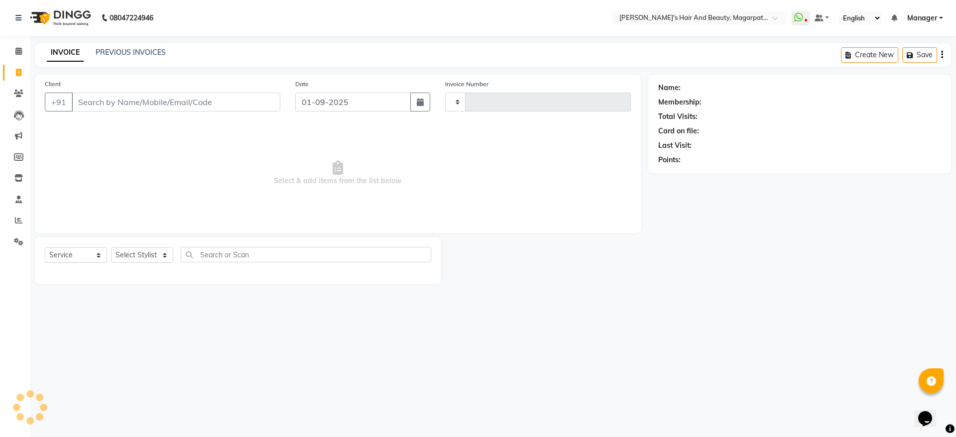
type input "2672"
select select "4517"
click at [119, 105] on input "Client" at bounding box center [176, 102] width 209 height 19
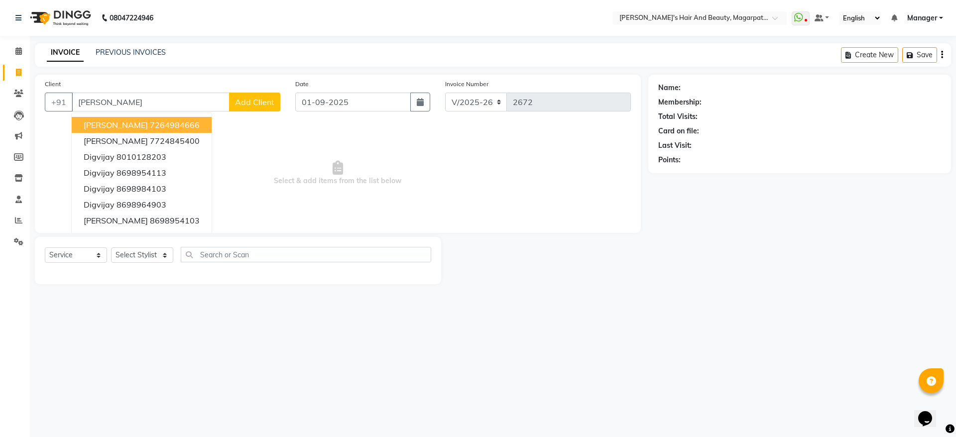
click at [123, 96] on input "[PERSON_NAME]" at bounding box center [151, 102] width 158 height 19
type input "d"
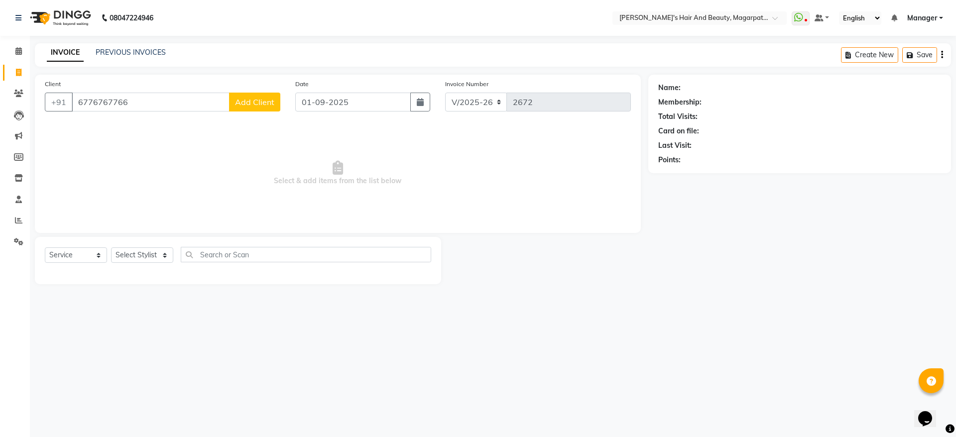
type input "6776767766"
click at [251, 106] on span "Add Client" at bounding box center [254, 102] width 39 height 10
select select "22"
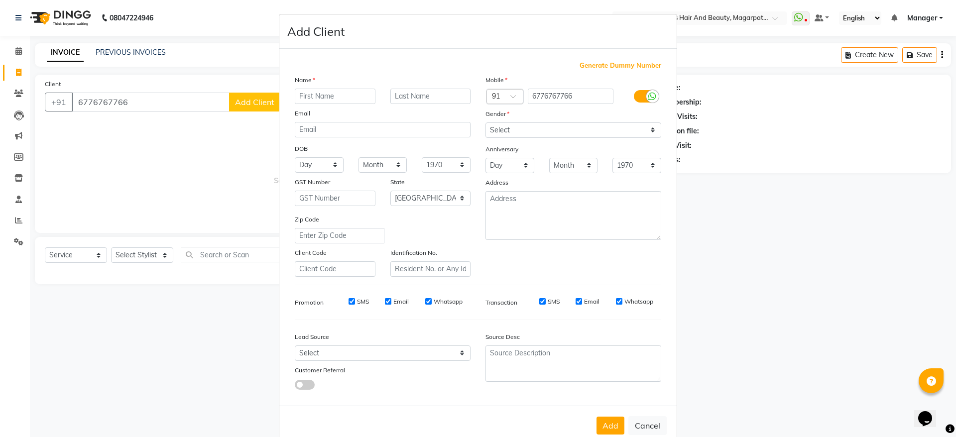
click at [314, 92] on input "text" at bounding box center [335, 96] width 81 height 15
type input "Digvijay"
click at [503, 131] on select "Select [DEMOGRAPHIC_DATA] [DEMOGRAPHIC_DATA] Other Prefer Not To Say" at bounding box center [573, 129] width 176 height 15
select select "[DEMOGRAPHIC_DATA]"
click at [485, 122] on select "Select [DEMOGRAPHIC_DATA] [DEMOGRAPHIC_DATA] Other Prefer Not To Say" at bounding box center [573, 129] width 176 height 15
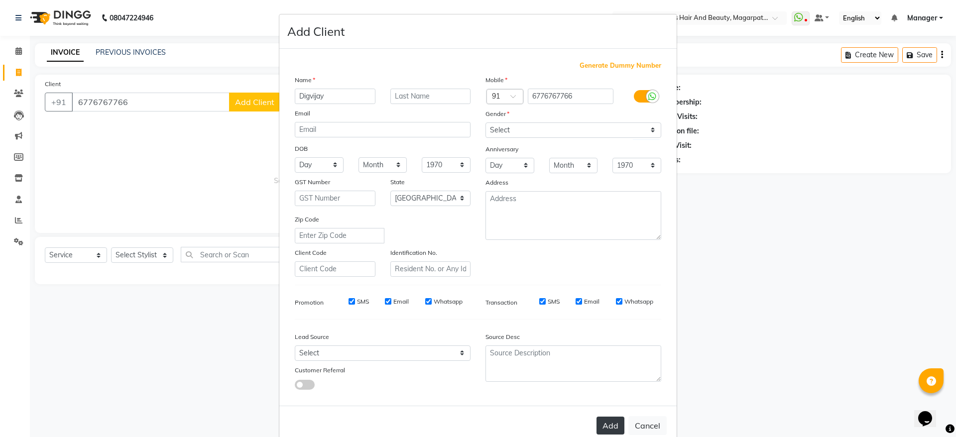
click at [601, 422] on button "Add" at bounding box center [610, 426] width 28 height 18
select select
select select "null"
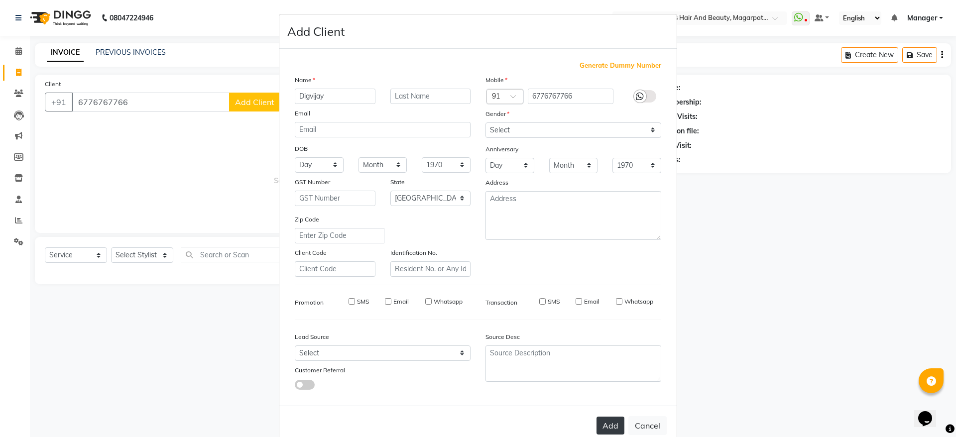
select select
checkbox input "false"
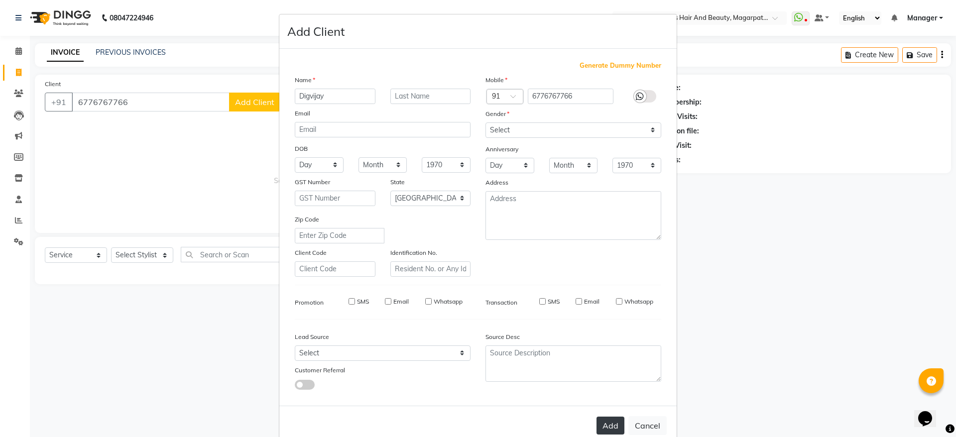
checkbox input "false"
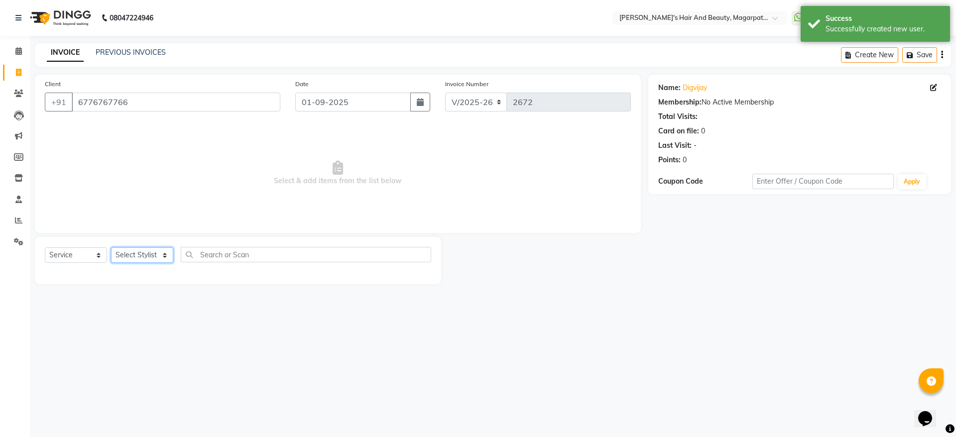
click at [141, 257] on select "Select Stylist [PERSON_NAME] Manager [PERSON_NAME] [PERSON_NAME] [PERSON_NAME]" at bounding box center [142, 254] width 62 height 15
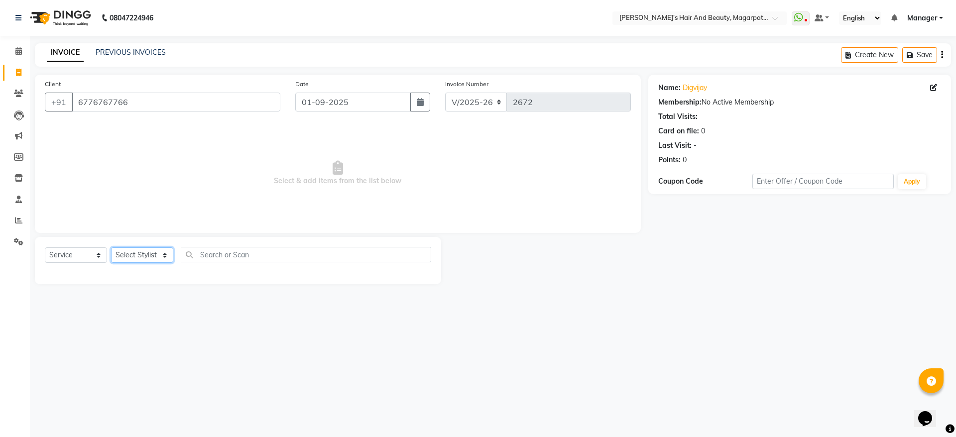
select select "25867"
click at [111, 247] on select "Select Stylist [PERSON_NAME] Manager [PERSON_NAME] [PERSON_NAME] [PERSON_NAME]" at bounding box center [142, 254] width 62 height 15
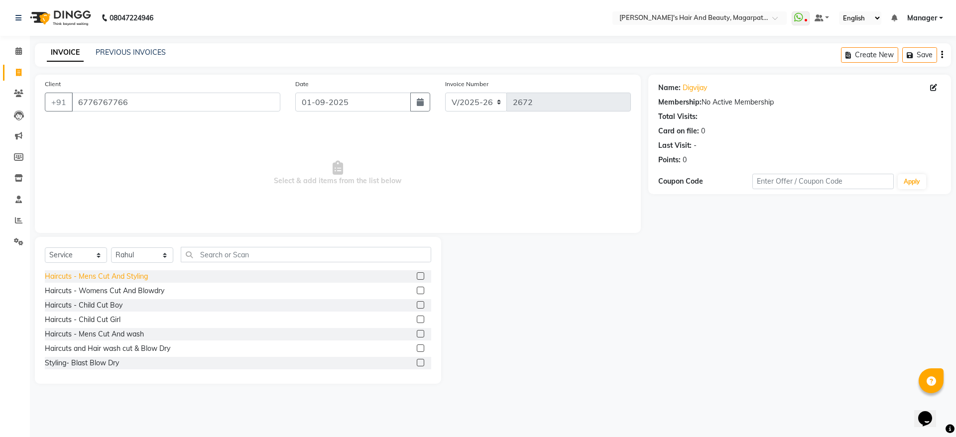
click at [116, 273] on div "Haircuts - Mens Cut And Styling" at bounding box center [96, 276] width 103 height 10
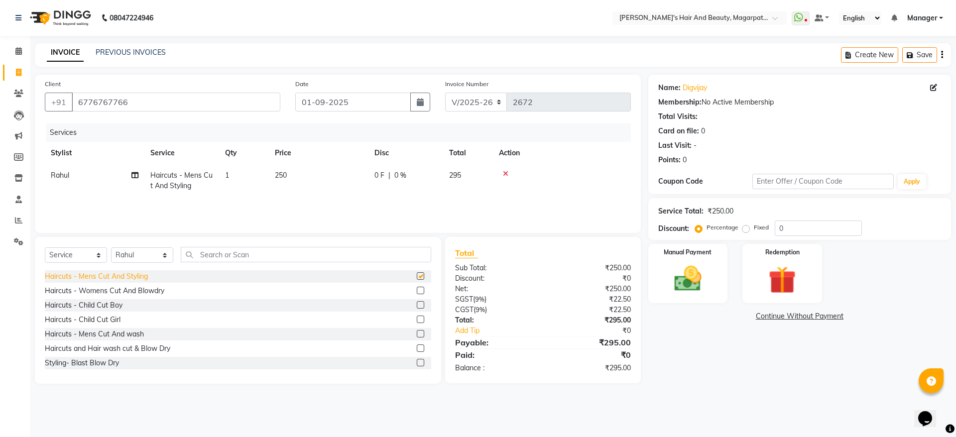
checkbox input "false"
click at [505, 173] on icon at bounding box center [505, 173] width 5 height 7
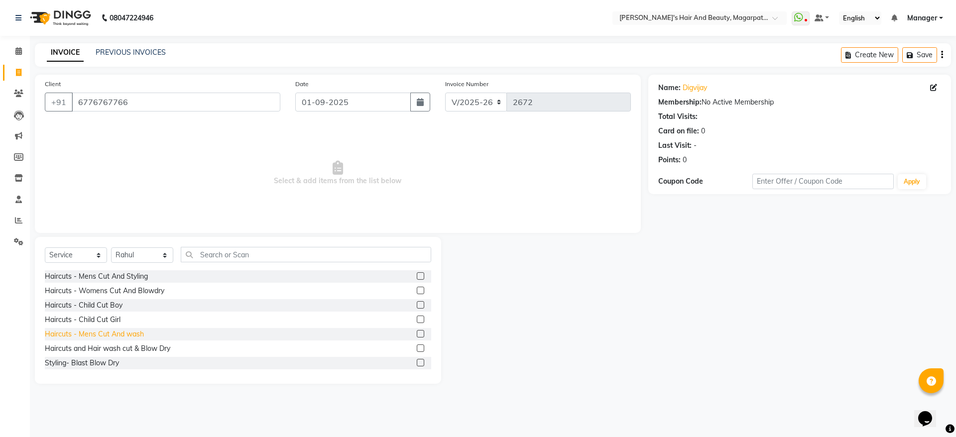
click at [127, 334] on div "Haircuts - Mens Cut And wash" at bounding box center [94, 334] width 99 height 10
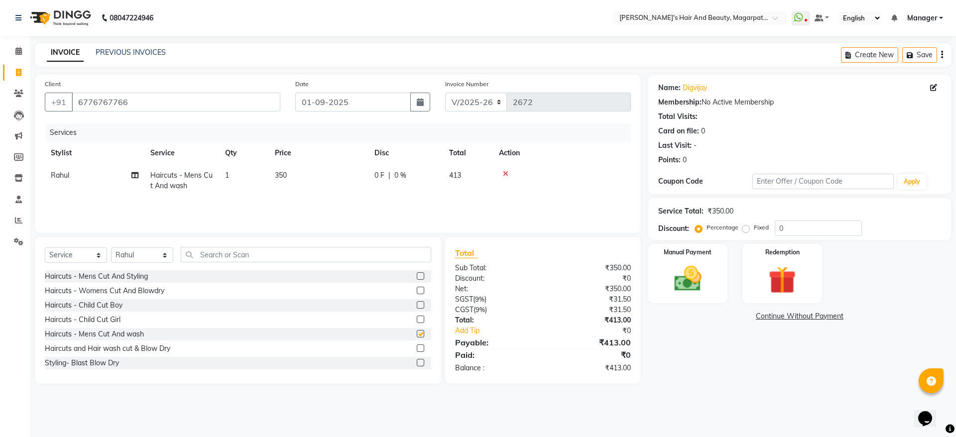
checkbox input "false"
click at [218, 254] on input "text" at bounding box center [306, 254] width 250 height 15
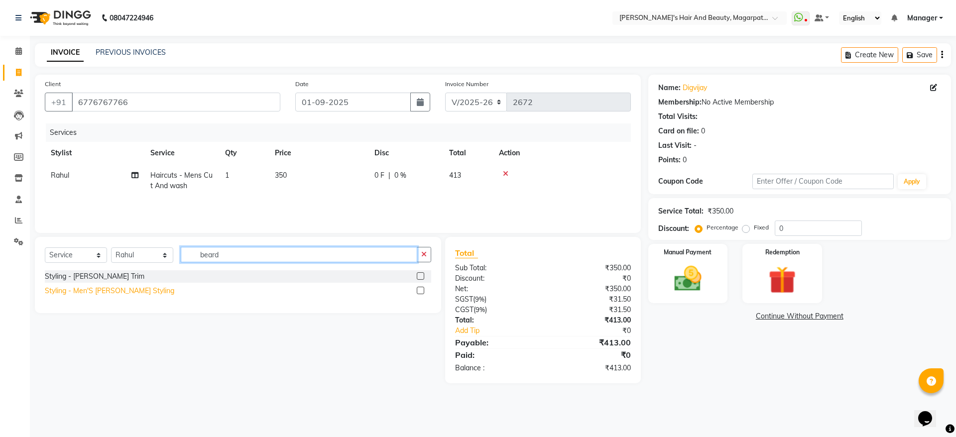
type input "beard"
click at [137, 291] on div "Styling - Men'S [PERSON_NAME] Styling" at bounding box center [109, 291] width 129 height 10
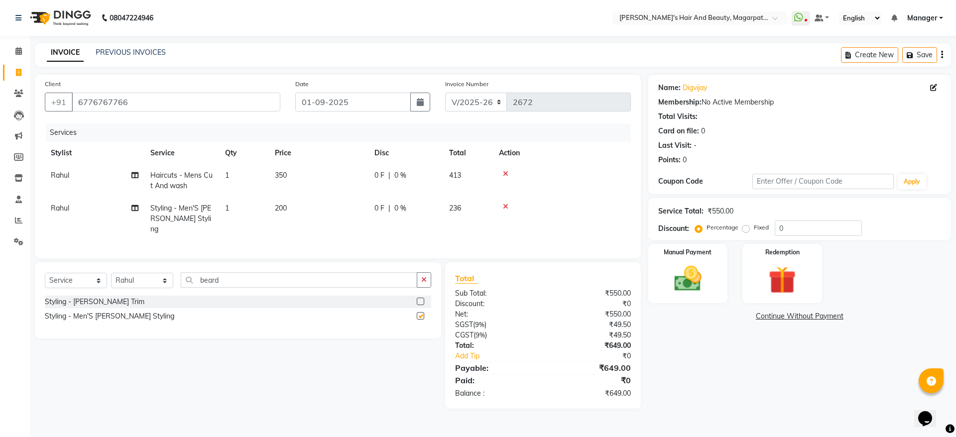
checkbox input "false"
click at [680, 278] on img at bounding box center [688, 278] width 46 height 33
click at [808, 315] on span "ONLINE" at bounding box center [811, 316] width 26 height 11
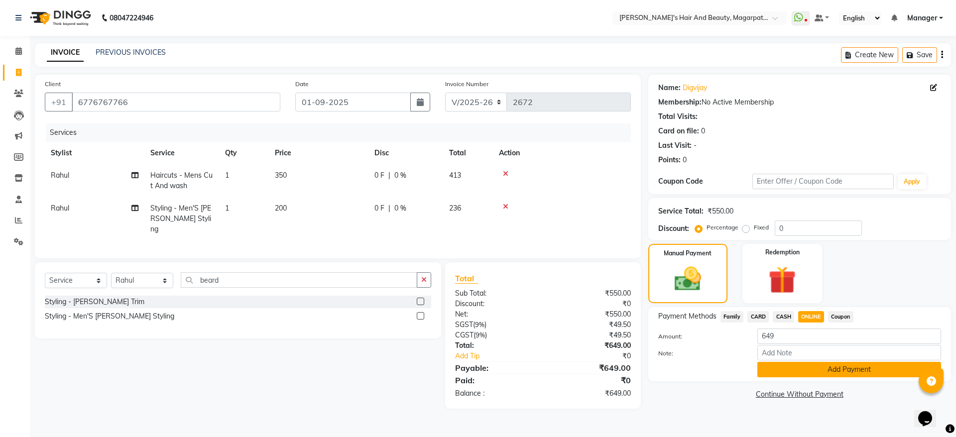
click at [809, 371] on button "Add Payment" at bounding box center [849, 369] width 184 height 15
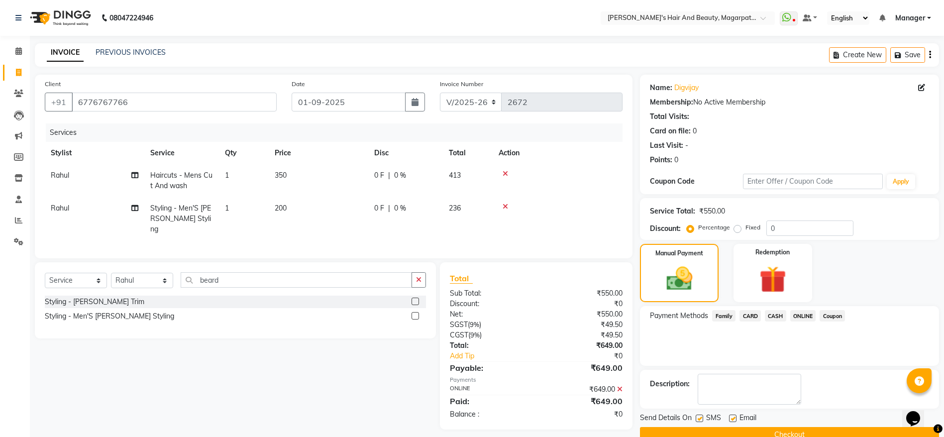
scroll to position [20, 0]
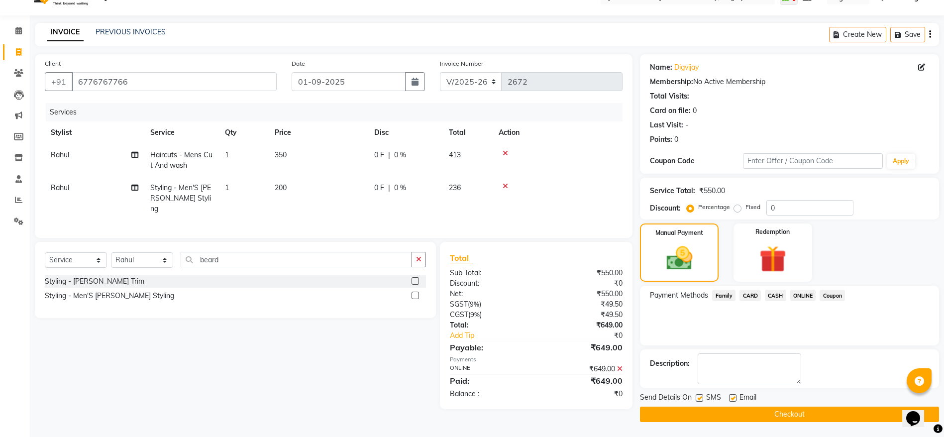
click at [791, 409] on button "Checkout" at bounding box center [789, 414] width 299 height 15
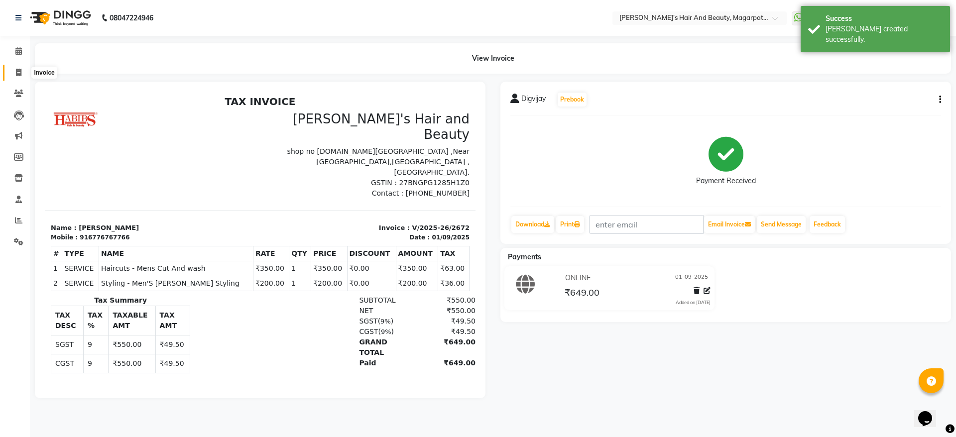
click at [16, 72] on icon at bounding box center [18, 72] width 5 height 7
select select "4517"
select select "service"
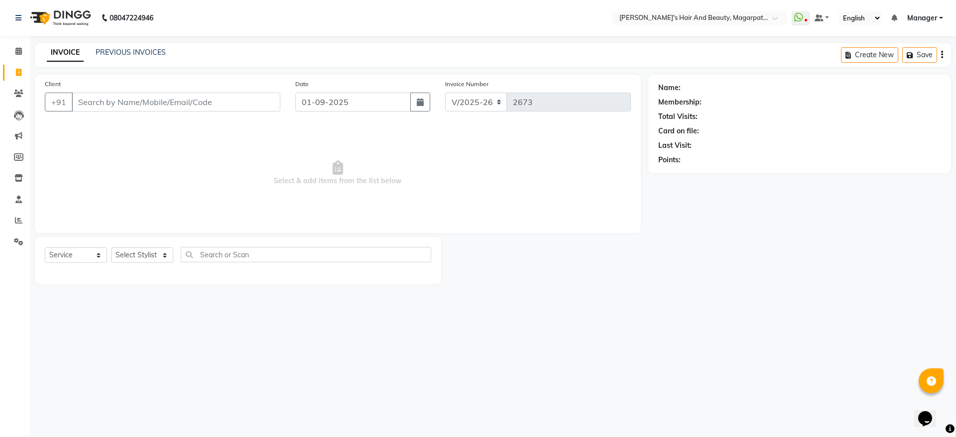
click at [90, 102] on input "Client" at bounding box center [176, 102] width 209 height 19
type input "9322532891"
click at [260, 100] on span "Add Client" at bounding box center [254, 102] width 39 height 10
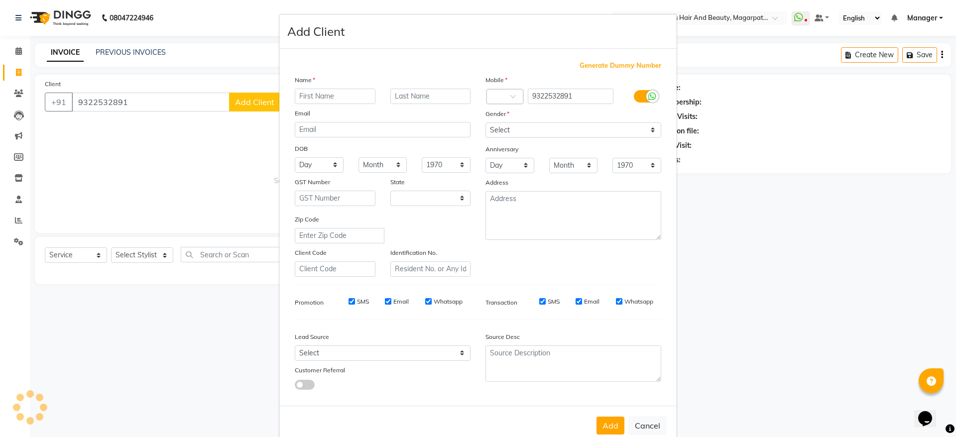
click at [313, 93] on input "text" at bounding box center [335, 96] width 81 height 15
select select "22"
type input "Neha"
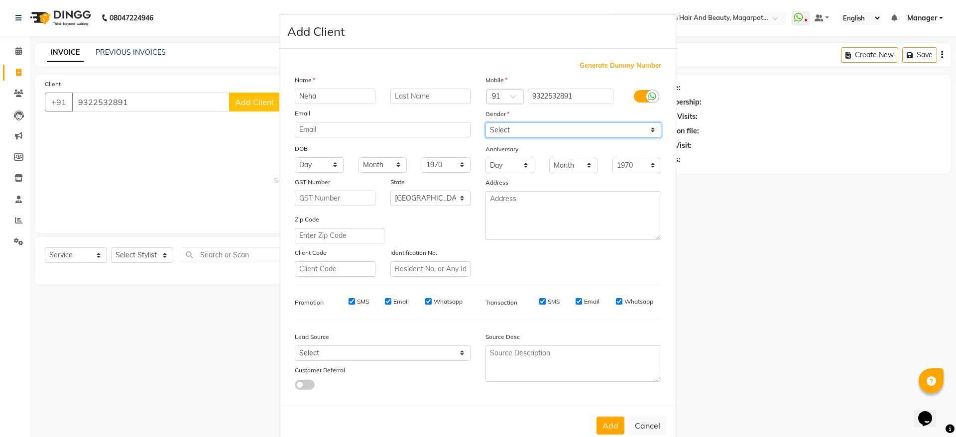
click at [493, 133] on select "Select [DEMOGRAPHIC_DATA] [DEMOGRAPHIC_DATA] Other Prefer Not To Say" at bounding box center [573, 129] width 176 height 15
click at [485, 122] on select "Select [DEMOGRAPHIC_DATA] [DEMOGRAPHIC_DATA] Other Prefer Not To Say" at bounding box center [573, 129] width 176 height 15
click at [501, 131] on select "Select [DEMOGRAPHIC_DATA] [DEMOGRAPHIC_DATA] Other Prefer Not To Say" at bounding box center [573, 129] width 176 height 15
click at [485, 122] on select "Select [DEMOGRAPHIC_DATA] [DEMOGRAPHIC_DATA] Other Prefer Not To Say" at bounding box center [573, 129] width 176 height 15
click at [502, 131] on select "Select [DEMOGRAPHIC_DATA] [DEMOGRAPHIC_DATA] Other Prefer Not To Say" at bounding box center [573, 129] width 176 height 15
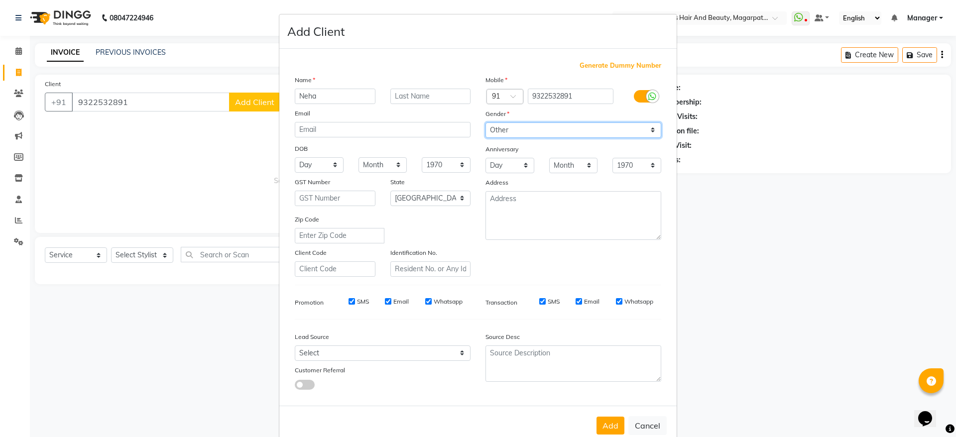
select select "[DEMOGRAPHIC_DATA]"
click at [485, 122] on select "Select [DEMOGRAPHIC_DATA] [DEMOGRAPHIC_DATA] Other Prefer Not To Say" at bounding box center [573, 129] width 176 height 15
click at [604, 423] on button "Add" at bounding box center [610, 426] width 28 height 18
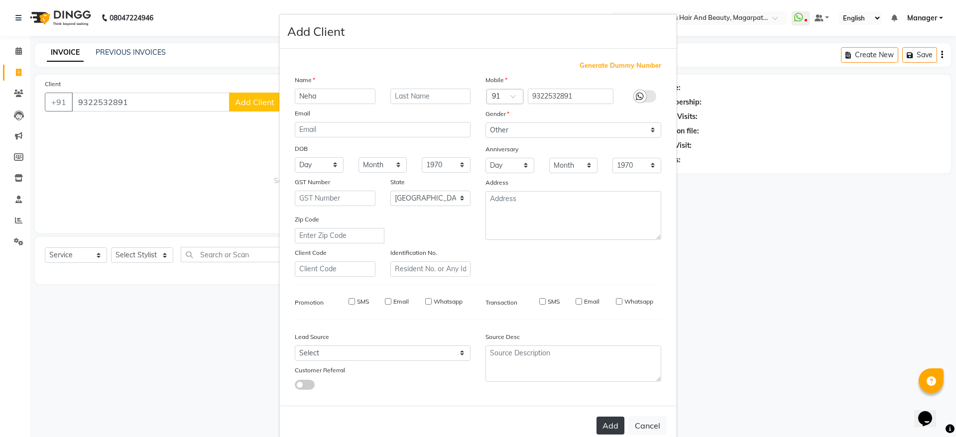
select select
select select "null"
select select
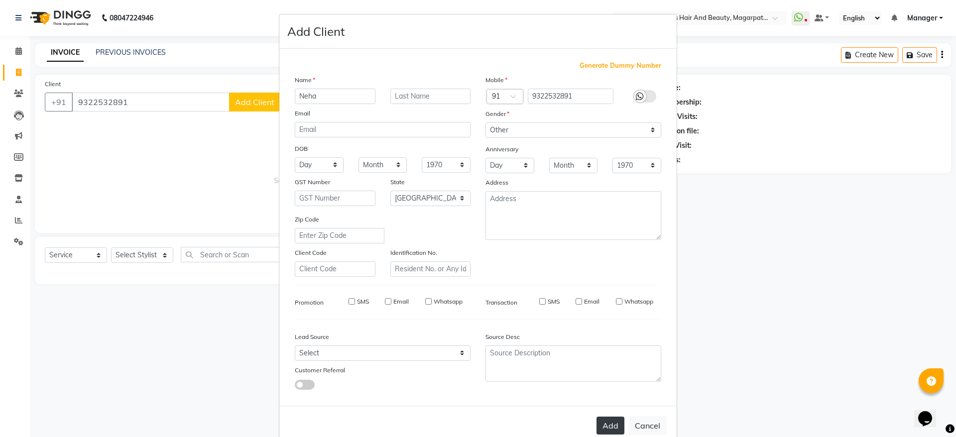
select select
checkbox input "false"
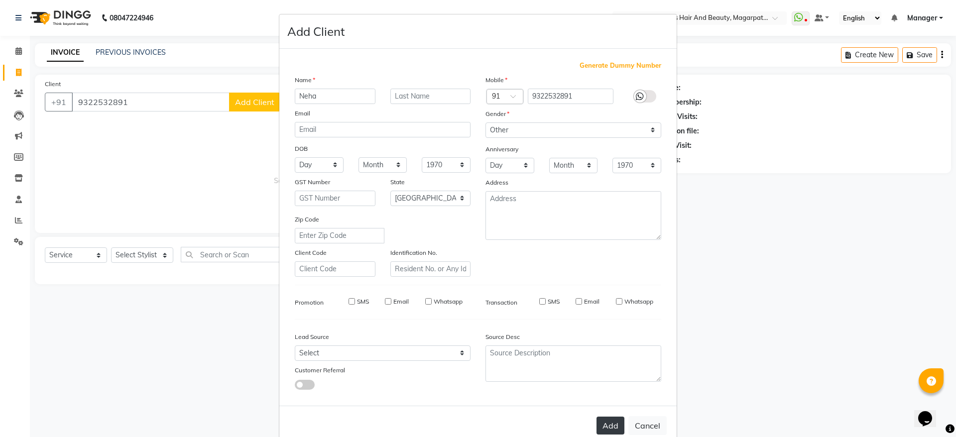
checkbox input "false"
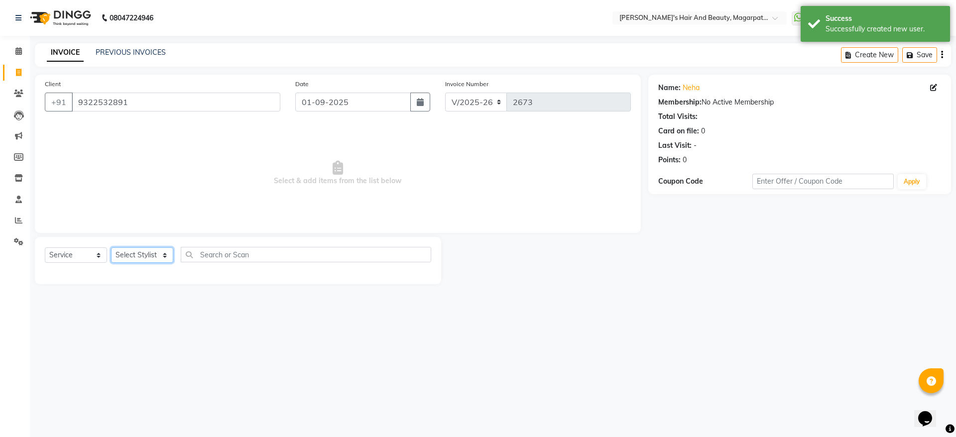
click at [146, 249] on select "Select Stylist [PERSON_NAME] Manager [PERSON_NAME] [PERSON_NAME] [PERSON_NAME]" at bounding box center [142, 254] width 62 height 15
select select "67443"
click at [111, 247] on select "Select Stylist [PERSON_NAME] Manager [PERSON_NAME] [PERSON_NAME] [PERSON_NAME]" at bounding box center [142, 254] width 62 height 15
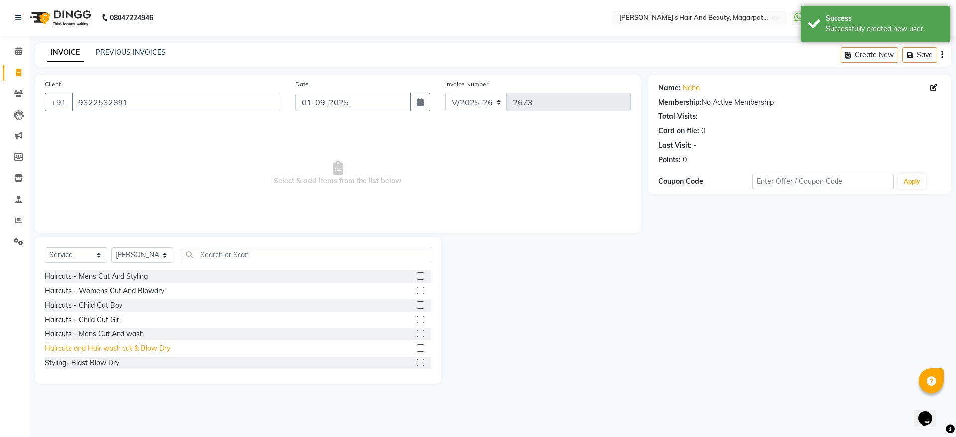
click at [157, 350] on div "Haircuts and Hair wash cut & Blow Dry" at bounding box center [107, 348] width 125 height 10
checkbox input "false"
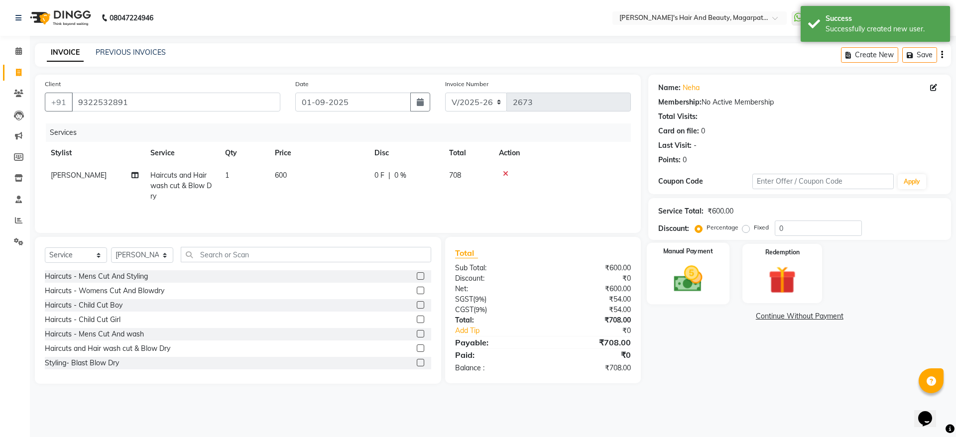
click at [689, 278] on img at bounding box center [688, 278] width 46 height 33
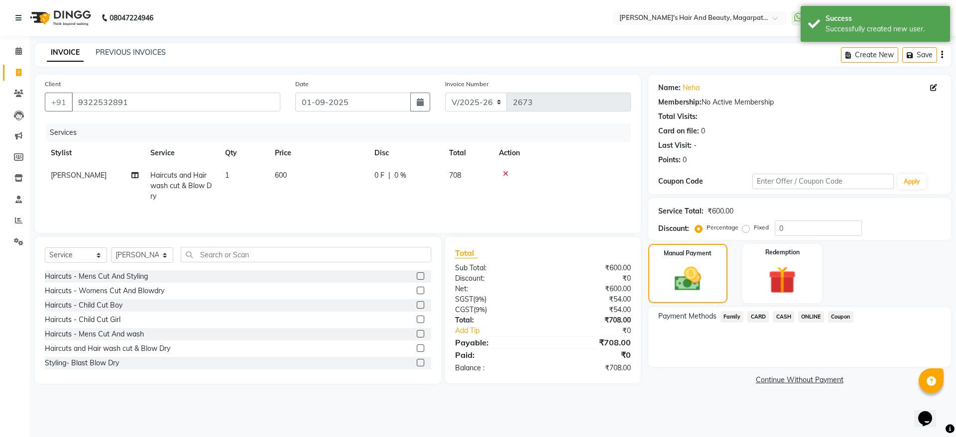
click at [808, 318] on span "ONLINE" at bounding box center [811, 316] width 26 height 11
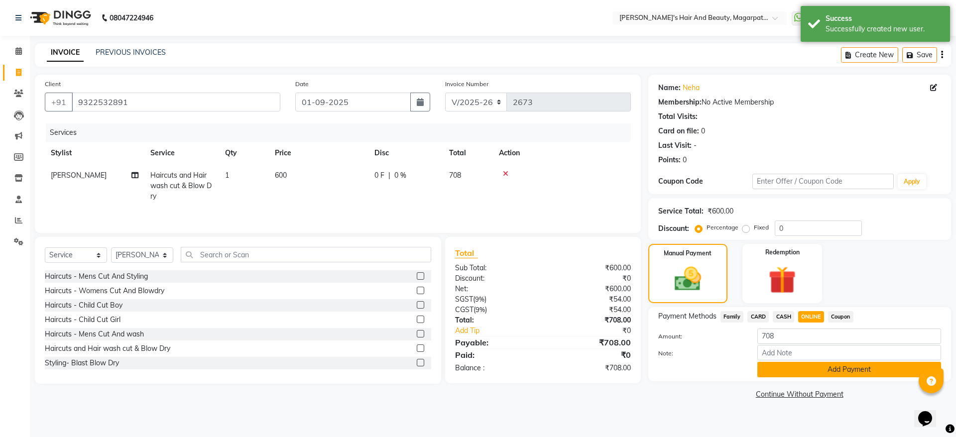
click at [808, 366] on button "Add Payment" at bounding box center [849, 369] width 184 height 15
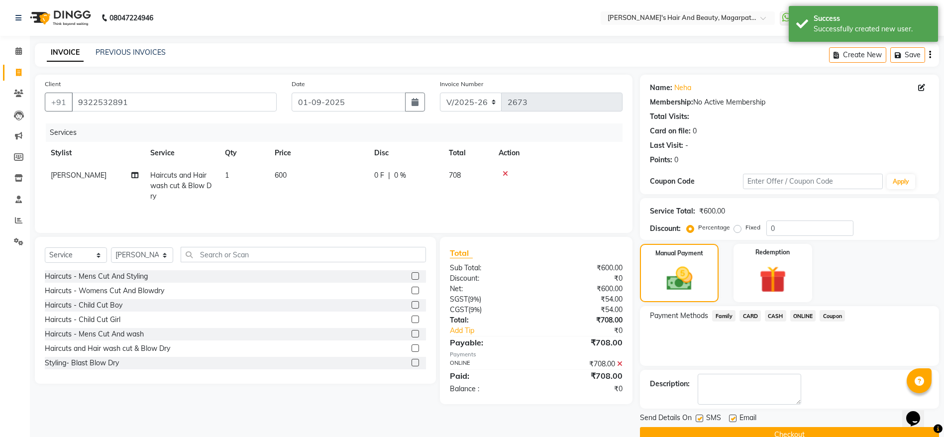
scroll to position [20, 0]
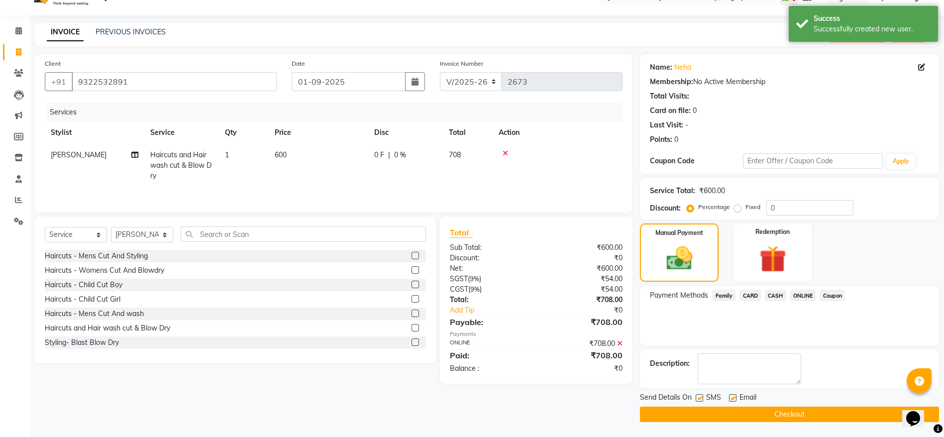
click at [785, 417] on button "Checkout" at bounding box center [789, 414] width 299 height 15
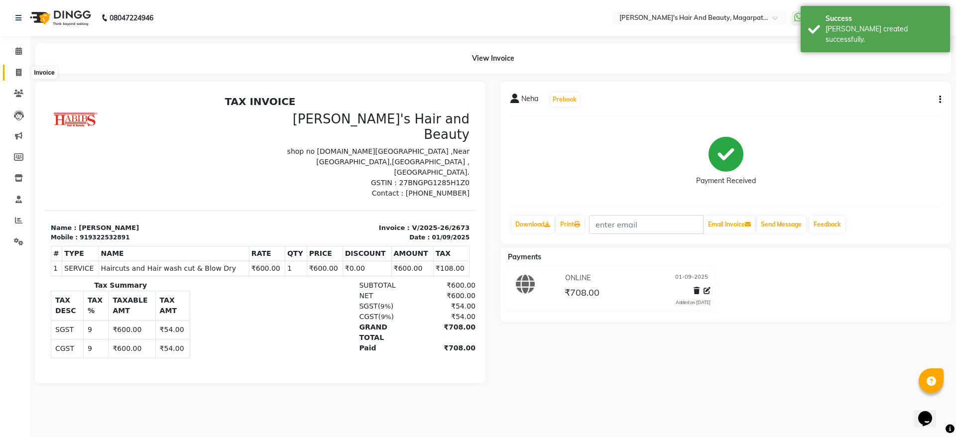
click at [16, 72] on icon at bounding box center [18, 72] width 5 height 7
select select "4517"
select select "service"
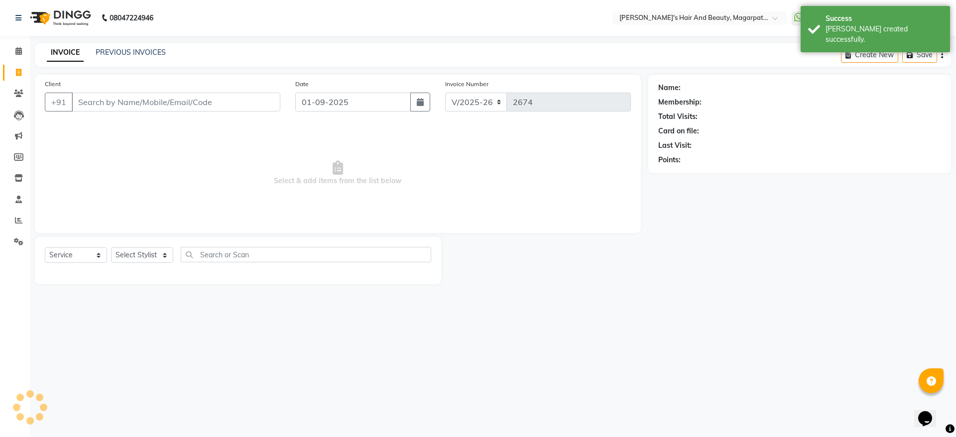
click at [123, 104] on input "Client" at bounding box center [176, 102] width 209 height 19
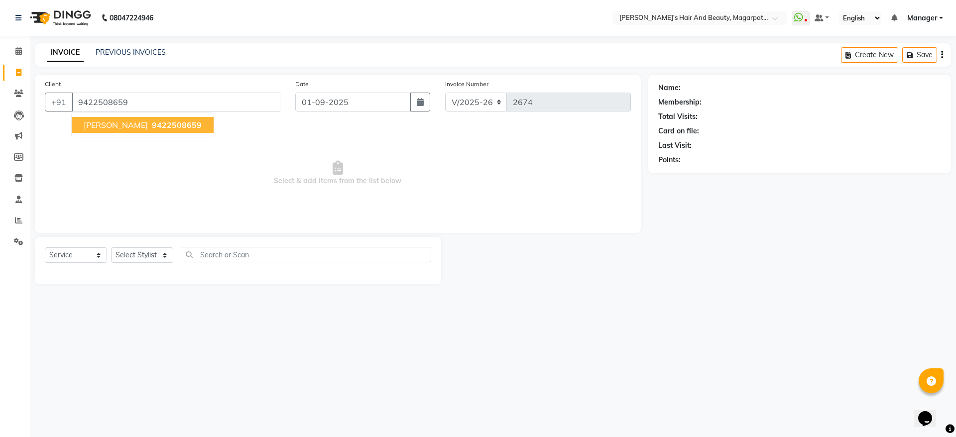
click at [121, 131] on button "[PERSON_NAME] 9422508659" at bounding box center [143, 125] width 142 height 16
type input "9422508659"
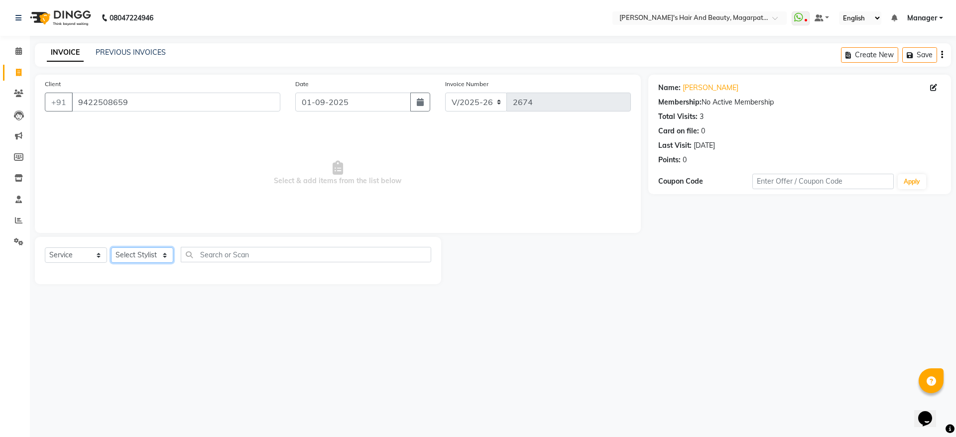
click at [138, 258] on select "Select Stylist [PERSON_NAME] Manager [PERSON_NAME] [PERSON_NAME] [PERSON_NAME]" at bounding box center [142, 254] width 62 height 15
select select "67454"
click at [111, 247] on select "Select Stylist [PERSON_NAME] Manager [PERSON_NAME] [PERSON_NAME] [PERSON_NAME]" at bounding box center [142, 254] width 62 height 15
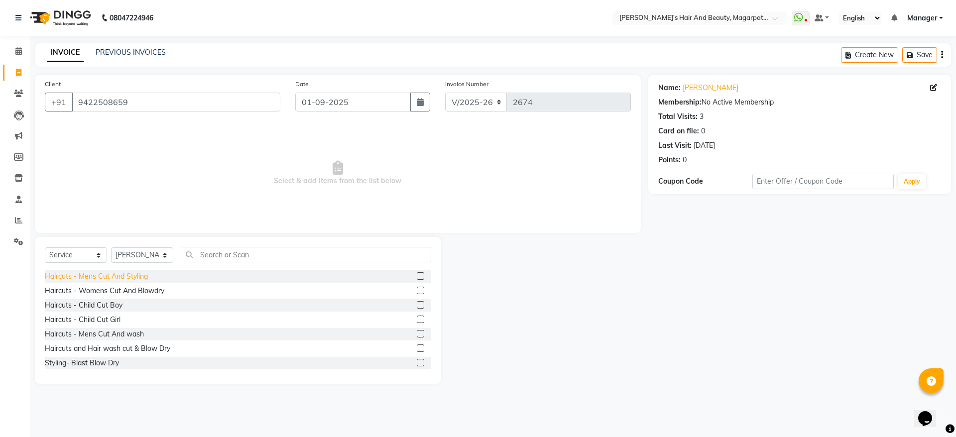
click at [138, 271] on div "Haircuts - Mens Cut And Styling" at bounding box center [96, 276] width 103 height 10
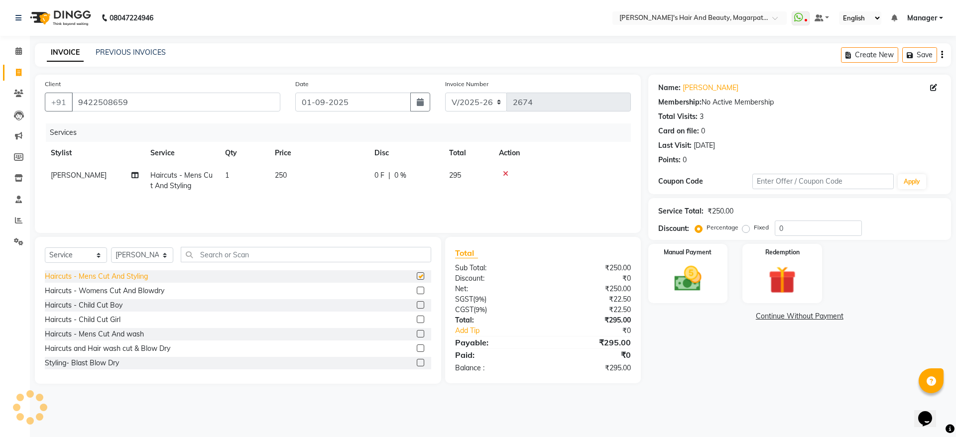
checkbox input "false"
click at [504, 172] on icon at bounding box center [505, 173] width 5 height 7
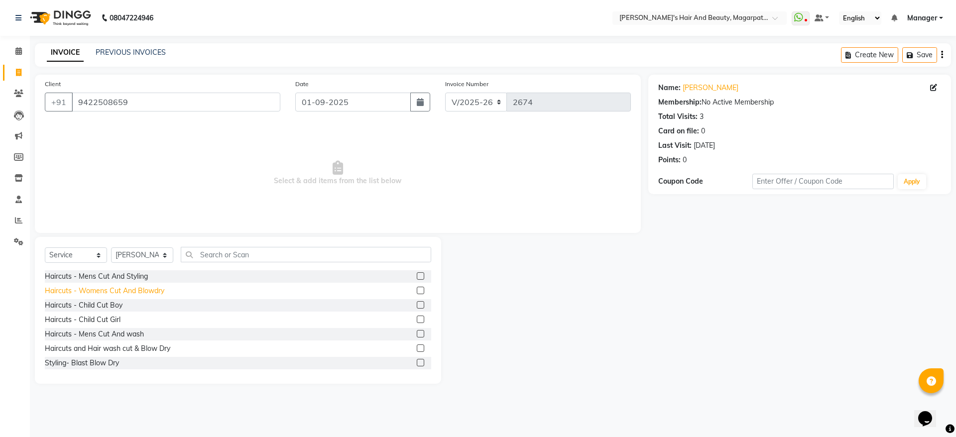
click at [147, 292] on div "Haircuts - Womens Cut And Blowdry" at bounding box center [104, 291] width 119 height 10
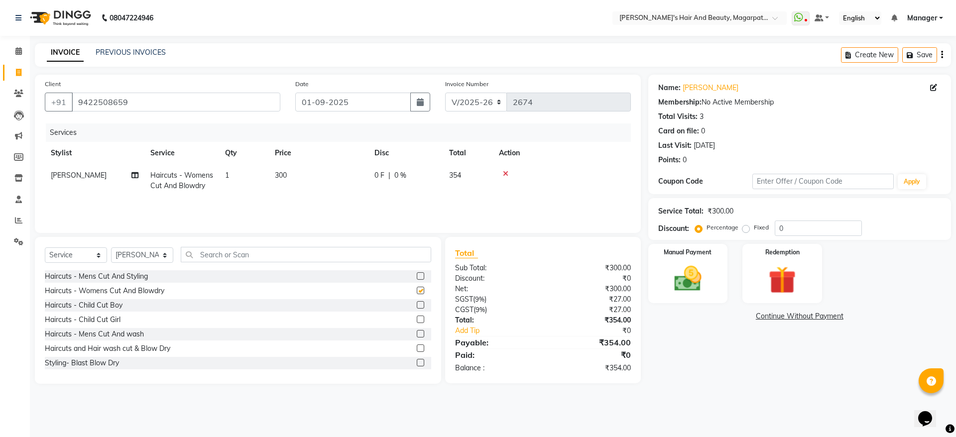
checkbox input "false"
click at [703, 278] on img at bounding box center [688, 278] width 46 height 33
click at [814, 314] on span "ONLINE" at bounding box center [811, 316] width 26 height 11
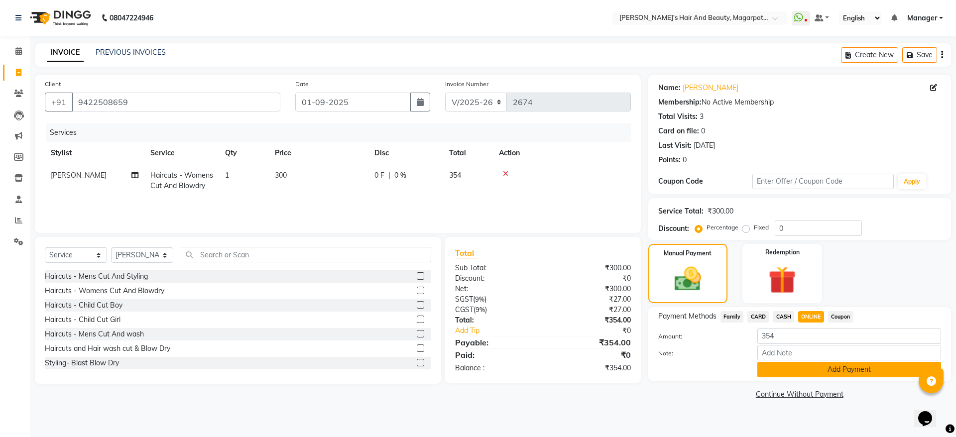
click at [813, 368] on button "Add Payment" at bounding box center [849, 369] width 184 height 15
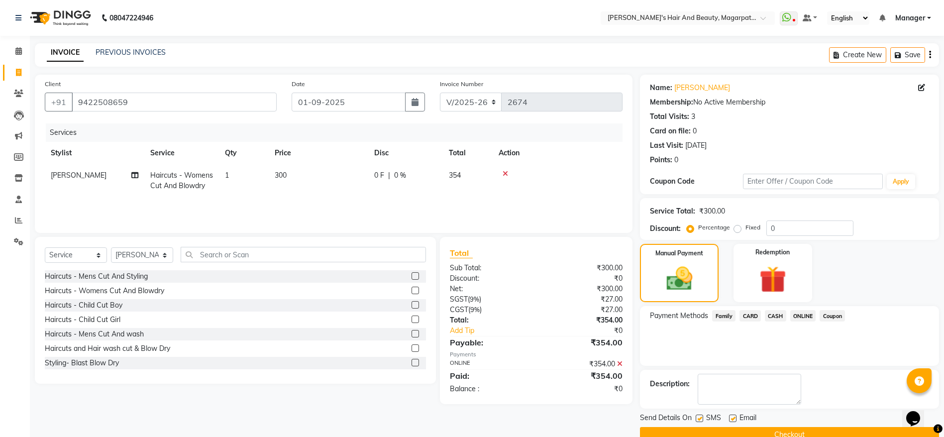
scroll to position [20, 0]
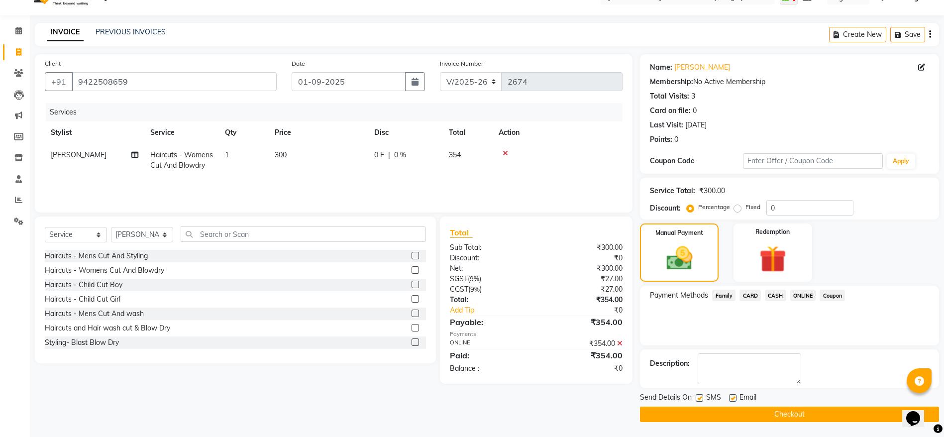
click at [794, 413] on button "Checkout" at bounding box center [789, 414] width 299 height 15
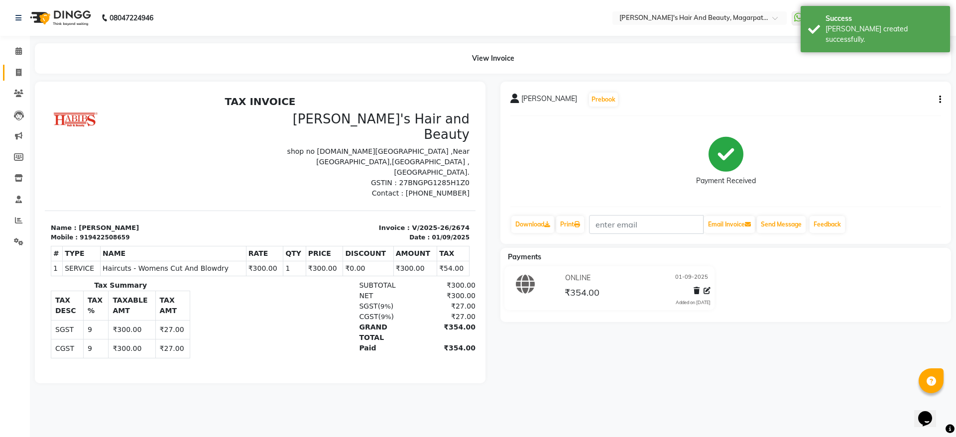
click at [18, 66] on link "Invoice" at bounding box center [15, 73] width 24 height 16
select select "4517"
select select "service"
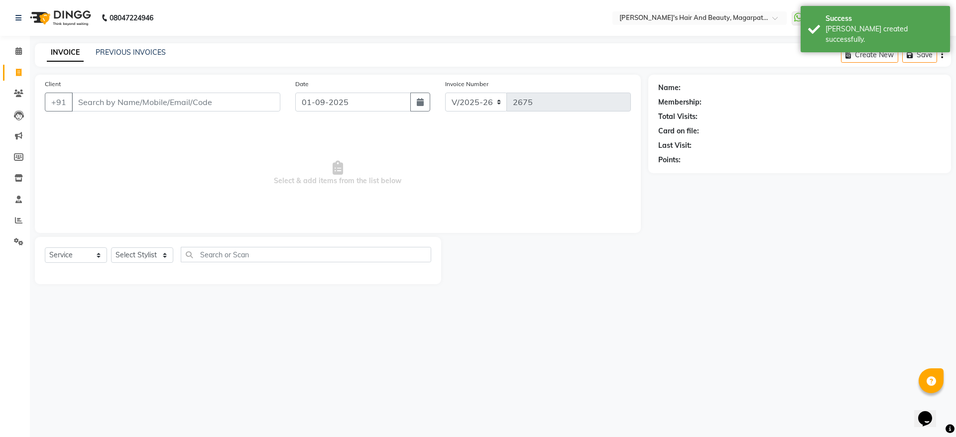
click at [108, 103] on input "Client" at bounding box center [176, 102] width 209 height 19
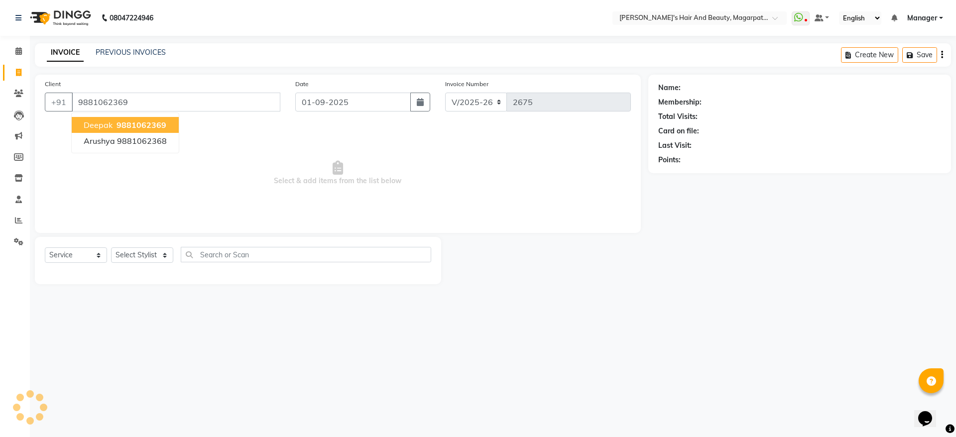
type input "9881062369"
select select "1: Object"
click at [105, 126] on span "Deepak" at bounding box center [98, 125] width 29 height 10
select select "1: Object"
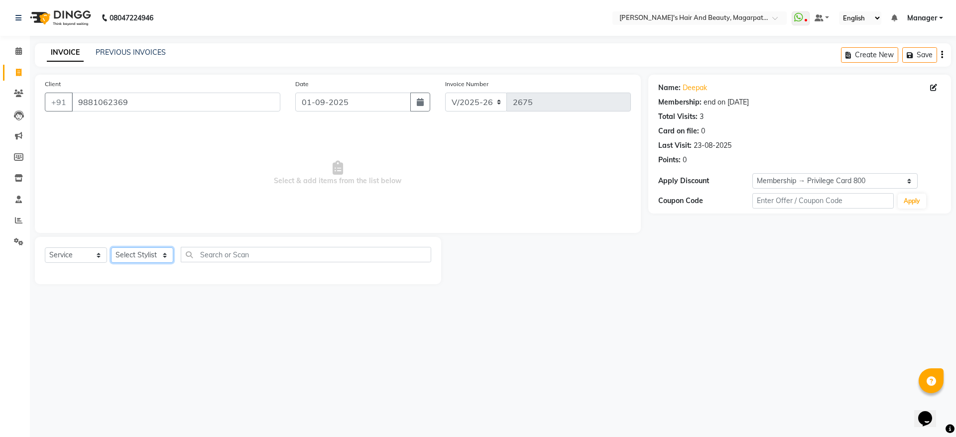
click at [136, 253] on select "Select Stylist [PERSON_NAME] Manager [PERSON_NAME] [PERSON_NAME] [PERSON_NAME]" at bounding box center [142, 254] width 62 height 15
select select "67443"
click at [111, 247] on select "Select Stylist [PERSON_NAME] Manager [PERSON_NAME] [PERSON_NAME] [PERSON_NAME]" at bounding box center [142, 254] width 62 height 15
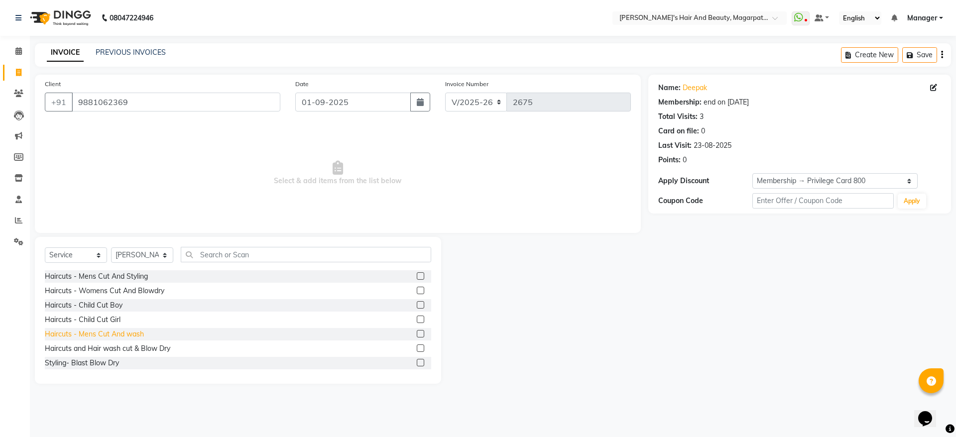
click at [139, 335] on div "Haircuts - Mens Cut And wash" at bounding box center [94, 334] width 99 height 10
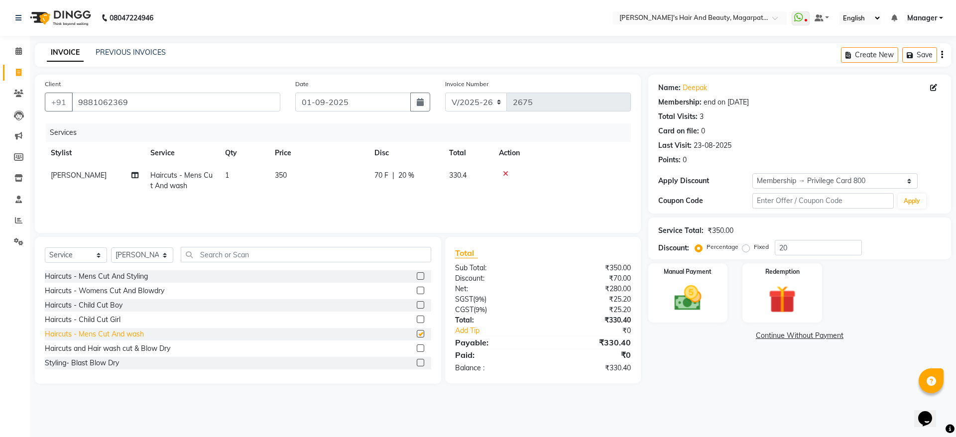
checkbox input "false"
click at [413, 171] on span "20 %" at bounding box center [406, 175] width 16 height 10
select select "67443"
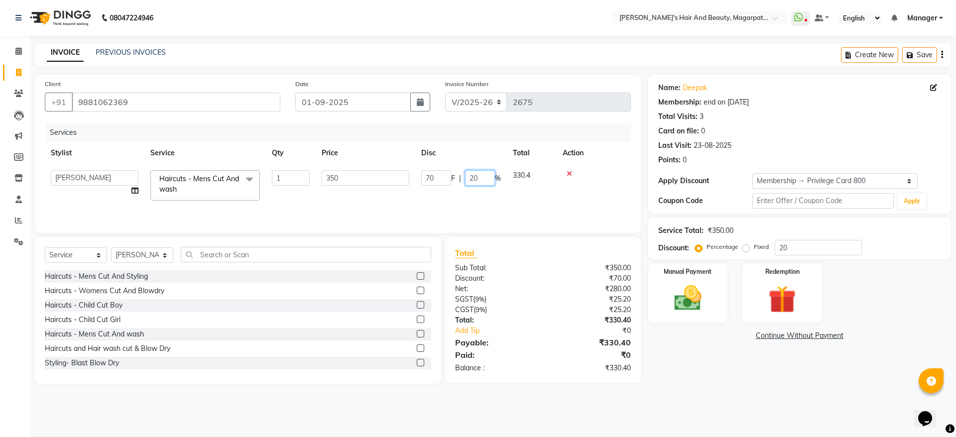
click at [484, 181] on input "20" at bounding box center [480, 177] width 30 height 15
type input "2"
type input "0"
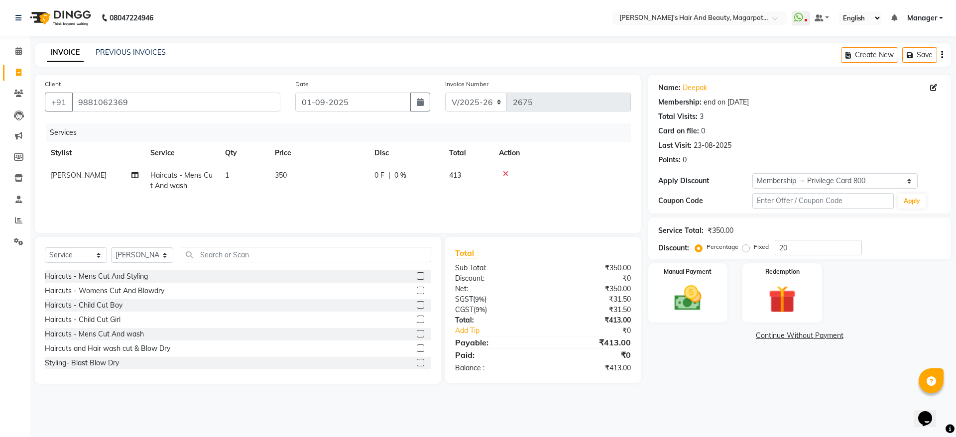
click at [483, 196] on tr "[PERSON_NAME] Haircuts - Mens Cut And wash 1 350 0 F | 0 % 413" at bounding box center [338, 180] width 586 height 33
click at [686, 288] on img at bounding box center [688, 298] width 46 height 33
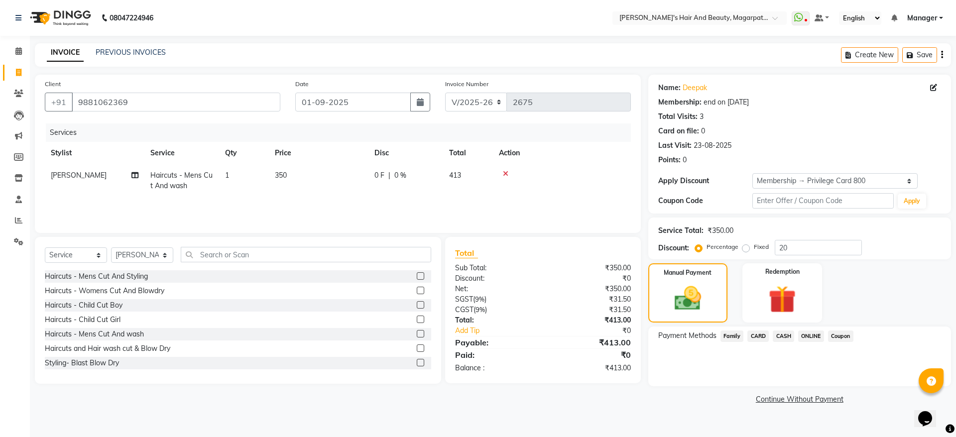
click at [790, 335] on span "CASH" at bounding box center [783, 336] width 21 height 11
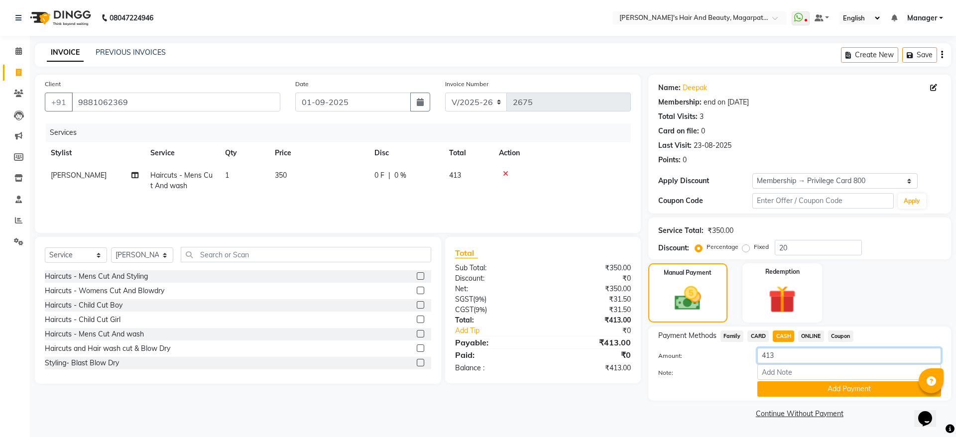
click at [782, 353] on input "413" at bounding box center [849, 355] width 184 height 15
type input "410"
click at [788, 393] on button "Add Payment" at bounding box center [849, 388] width 184 height 15
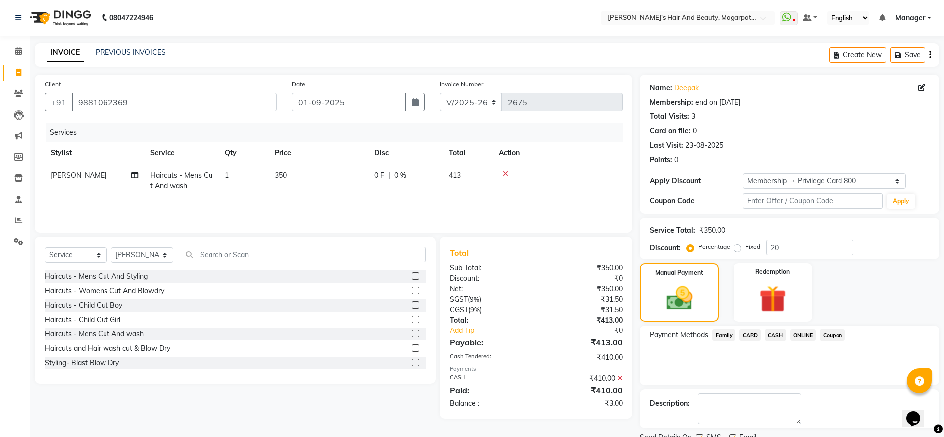
scroll to position [40, 0]
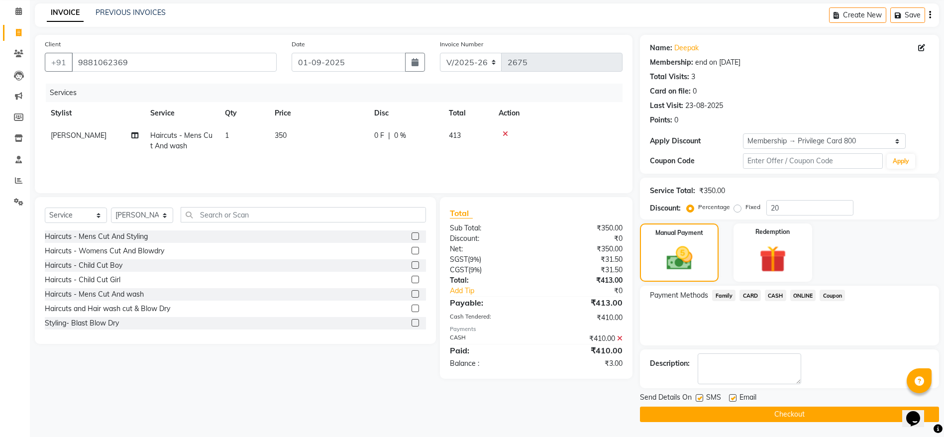
click at [780, 415] on button "Checkout" at bounding box center [789, 414] width 299 height 15
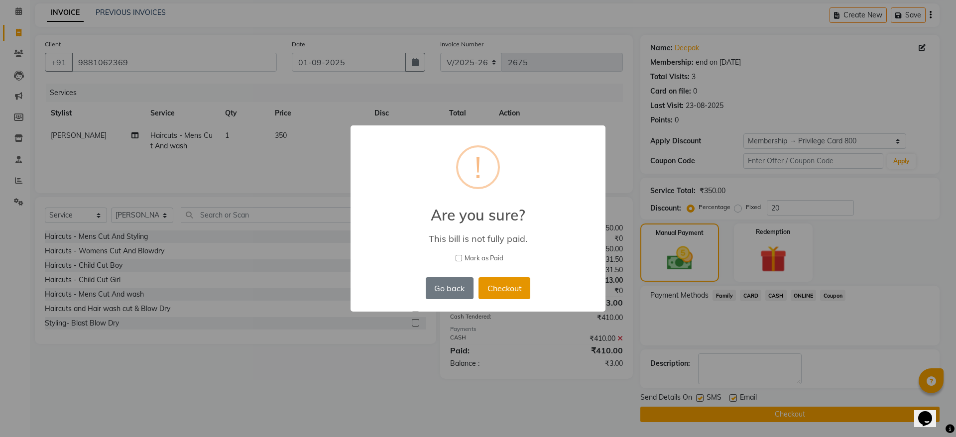
click at [509, 288] on button "Checkout" at bounding box center [504, 288] width 52 height 22
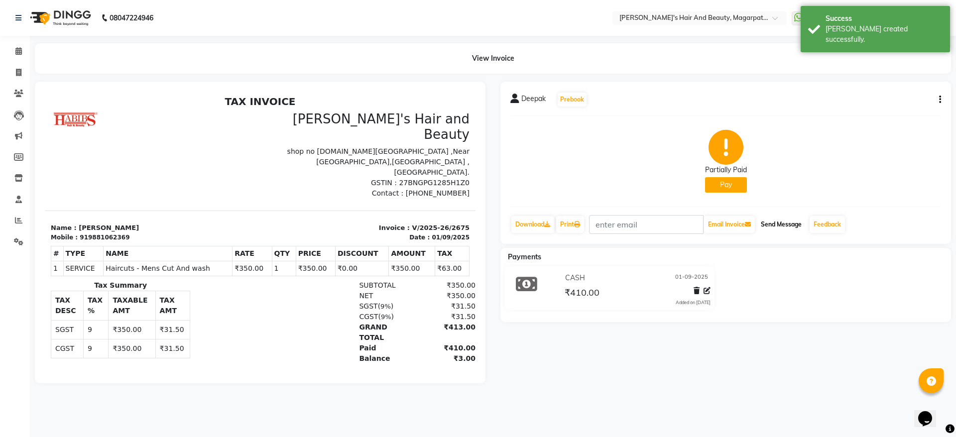
click at [788, 221] on button "Send Message" at bounding box center [781, 224] width 49 height 17
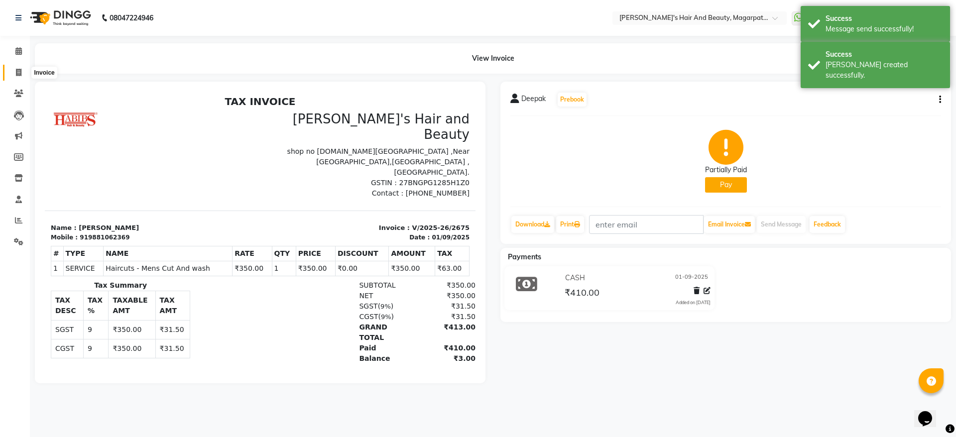
click at [22, 73] on span at bounding box center [18, 72] width 17 height 11
select select "service"
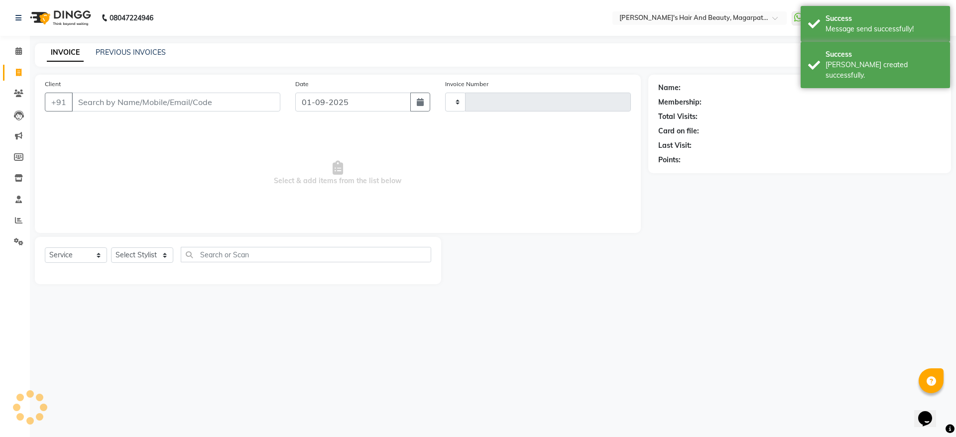
type input "2676"
select select "4517"
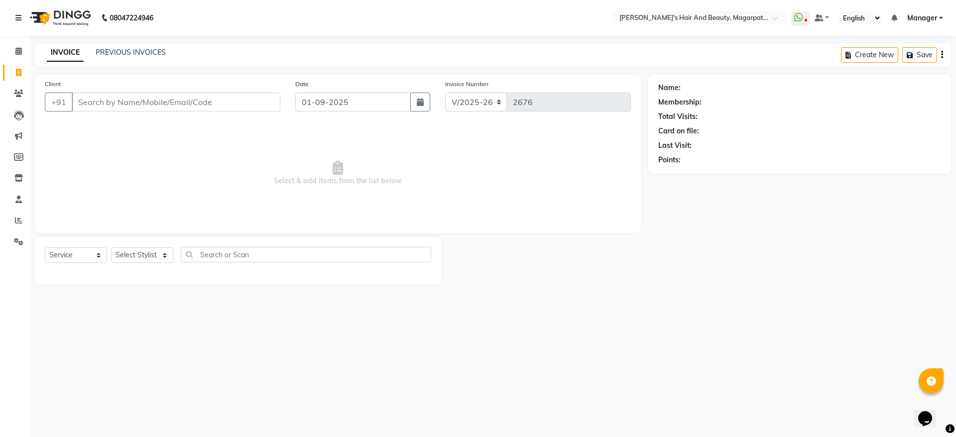
click at [95, 106] on input "Client" at bounding box center [176, 102] width 209 height 19
click at [112, 105] on input "Client" at bounding box center [176, 102] width 209 height 19
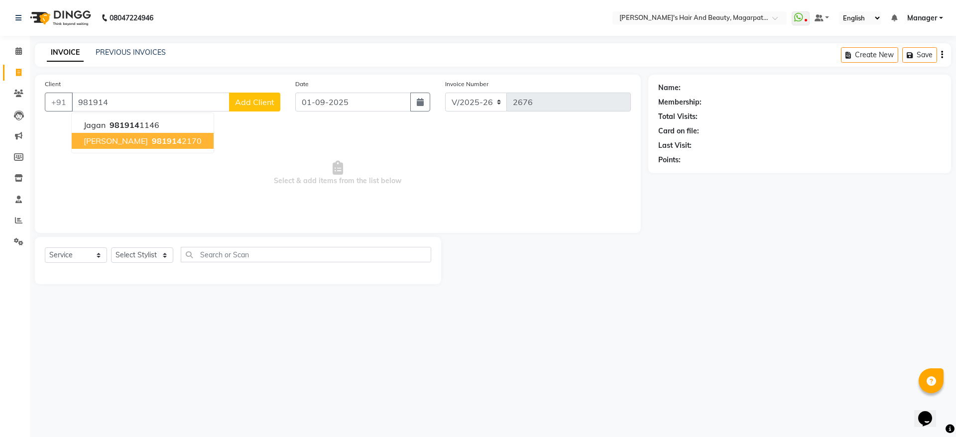
click at [109, 143] on span "[PERSON_NAME]" at bounding box center [116, 141] width 64 height 10
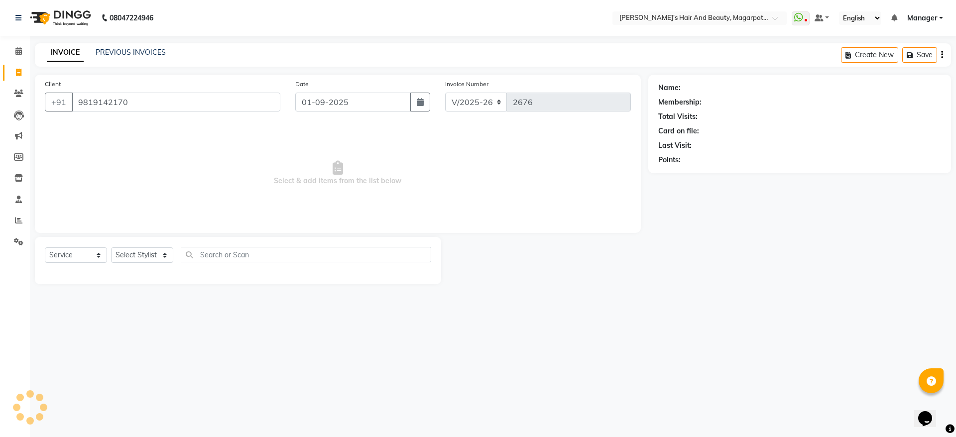
type input "9819142170"
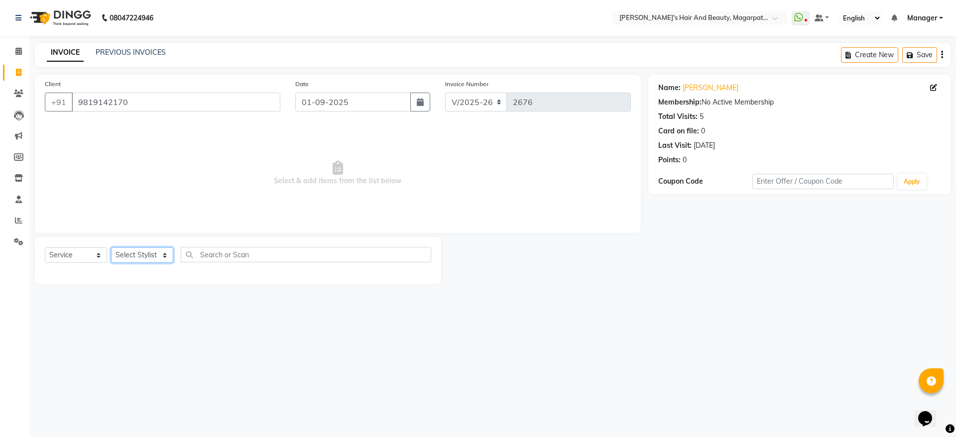
click at [127, 253] on select "Select Stylist [PERSON_NAME] Manager [PERSON_NAME] [PERSON_NAME] [PERSON_NAME]" at bounding box center [142, 254] width 62 height 15
select select "67443"
click at [111, 247] on select "Select Stylist [PERSON_NAME] Manager [PERSON_NAME] [PERSON_NAME] [PERSON_NAME]" at bounding box center [142, 254] width 62 height 15
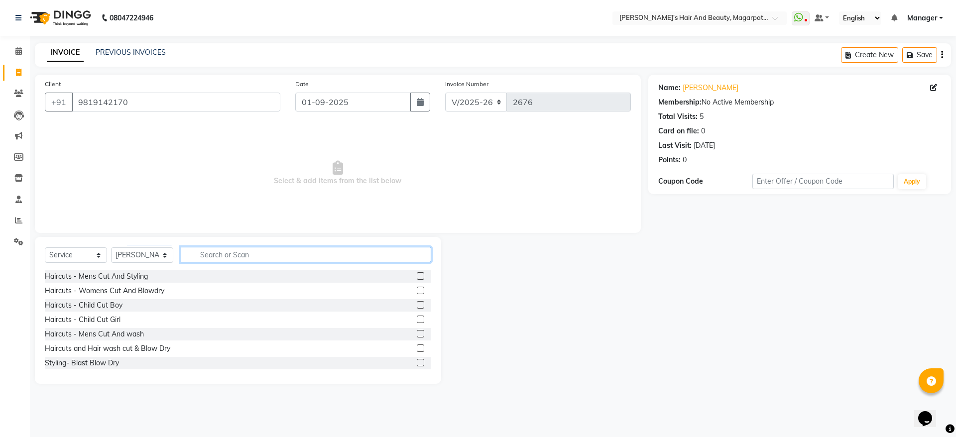
click at [203, 255] on input "text" at bounding box center [306, 254] width 250 height 15
click at [236, 253] on input "text" at bounding box center [306, 254] width 250 height 15
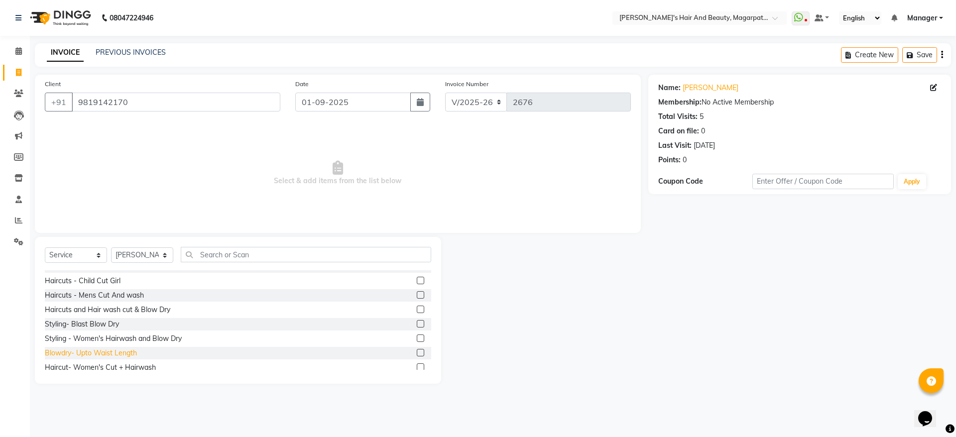
click at [135, 353] on div "Blowdry- Upto Waist Length" at bounding box center [91, 353] width 92 height 10
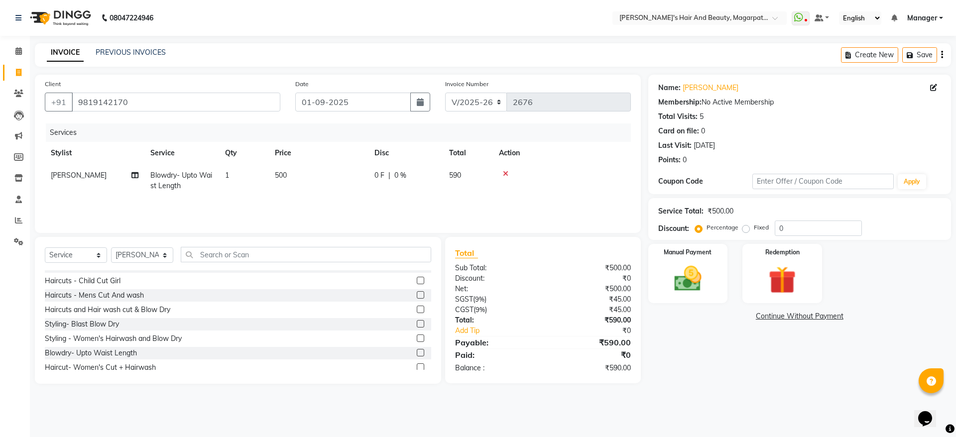
click at [505, 174] on icon at bounding box center [505, 173] width 5 height 7
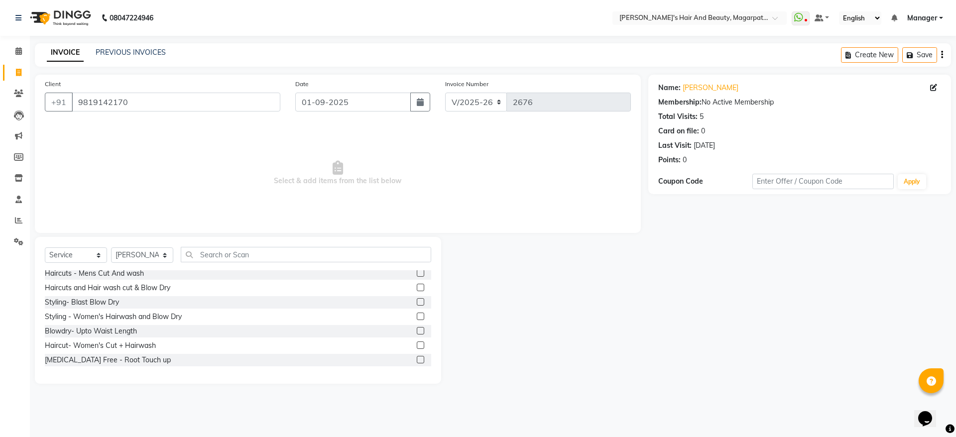
scroll to position [63, 0]
click at [132, 342] on div "Haircut- Women's Cut + Hairwash" at bounding box center [100, 344] width 111 height 10
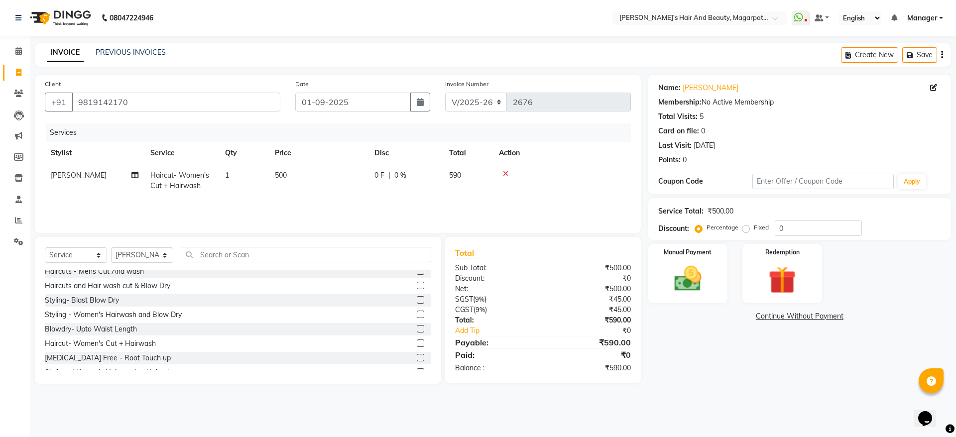
click at [507, 171] on icon at bounding box center [505, 173] width 5 height 7
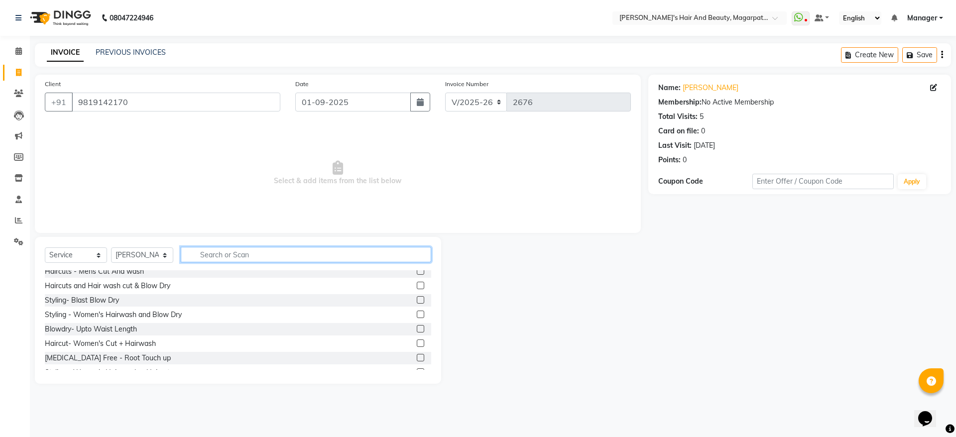
click at [322, 248] on input "text" at bounding box center [306, 254] width 250 height 15
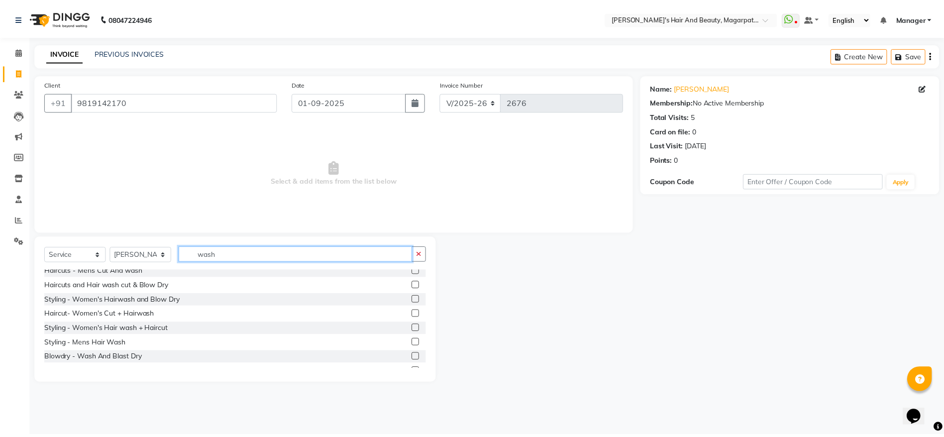
scroll to position [16, 0]
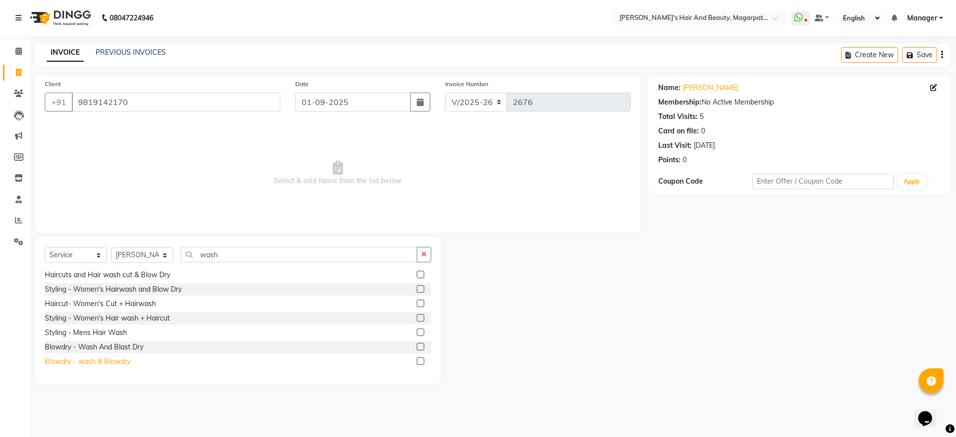
click at [120, 365] on div "Blowdry - wash & Blowdry" at bounding box center [88, 361] width 86 height 10
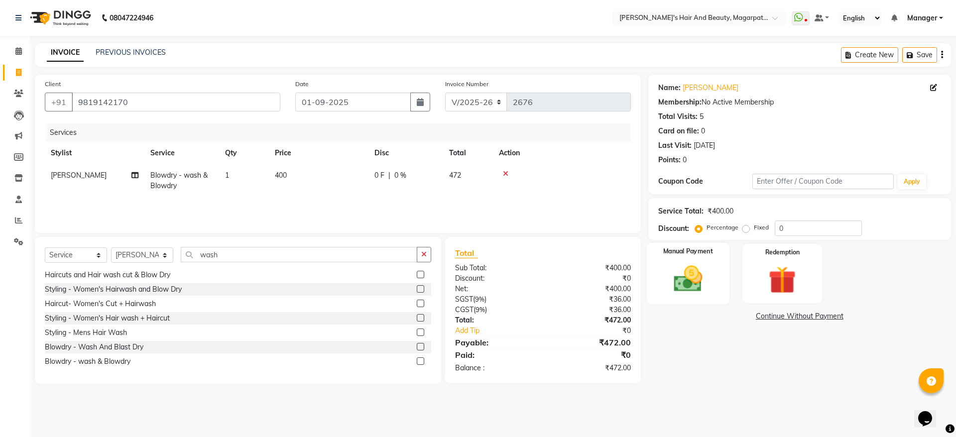
click at [690, 272] on img at bounding box center [688, 278] width 46 height 33
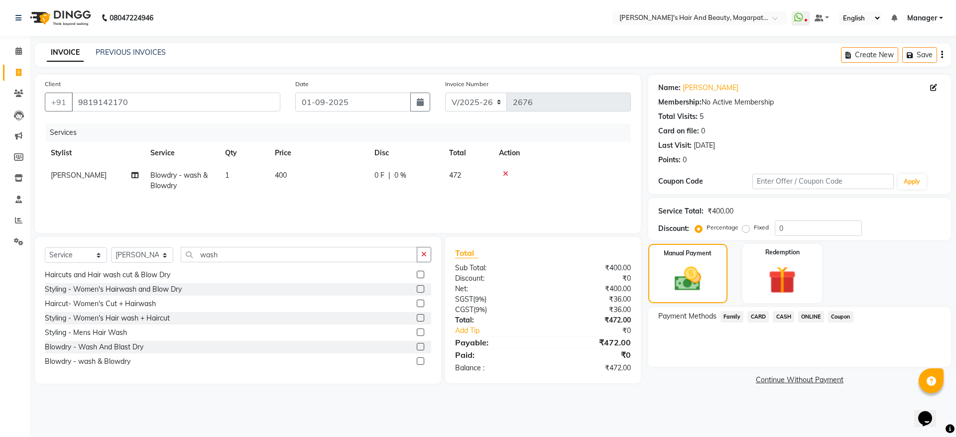
click at [807, 317] on span "ONLINE" at bounding box center [811, 316] width 26 height 11
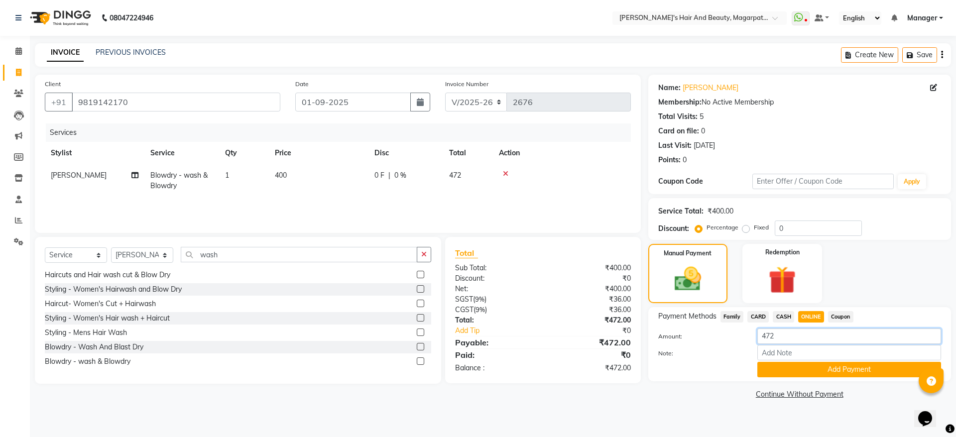
click at [785, 339] on input "472" at bounding box center [849, 336] width 184 height 15
click at [792, 368] on button "Add Payment" at bounding box center [849, 369] width 184 height 15
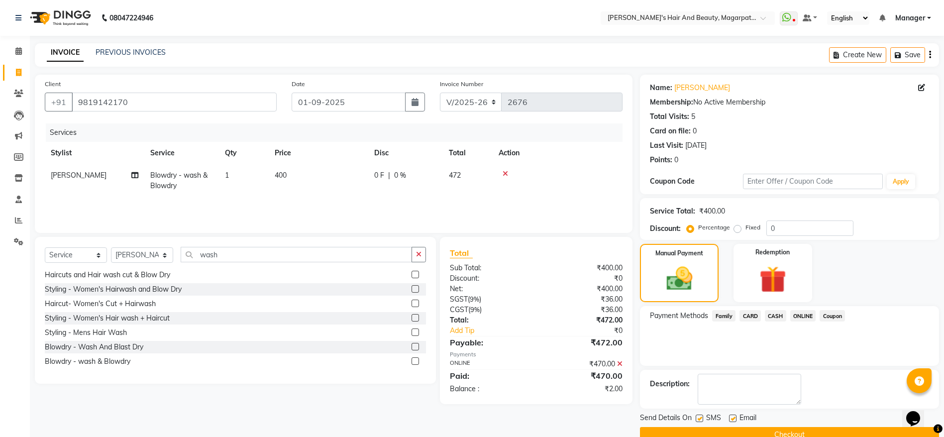
scroll to position [20, 0]
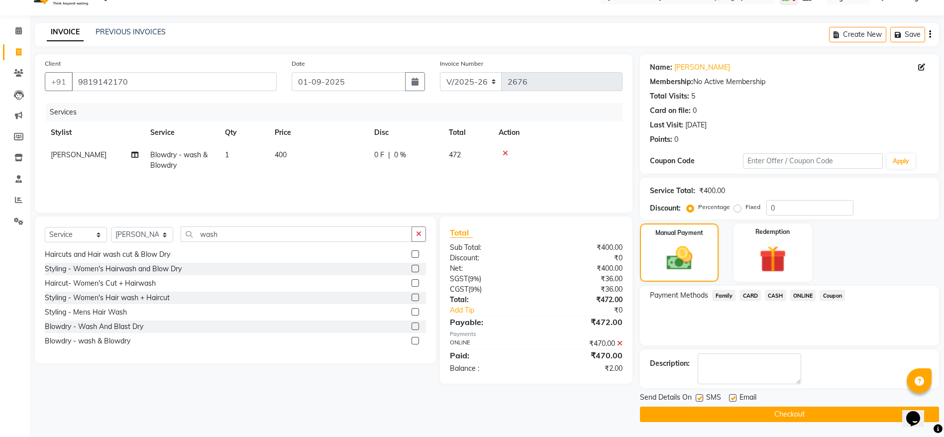
click at [774, 416] on button "Checkout" at bounding box center [789, 414] width 299 height 15
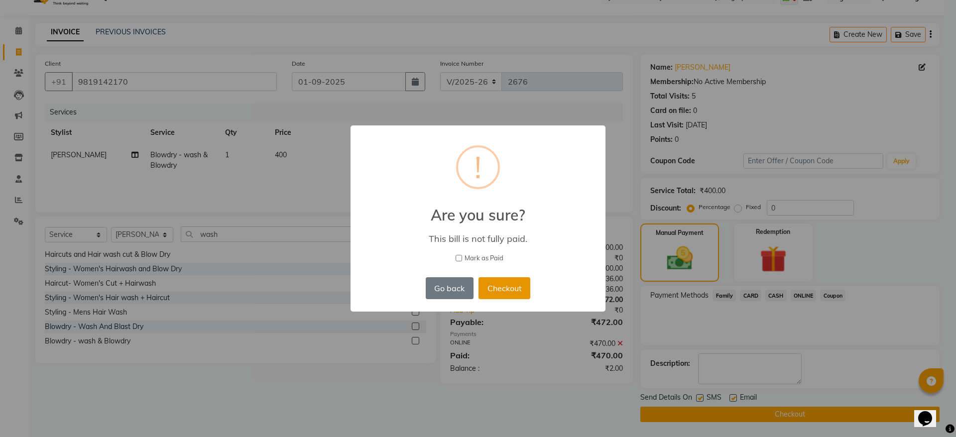
click at [509, 286] on button "Checkout" at bounding box center [504, 288] width 52 height 22
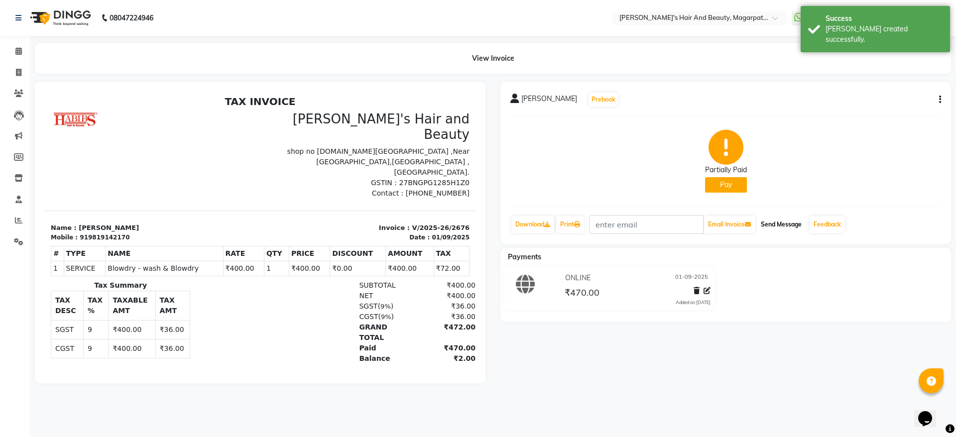
click at [789, 224] on button "Send Message" at bounding box center [781, 224] width 49 height 17
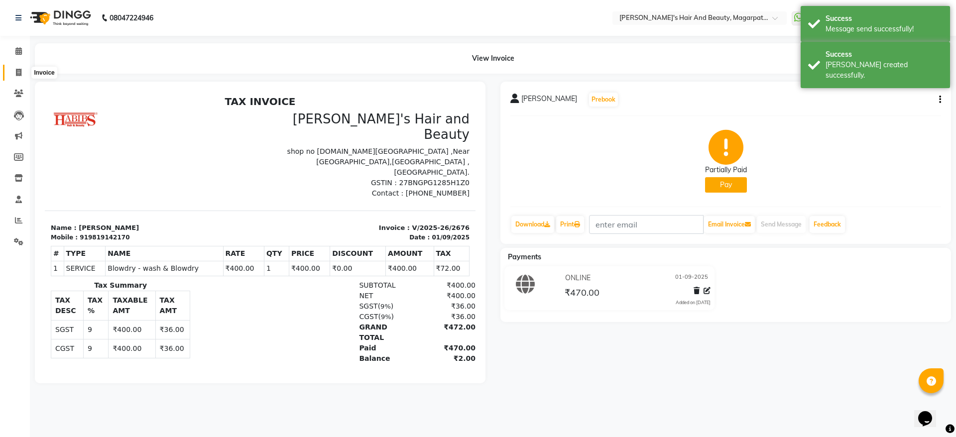
click at [12, 71] on span at bounding box center [18, 72] width 17 height 11
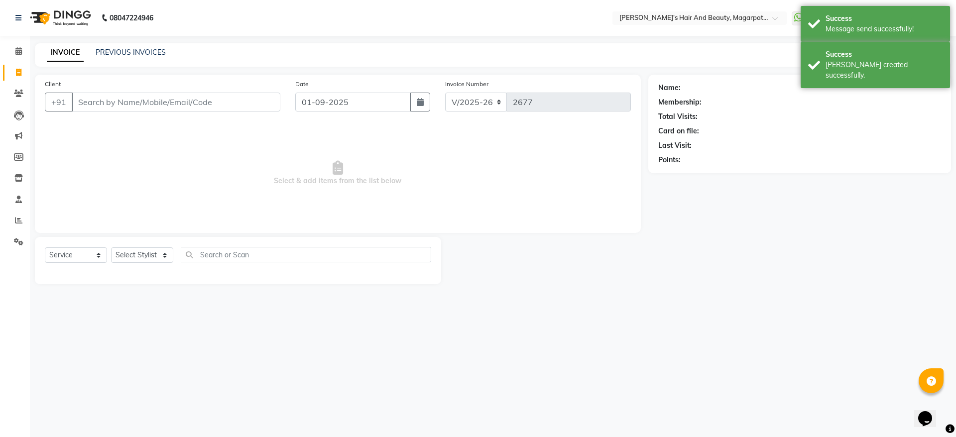
click at [116, 114] on div "Client +91" at bounding box center [162, 99] width 250 height 41
click at [114, 103] on input "Client" at bounding box center [176, 102] width 209 height 19
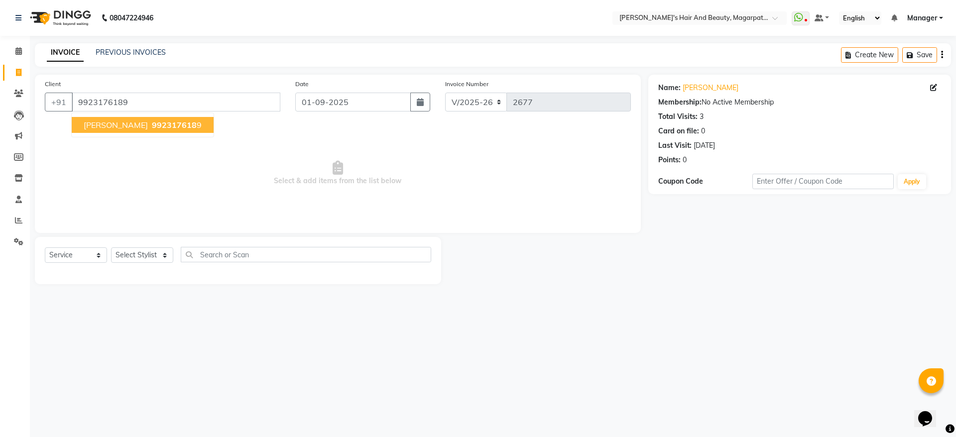
click at [118, 124] on span "[PERSON_NAME]" at bounding box center [116, 125] width 64 height 10
click at [127, 256] on select "Select Stylist [PERSON_NAME] Manager [PERSON_NAME] [PERSON_NAME] [PERSON_NAME]" at bounding box center [142, 254] width 62 height 15
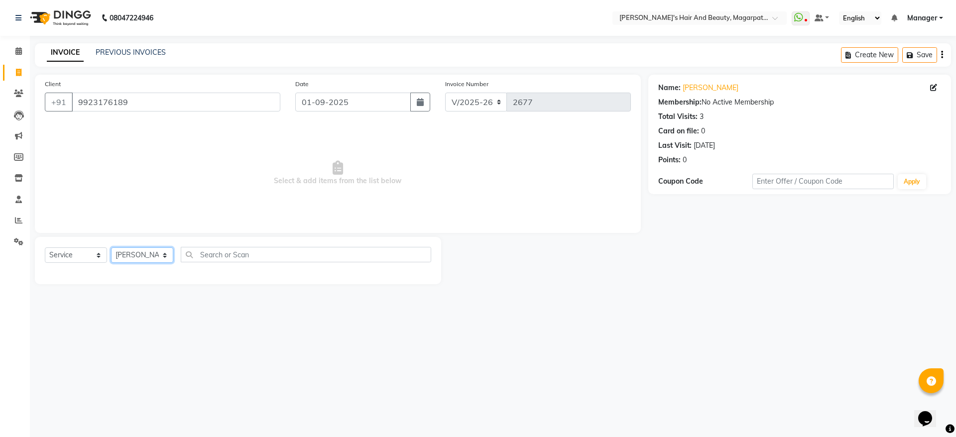
click at [111, 247] on select "Select Stylist [PERSON_NAME] Manager [PERSON_NAME] [PERSON_NAME] [PERSON_NAME]" at bounding box center [142, 254] width 62 height 15
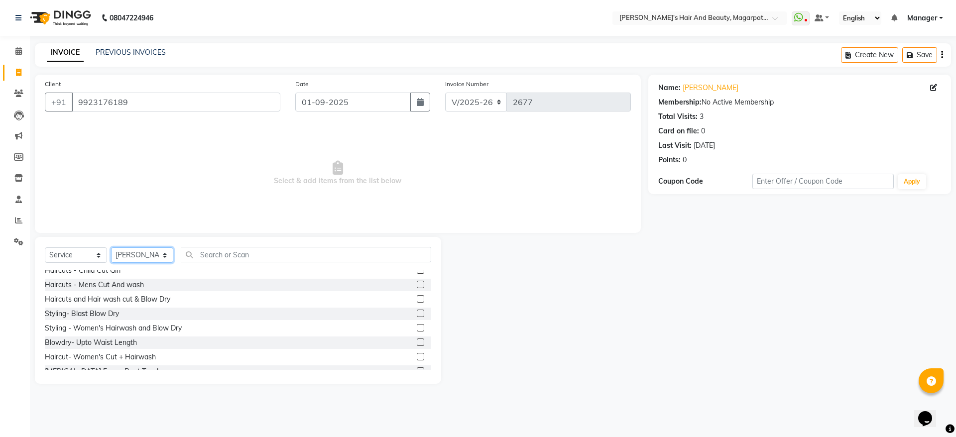
scroll to position [50, 0]
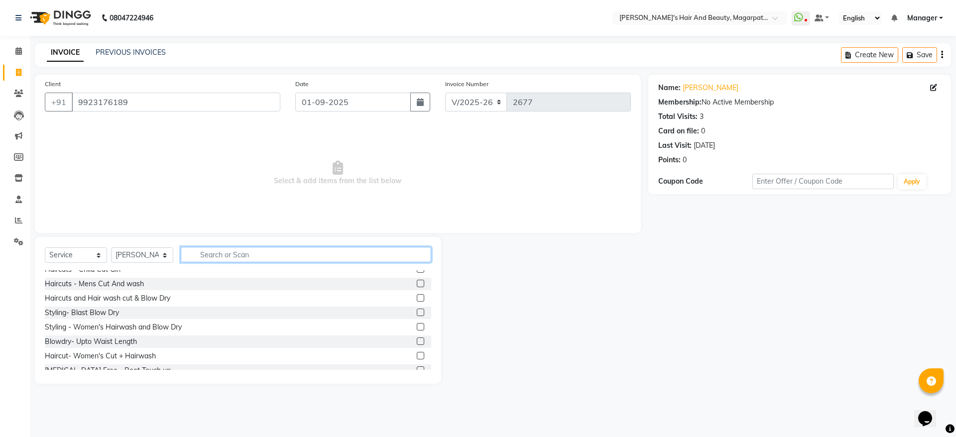
click at [235, 253] on input "text" at bounding box center [306, 254] width 250 height 15
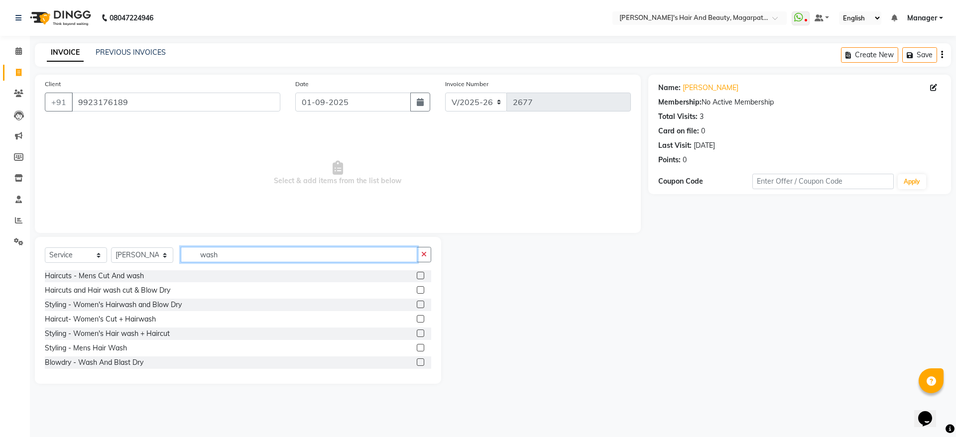
scroll to position [16, 0]
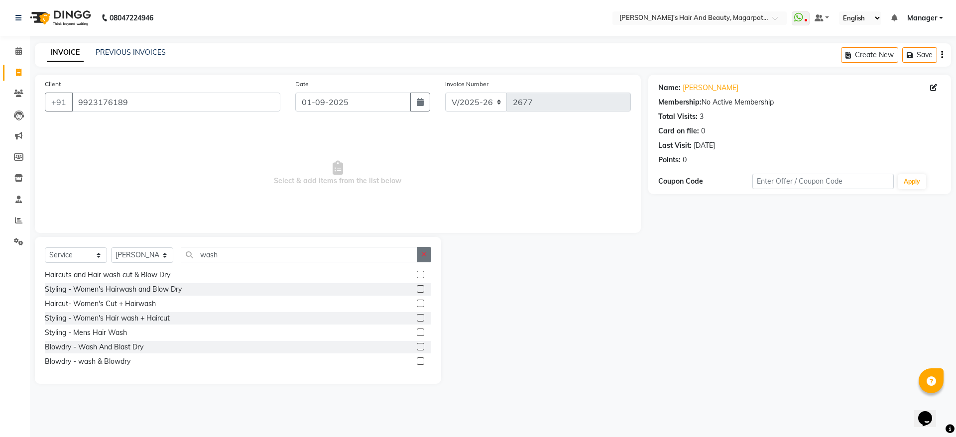
click at [425, 259] on button "button" at bounding box center [424, 254] width 14 height 15
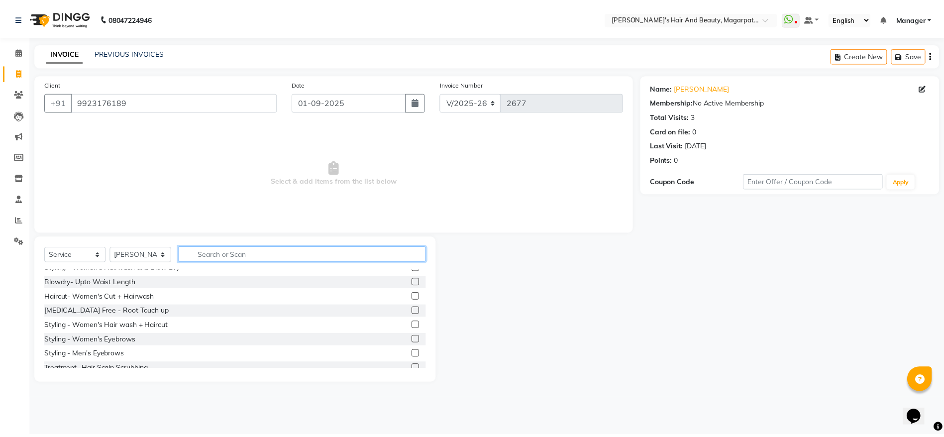
scroll to position [110, 0]
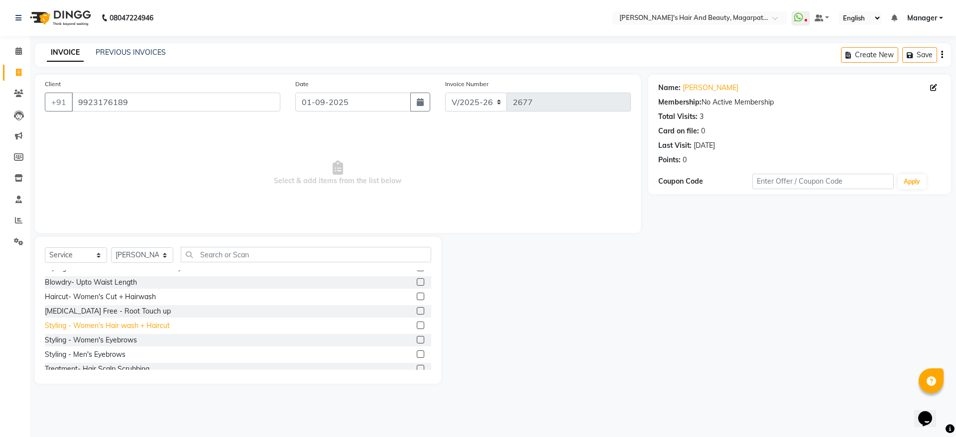
click at [151, 321] on div "Styling - Women's Hair wash + Haircut" at bounding box center [107, 326] width 125 height 10
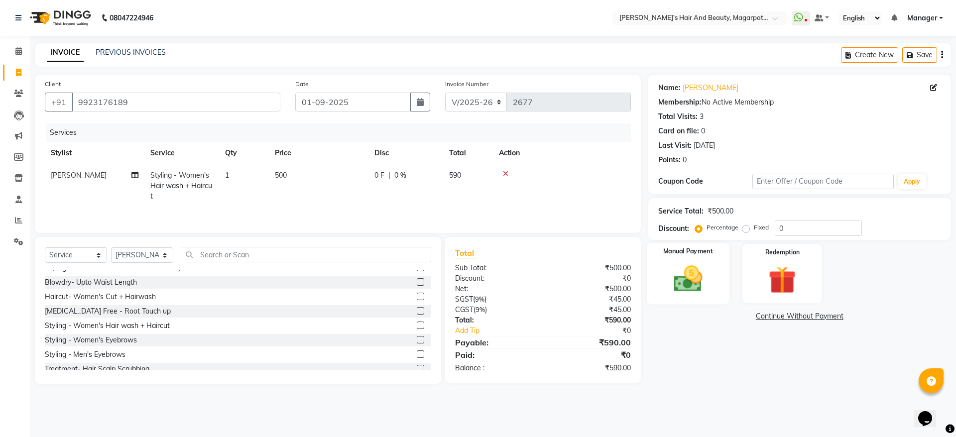
click at [700, 259] on div "Manual Payment" at bounding box center [687, 273] width 83 height 61
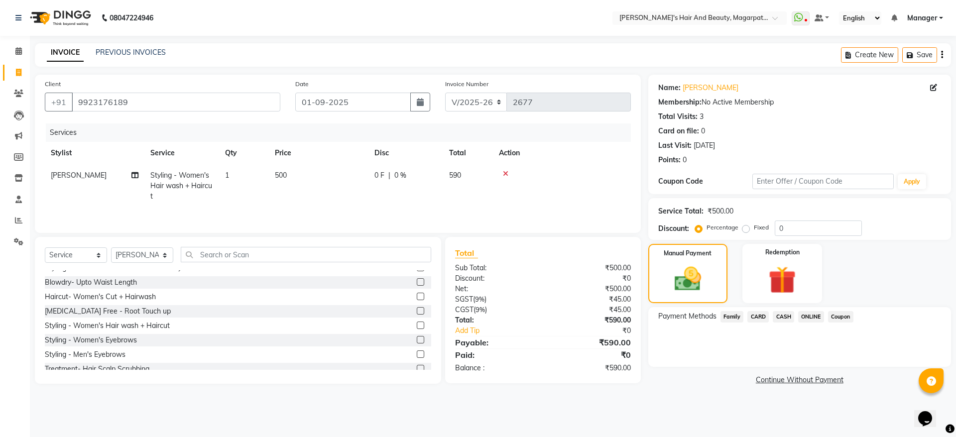
click at [817, 315] on span "ONLINE" at bounding box center [811, 316] width 26 height 11
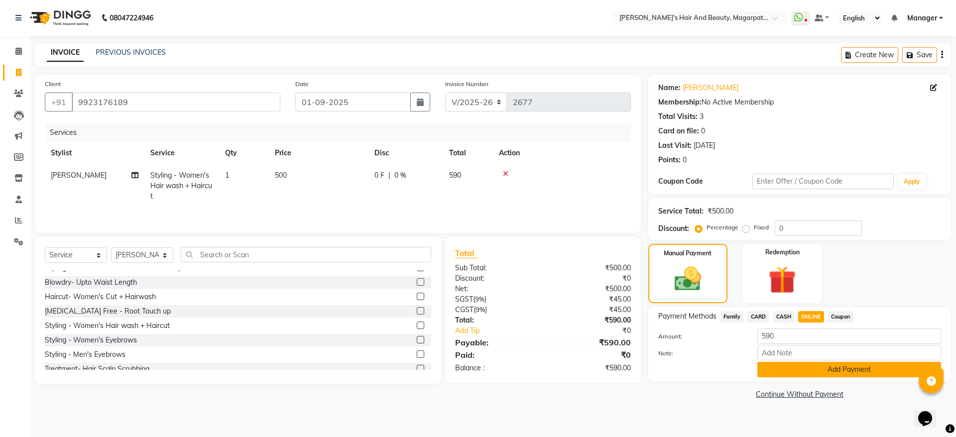
click at [803, 367] on button "Add Payment" at bounding box center [849, 369] width 184 height 15
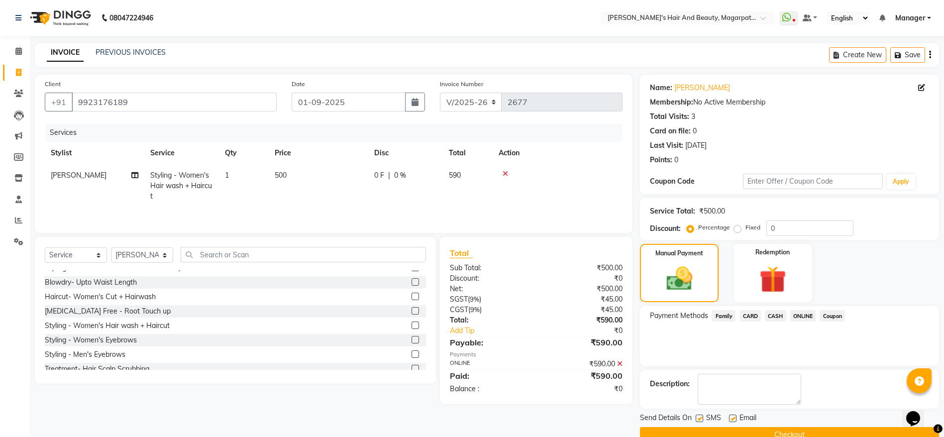
scroll to position [20, 0]
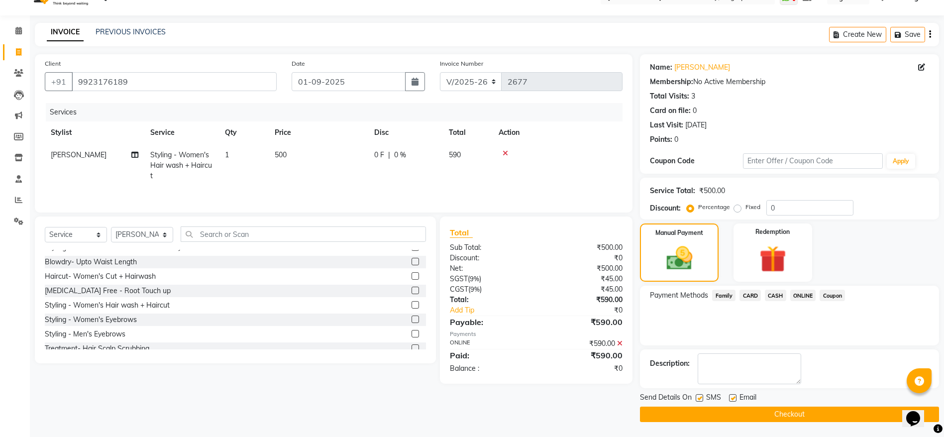
click at [783, 414] on button "Checkout" at bounding box center [789, 414] width 299 height 15
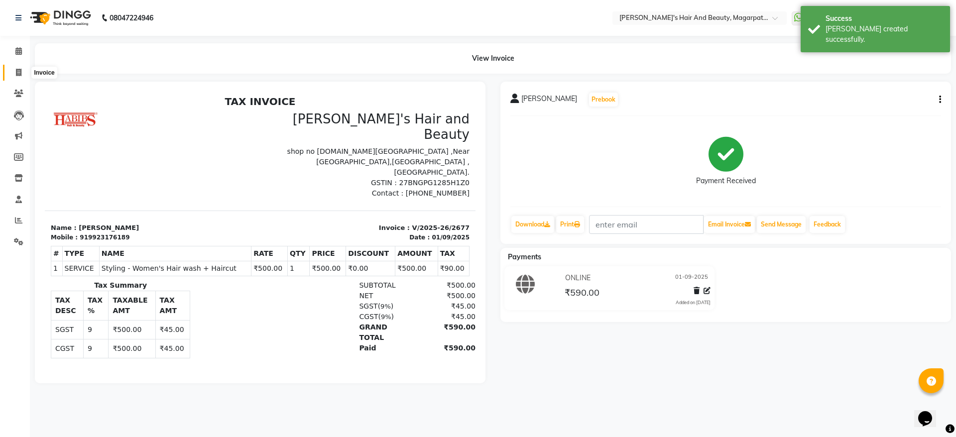
click at [18, 71] on icon at bounding box center [18, 72] width 5 height 7
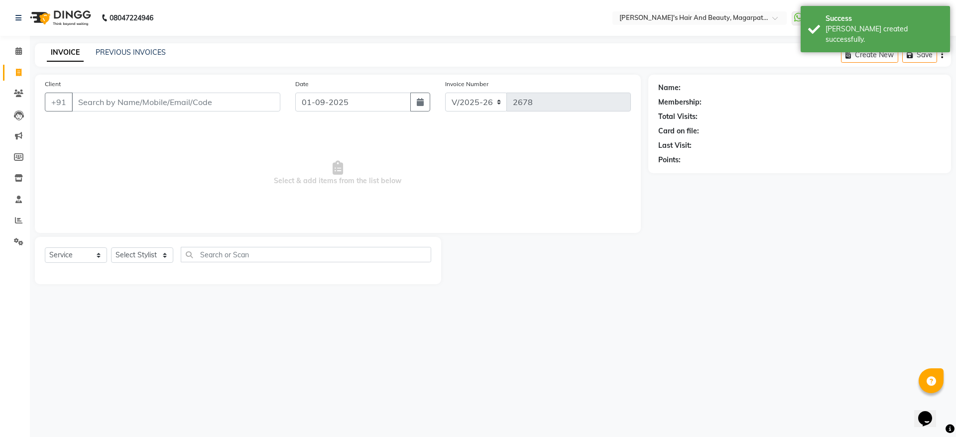
click at [197, 104] on input "Client" at bounding box center [176, 102] width 209 height 19
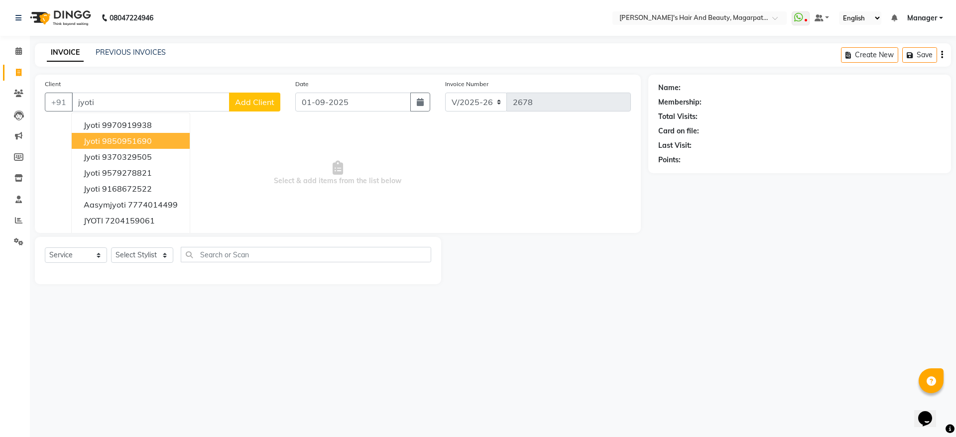
click at [211, 136] on span "Select & add items from the list below" at bounding box center [338, 173] width 586 height 100
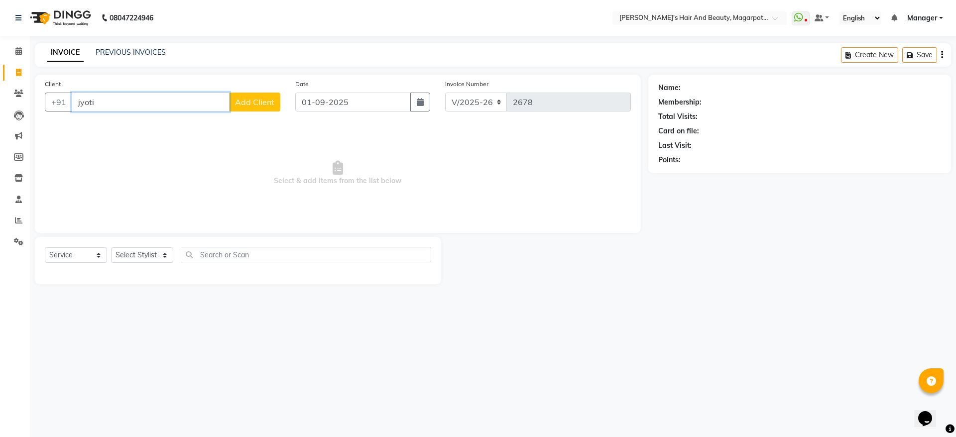
click at [182, 103] on input "jyoti" at bounding box center [151, 102] width 158 height 19
click at [263, 105] on span "Add Client" at bounding box center [254, 102] width 39 height 10
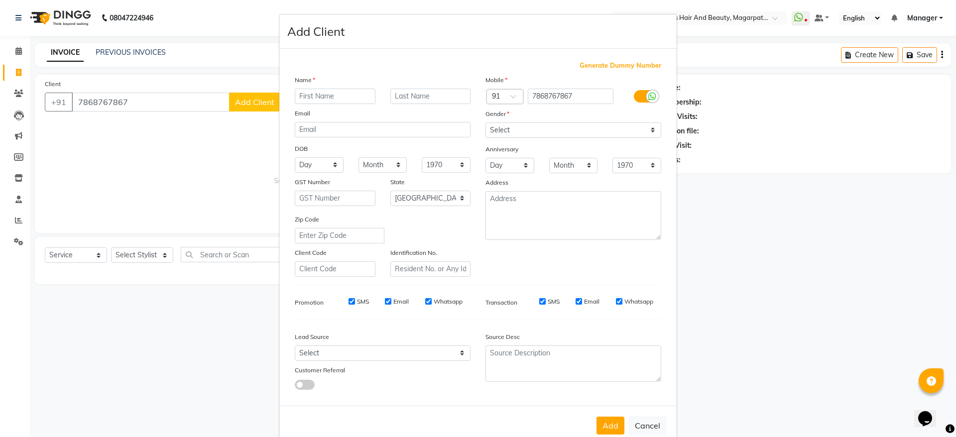
click at [341, 98] on input "text" at bounding box center [335, 96] width 81 height 15
click at [500, 134] on select "Select [DEMOGRAPHIC_DATA] [DEMOGRAPHIC_DATA] Other Prefer Not To Say" at bounding box center [573, 129] width 176 height 15
click at [485, 122] on select "Select [DEMOGRAPHIC_DATA] [DEMOGRAPHIC_DATA] Other Prefer Not To Say" at bounding box center [573, 129] width 176 height 15
click at [602, 421] on button "Add" at bounding box center [610, 426] width 28 height 18
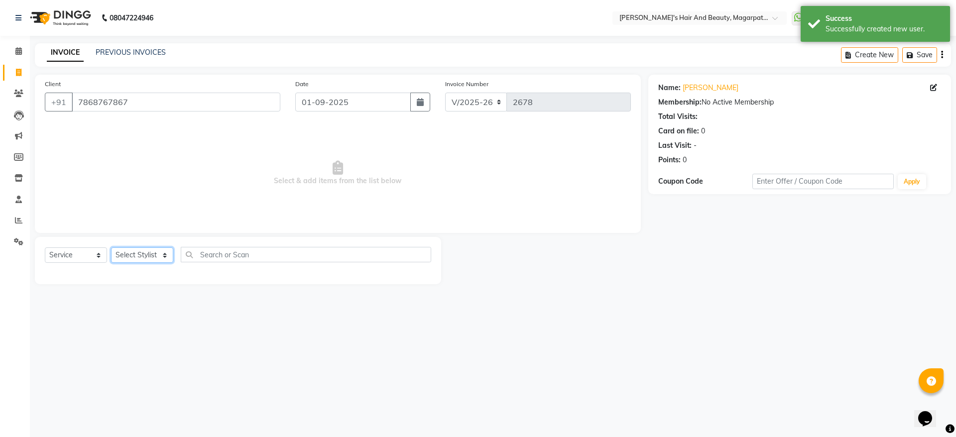
click at [121, 254] on select "Select Stylist [PERSON_NAME] Manager [PERSON_NAME] [PERSON_NAME] [PERSON_NAME]" at bounding box center [142, 254] width 62 height 15
click at [111, 247] on select "Select Stylist [PERSON_NAME] Manager [PERSON_NAME] [PERSON_NAME] [PERSON_NAME]" at bounding box center [142, 254] width 62 height 15
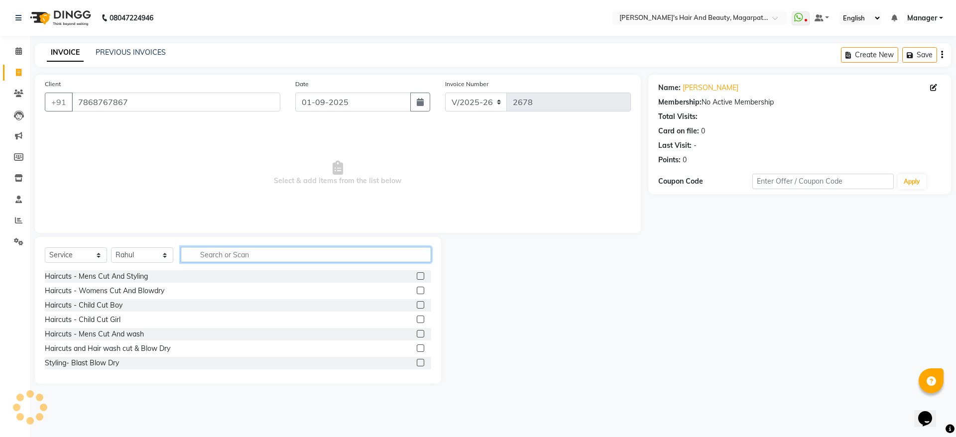
click at [218, 253] on input "text" at bounding box center [306, 254] width 250 height 15
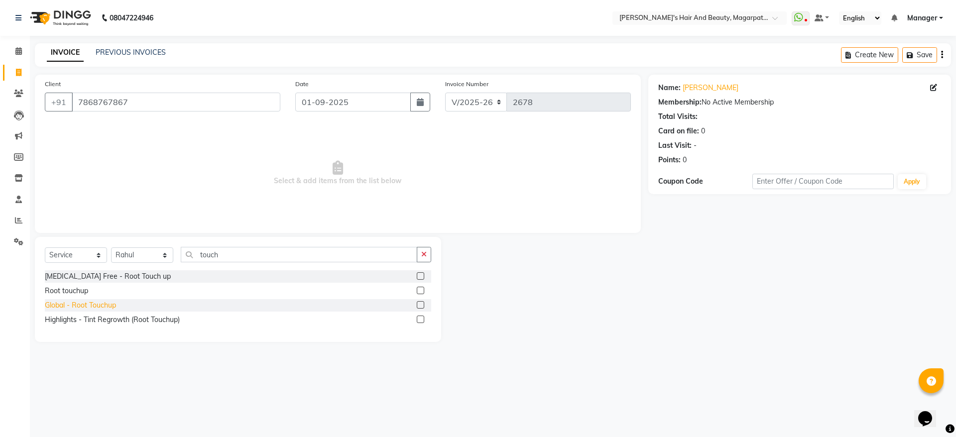
click at [69, 303] on div "Global - Root Touchup" at bounding box center [80, 305] width 71 height 10
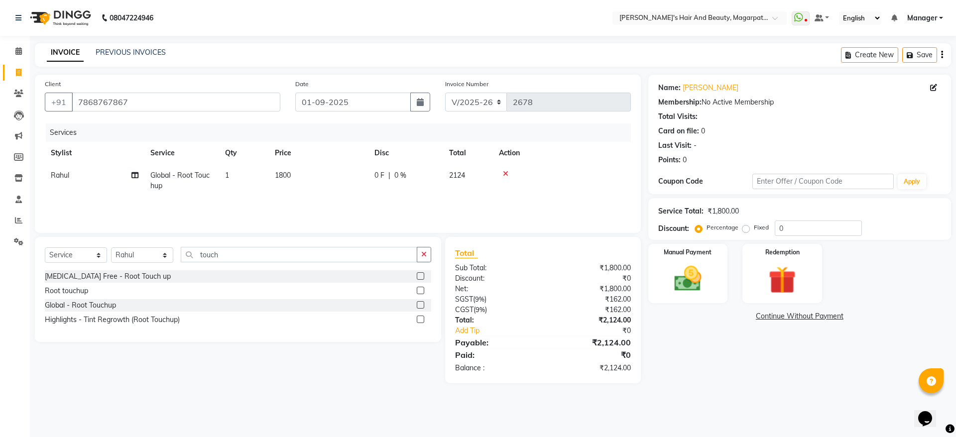
click at [288, 173] on span "1800" at bounding box center [283, 175] width 16 height 9
click at [346, 178] on input "1800" at bounding box center [366, 177] width 88 height 15
click at [419, 169] on td "0 F | 0 %" at bounding box center [405, 180] width 75 height 33
click at [481, 180] on input "0" at bounding box center [480, 177] width 30 height 15
click at [477, 202] on div "Services Stylist Service Qty Price Disc Total Action [PERSON_NAME] Manager [PER…" at bounding box center [338, 173] width 586 height 100
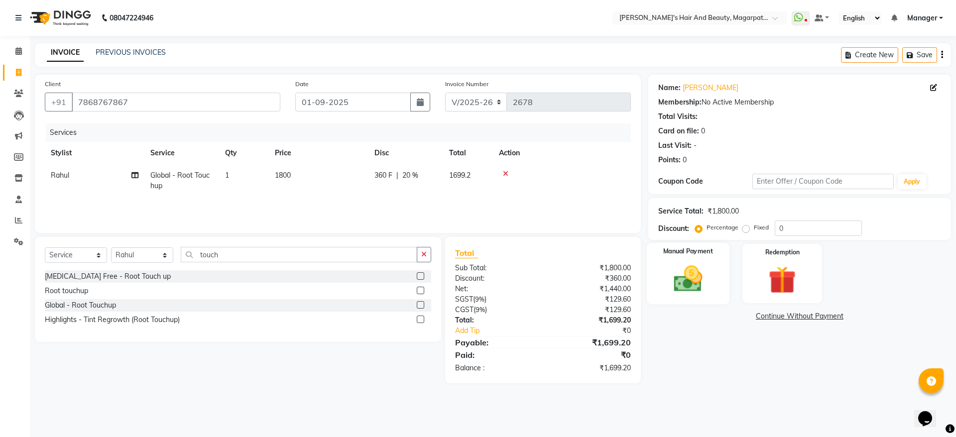
click at [689, 283] on img at bounding box center [688, 278] width 46 height 33
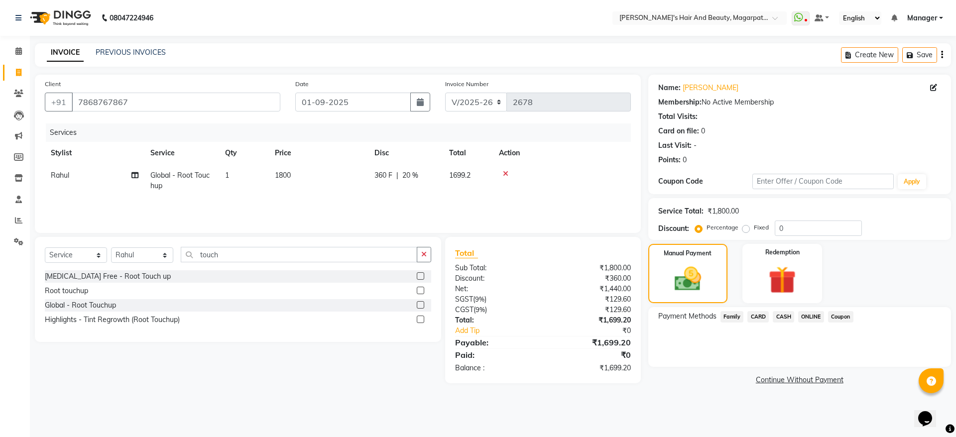
click at [783, 316] on span "CASH" at bounding box center [783, 316] width 21 height 11
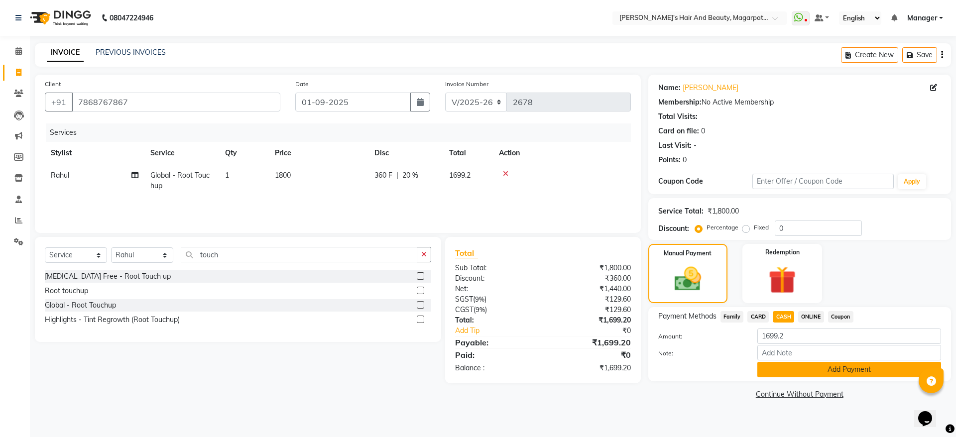
click at [784, 368] on button "Add Payment" at bounding box center [849, 369] width 184 height 15
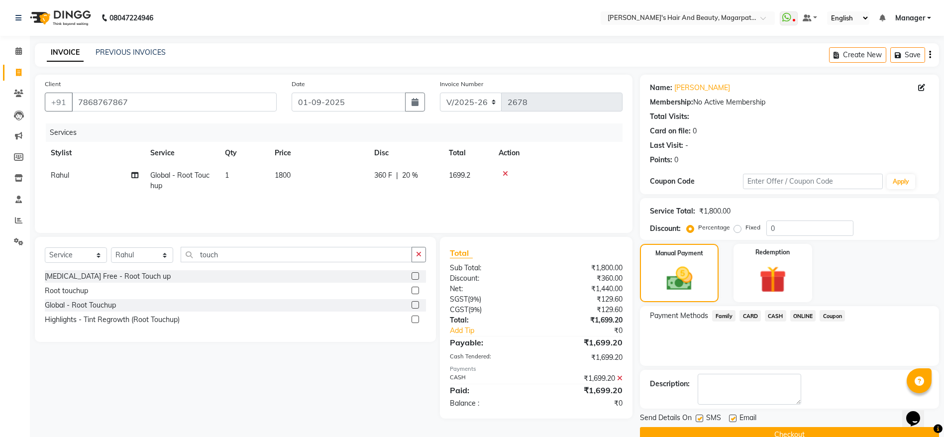
scroll to position [20, 0]
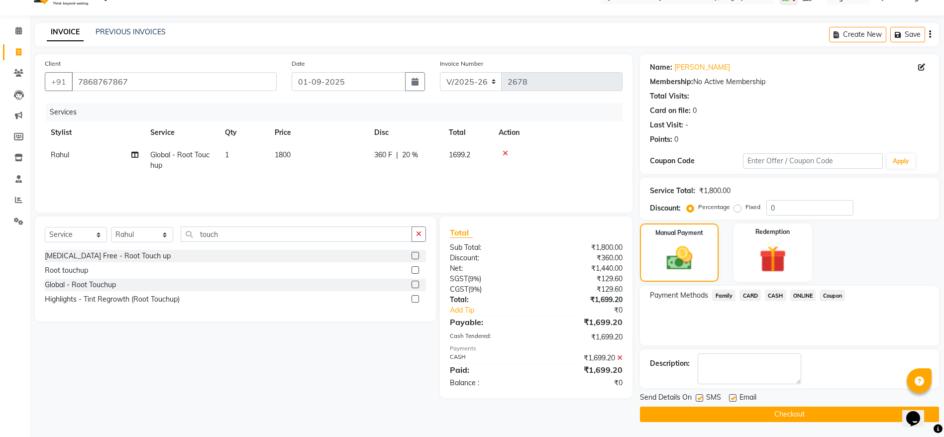
click at [768, 410] on button "Checkout" at bounding box center [789, 414] width 299 height 15
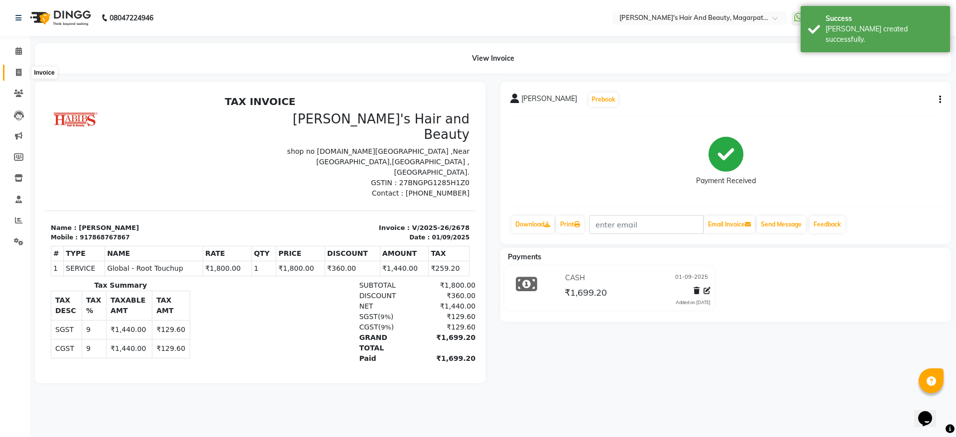
click at [18, 69] on icon at bounding box center [18, 72] width 5 height 7
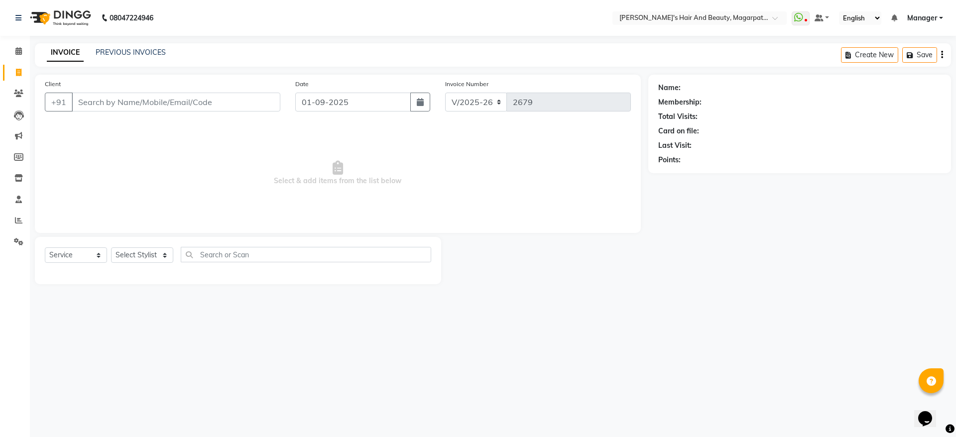
click at [89, 100] on input "Client" at bounding box center [176, 102] width 209 height 19
click at [257, 100] on span "Add Client" at bounding box center [254, 102] width 39 height 10
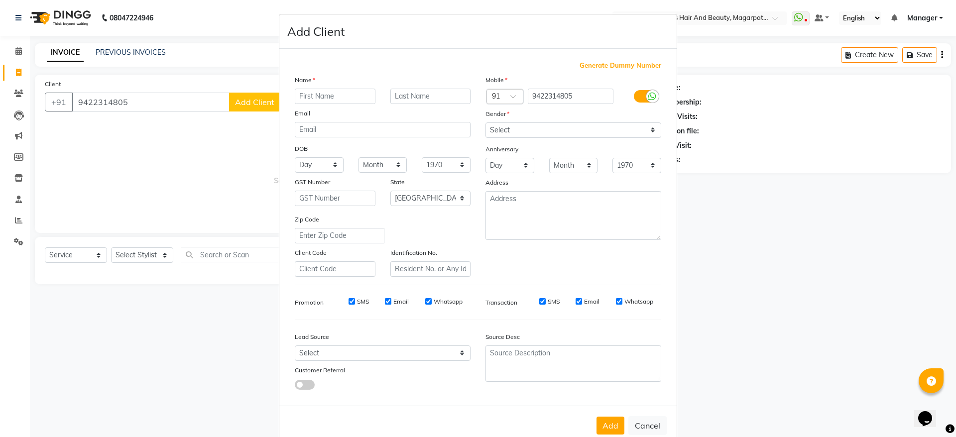
click at [311, 92] on input "text" at bounding box center [335, 96] width 81 height 15
click at [498, 133] on select "Select [DEMOGRAPHIC_DATA] [DEMOGRAPHIC_DATA] Other Prefer Not To Say" at bounding box center [573, 129] width 176 height 15
click at [485, 122] on select "Select [DEMOGRAPHIC_DATA] [DEMOGRAPHIC_DATA] Other Prefer Not To Say" at bounding box center [573, 129] width 176 height 15
click at [601, 424] on button "Add" at bounding box center [610, 426] width 28 height 18
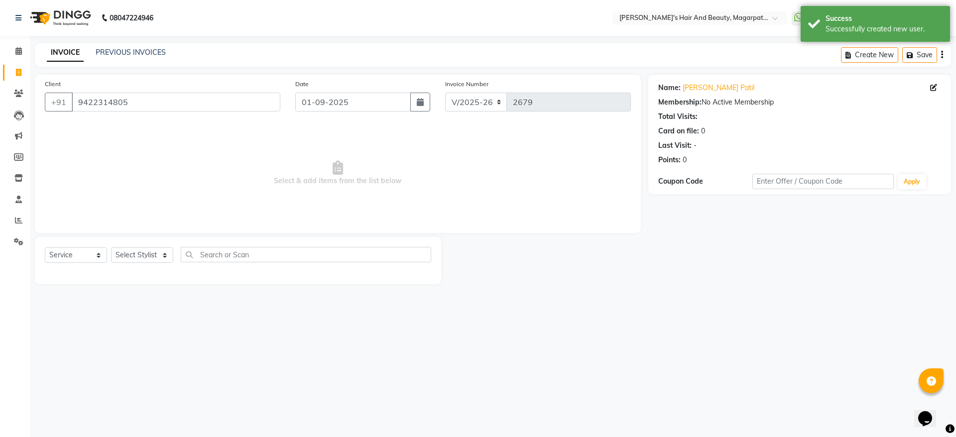
click at [266, 180] on span "Select & add items from the list below" at bounding box center [338, 173] width 586 height 100
click at [160, 251] on select "Select Stylist [PERSON_NAME] Manager [PERSON_NAME] [PERSON_NAME] [PERSON_NAME]" at bounding box center [142, 254] width 62 height 15
click at [111, 247] on select "Select Stylist [PERSON_NAME] Manager [PERSON_NAME] [PERSON_NAME] [PERSON_NAME]" at bounding box center [142, 254] width 62 height 15
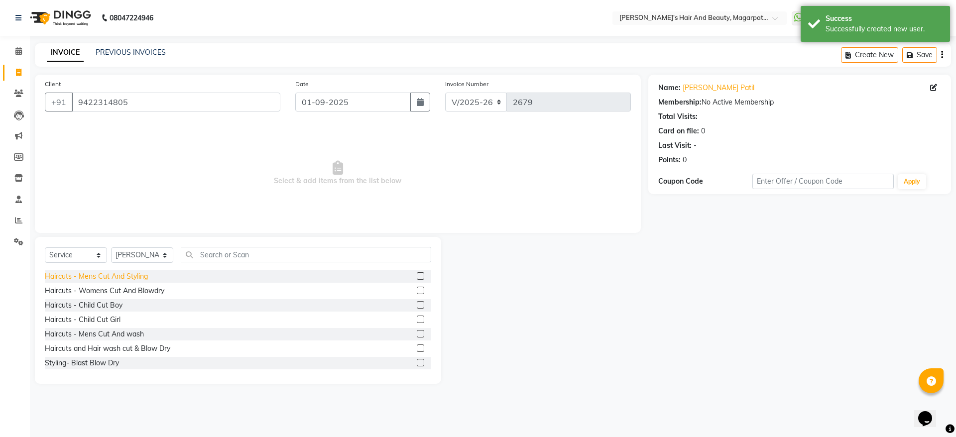
click at [137, 272] on div "Haircuts - Mens Cut And Styling" at bounding box center [96, 276] width 103 height 10
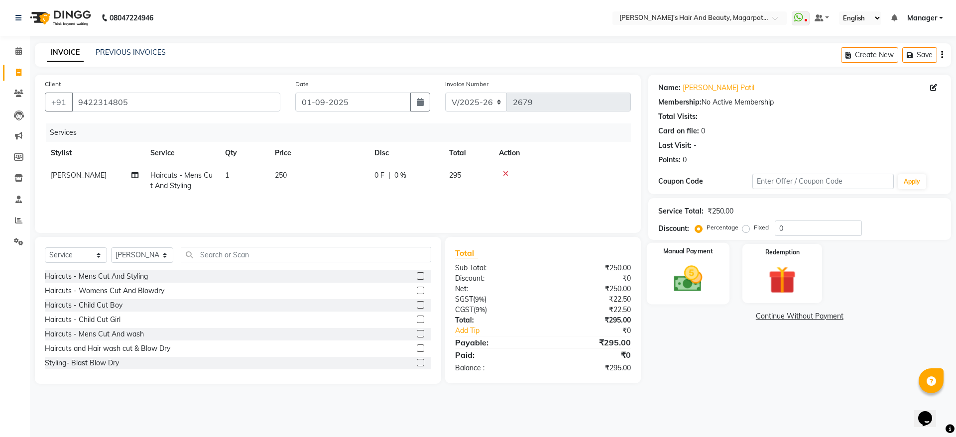
click at [686, 274] on img at bounding box center [688, 278] width 46 height 33
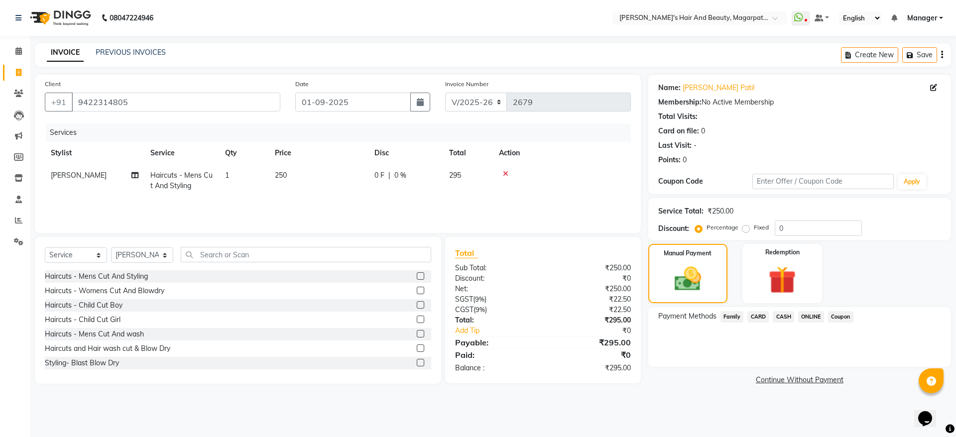
click at [789, 317] on span "CASH" at bounding box center [783, 316] width 21 height 11
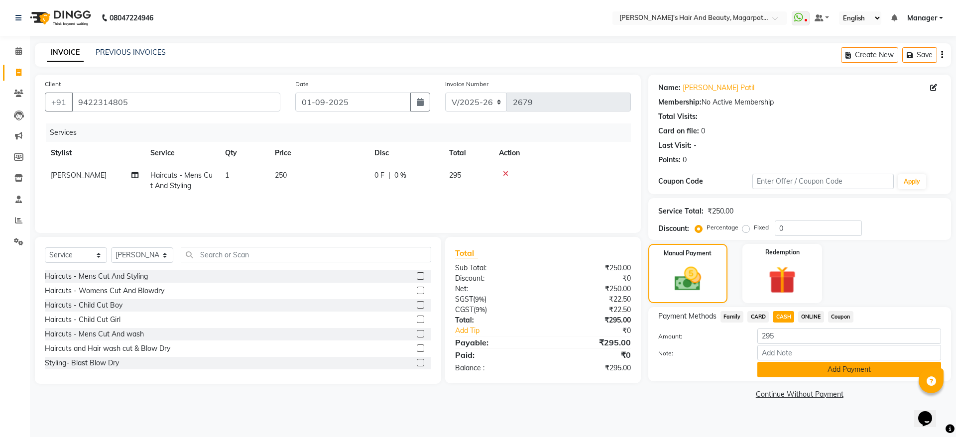
click at [798, 362] on button "Add Payment" at bounding box center [849, 369] width 184 height 15
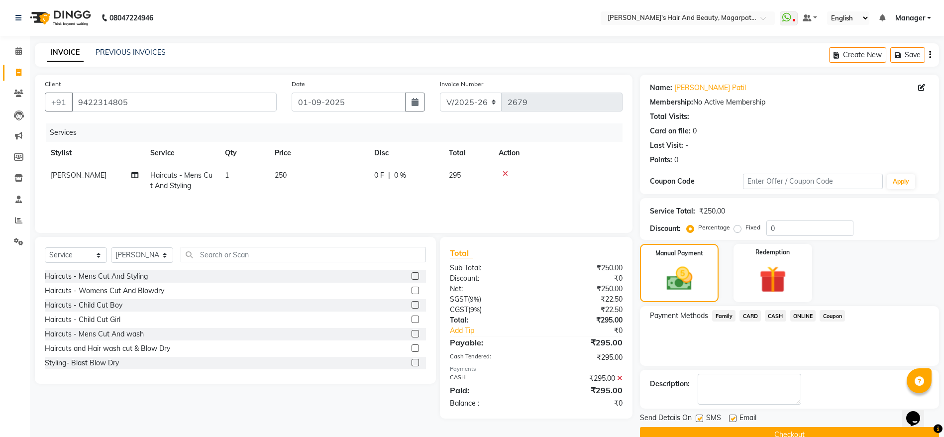
scroll to position [20, 0]
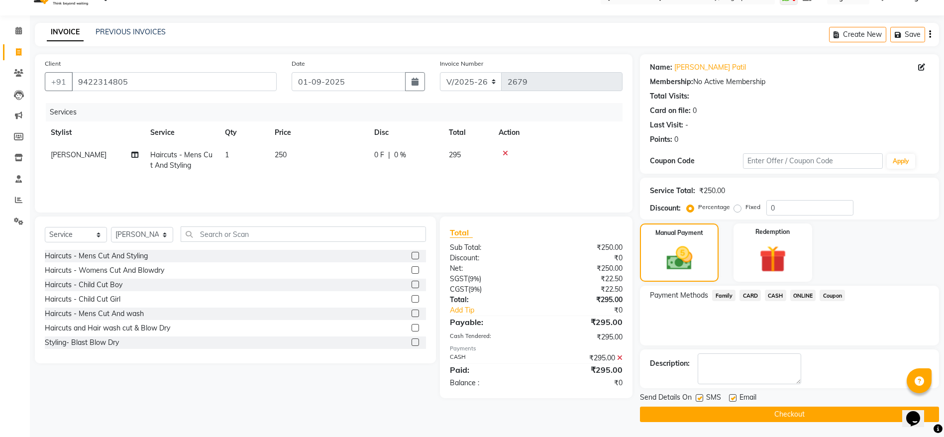
click at [788, 410] on button "Checkout" at bounding box center [789, 414] width 299 height 15
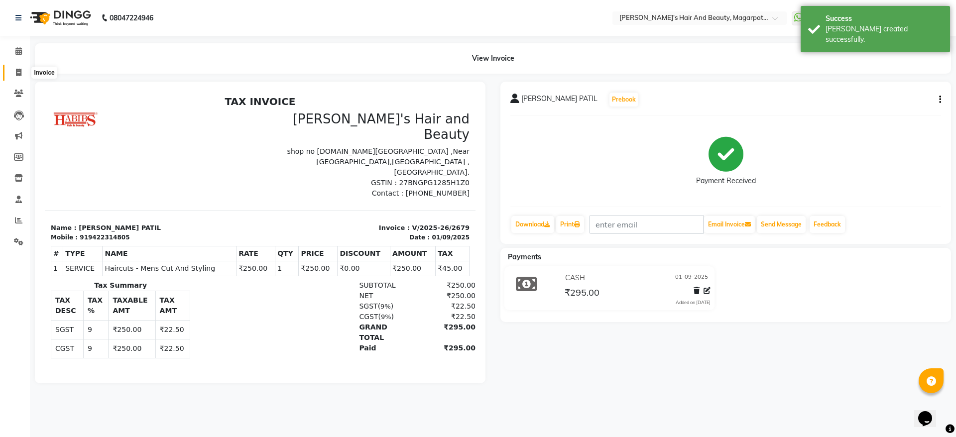
click at [22, 73] on span at bounding box center [18, 72] width 17 height 11
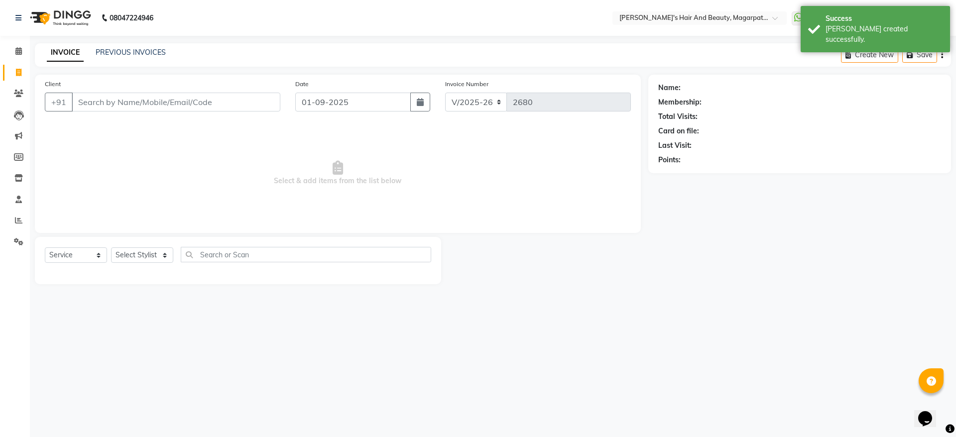
click at [99, 100] on input "Client" at bounding box center [176, 102] width 209 height 19
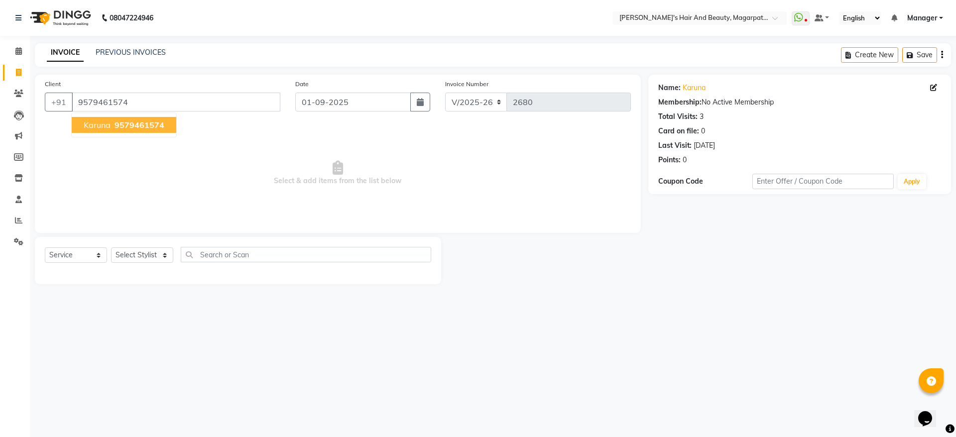
click at [100, 124] on span "Karuna" at bounding box center [97, 125] width 27 height 10
click at [135, 253] on select "Select Stylist [PERSON_NAME] Manager [PERSON_NAME] [PERSON_NAME] [PERSON_NAME]" at bounding box center [142, 254] width 62 height 15
click at [111, 247] on select "Select Stylist [PERSON_NAME] Manager [PERSON_NAME] [PERSON_NAME] [PERSON_NAME]" at bounding box center [142, 254] width 62 height 15
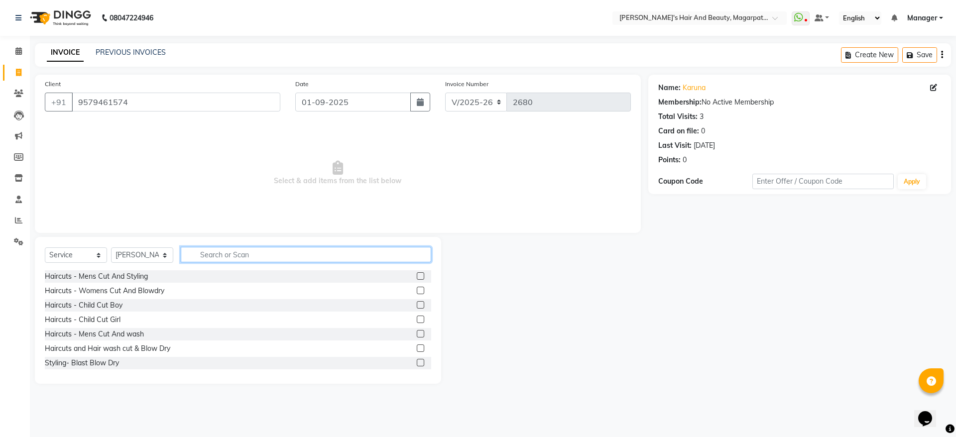
click at [203, 252] on input "text" at bounding box center [306, 254] width 250 height 15
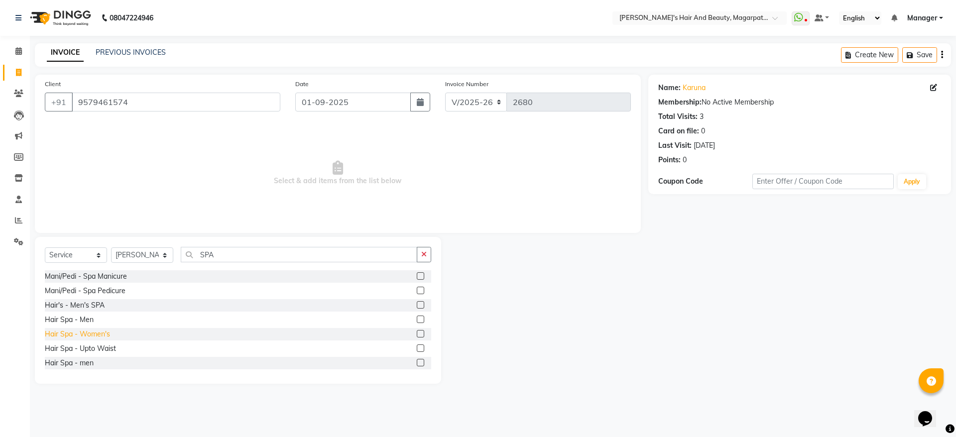
click at [104, 334] on div "Hair Spa - Women's" at bounding box center [77, 334] width 65 height 10
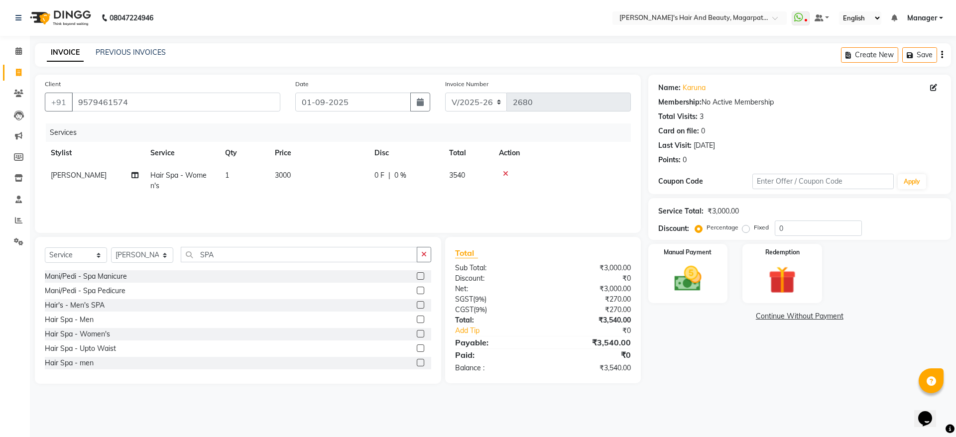
click at [291, 172] on span "3000" at bounding box center [283, 175] width 16 height 9
click at [359, 178] on input "3000" at bounding box center [366, 177] width 88 height 15
click at [359, 197] on td "1600" at bounding box center [319, 180] width 100 height 33
click at [705, 269] on img at bounding box center [688, 278] width 46 height 33
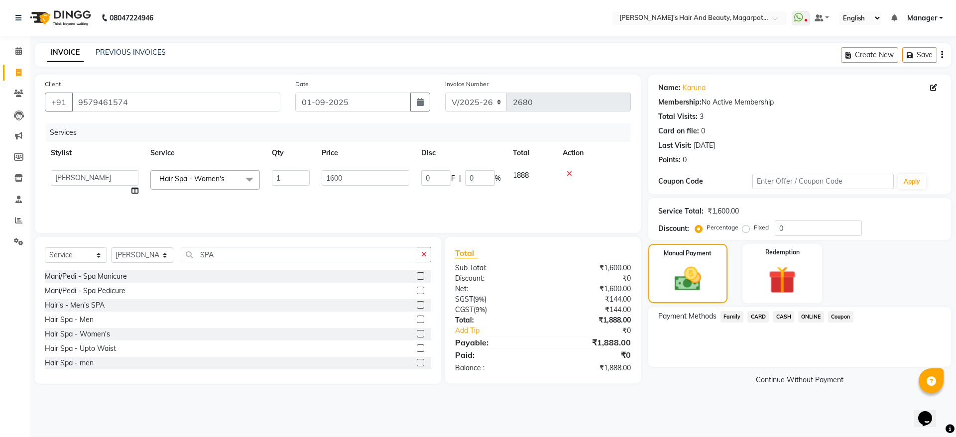
click at [806, 315] on span "ONLINE" at bounding box center [811, 316] width 26 height 11
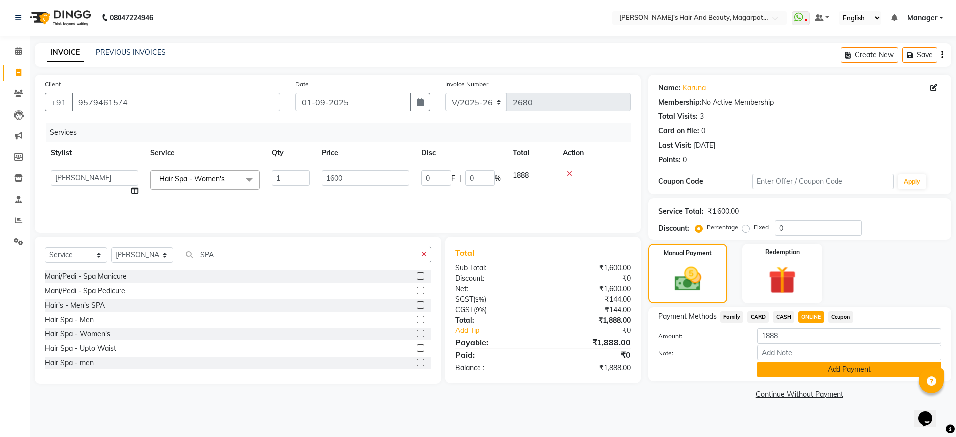
click at [801, 368] on button "Add Payment" at bounding box center [849, 369] width 184 height 15
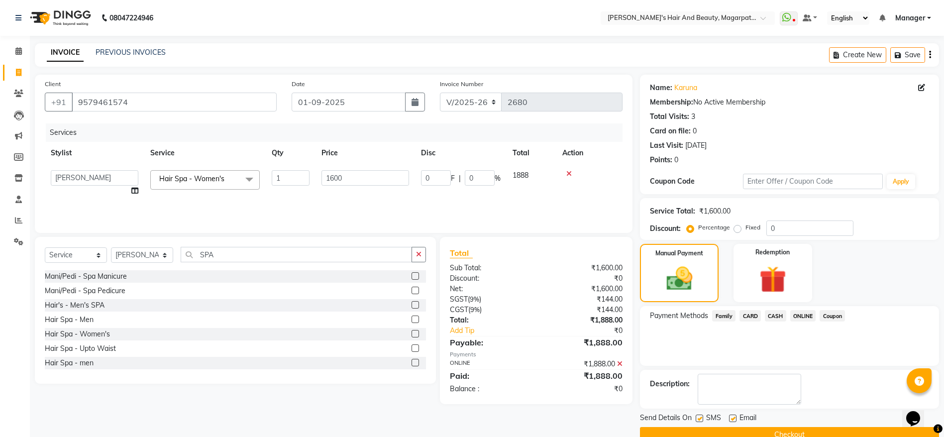
scroll to position [20, 0]
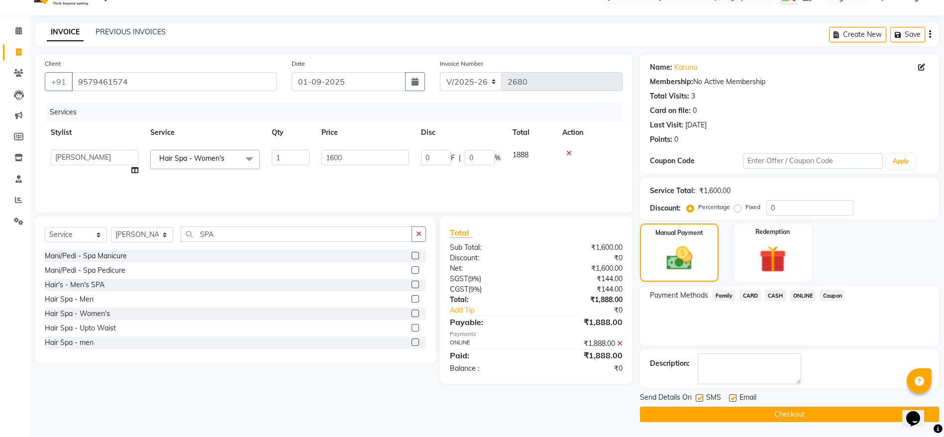
click at [780, 415] on button "Checkout" at bounding box center [789, 414] width 299 height 15
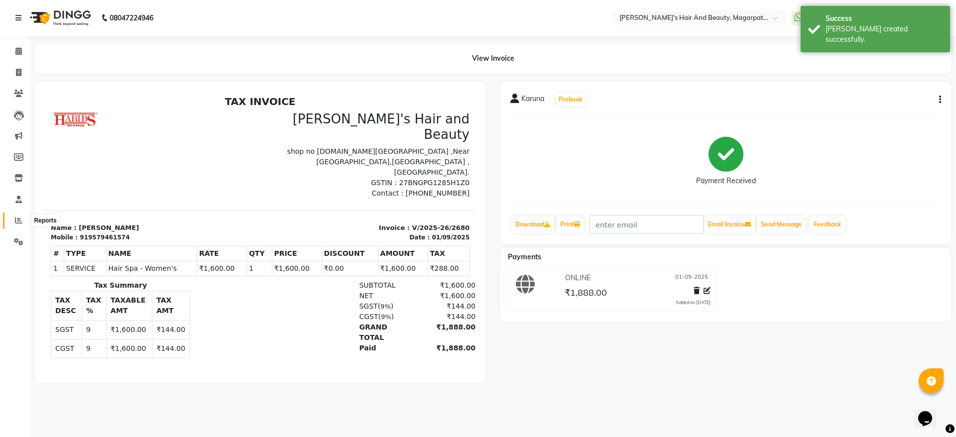
click at [18, 221] on icon at bounding box center [18, 220] width 7 height 7
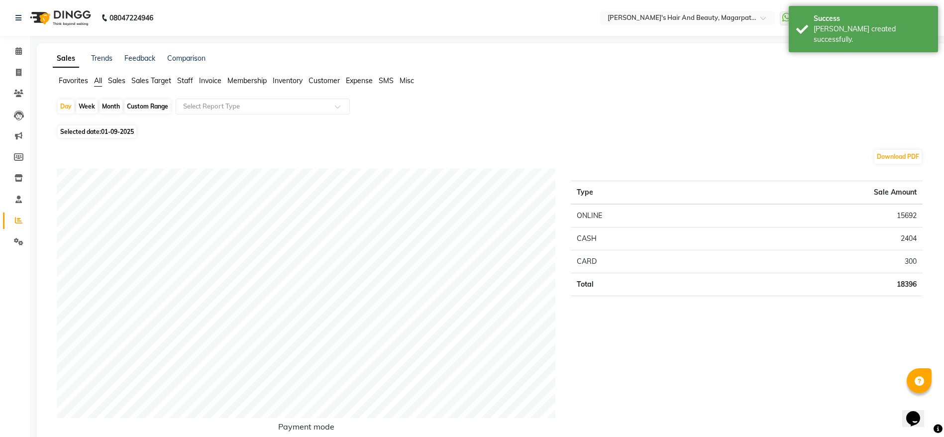
click at [185, 80] on span "Staff" at bounding box center [185, 80] width 16 height 9
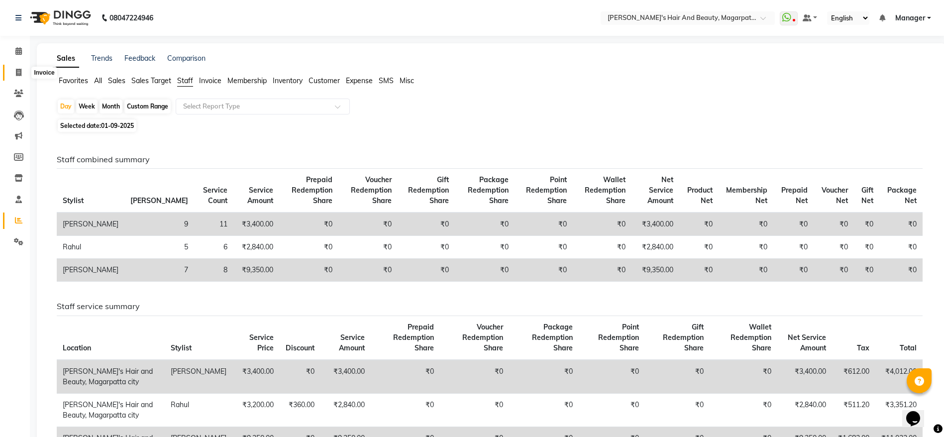
click at [12, 71] on span at bounding box center [18, 72] width 17 height 11
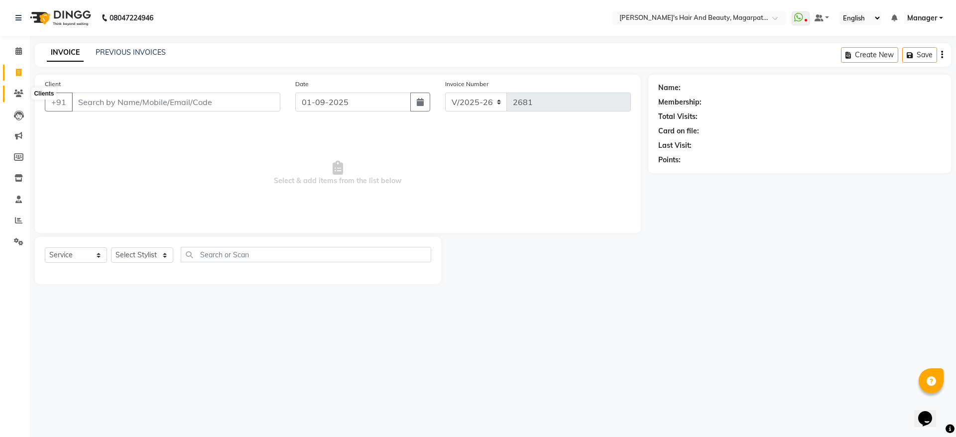
click at [14, 95] on icon at bounding box center [18, 93] width 9 height 7
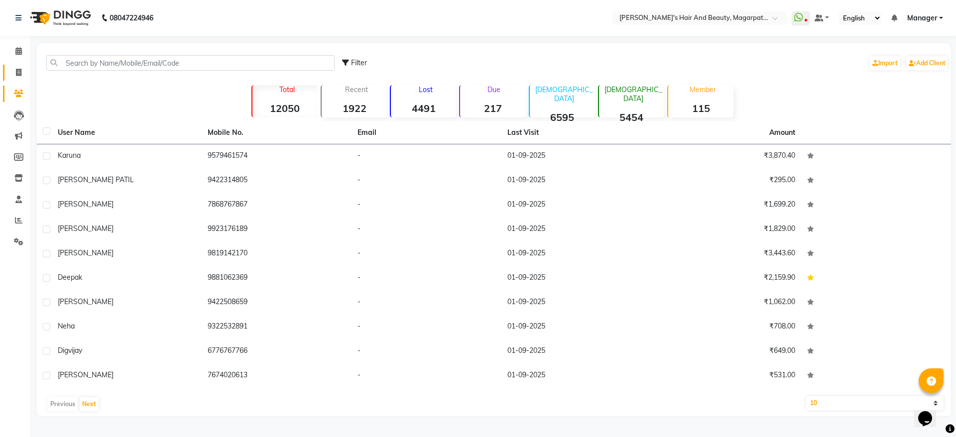
click at [18, 70] on icon at bounding box center [18, 72] width 5 height 7
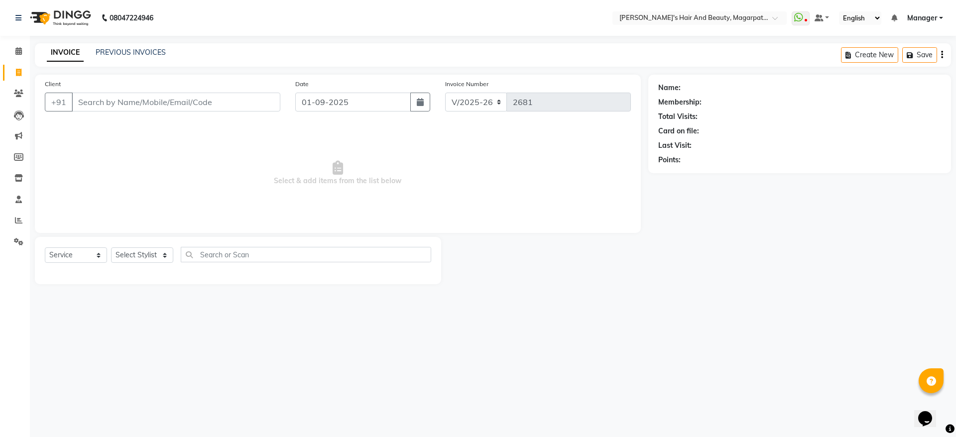
drag, startPoint x: 99, startPoint y: 114, endPoint x: 97, endPoint y: 107, distance: 7.2
click at [97, 108] on div "Client +91" at bounding box center [162, 99] width 250 height 41
click at [96, 98] on input "Client" at bounding box center [176, 102] width 209 height 19
click at [93, 102] on input "9860452567" at bounding box center [151, 102] width 158 height 19
click at [256, 104] on span "Add Client" at bounding box center [254, 102] width 39 height 10
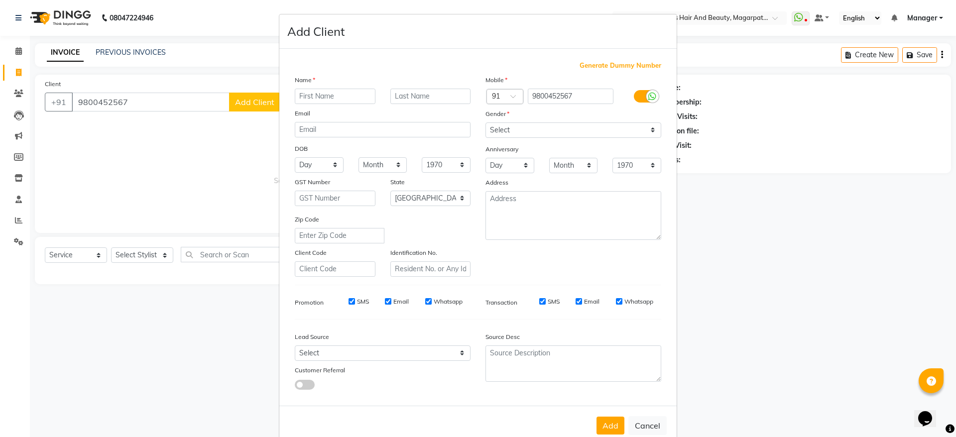
click at [328, 94] on input "text" at bounding box center [335, 96] width 81 height 15
click at [540, 98] on input "9800452567" at bounding box center [571, 96] width 86 height 15
click at [331, 96] on input "text" at bounding box center [335, 96] width 81 height 15
click at [545, 129] on select "Select [DEMOGRAPHIC_DATA] [DEMOGRAPHIC_DATA] Other Prefer Not To Say" at bounding box center [573, 129] width 176 height 15
click at [485, 122] on select "Select [DEMOGRAPHIC_DATA] [DEMOGRAPHIC_DATA] Other Prefer Not To Say" at bounding box center [573, 129] width 176 height 15
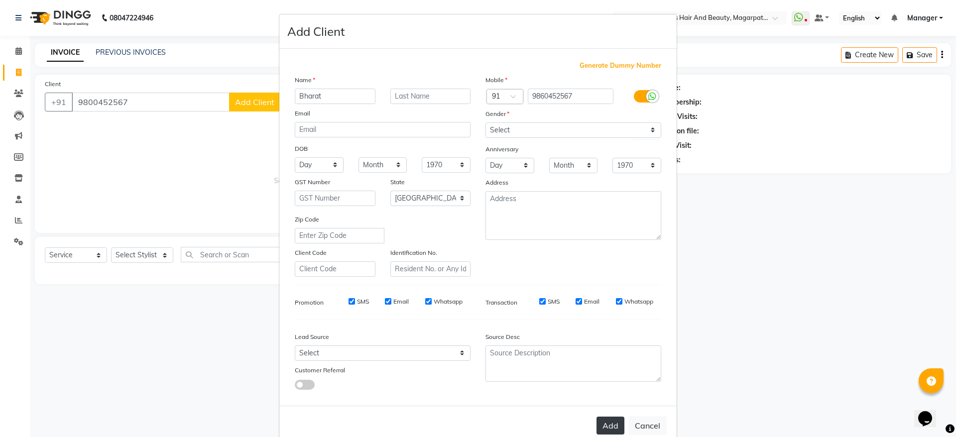
click at [598, 422] on button "Add" at bounding box center [610, 426] width 28 height 18
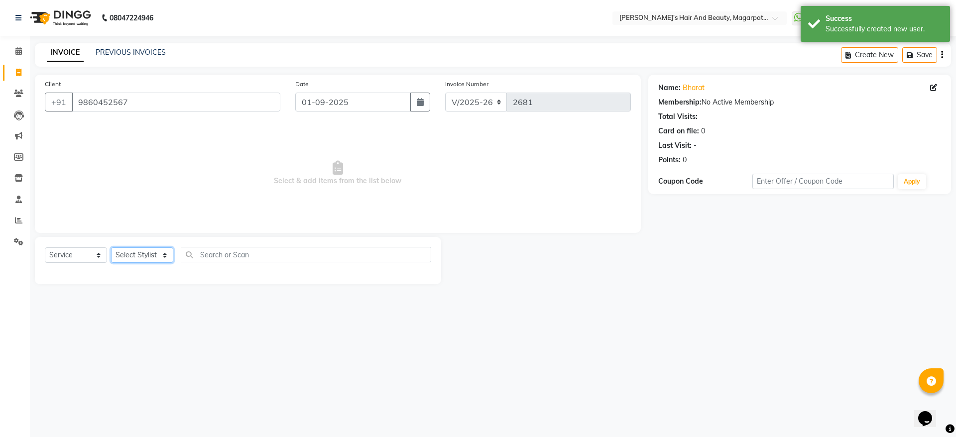
click at [135, 256] on select "Select Stylist [PERSON_NAME] Manager [PERSON_NAME] [PERSON_NAME] [PERSON_NAME]" at bounding box center [142, 254] width 62 height 15
click at [111, 247] on select "Select Stylist [PERSON_NAME] Manager [PERSON_NAME] [PERSON_NAME] [PERSON_NAME]" at bounding box center [142, 254] width 62 height 15
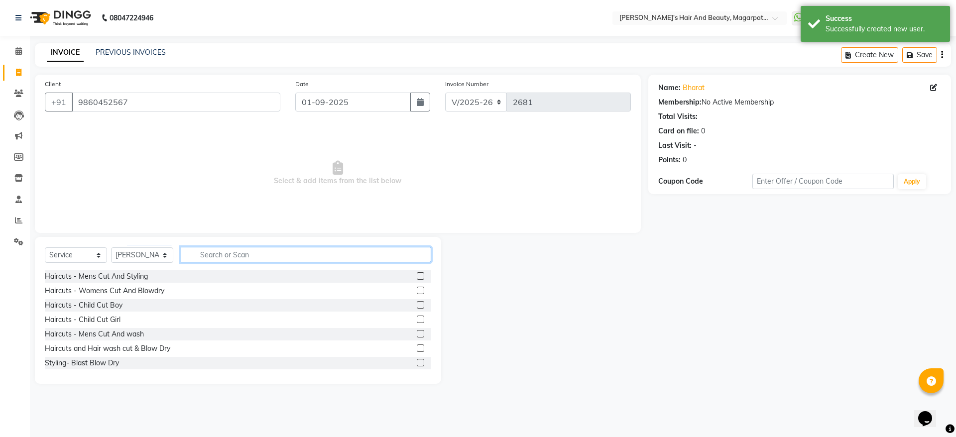
click at [209, 255] on input "text" at bounding box center [306, 254] width 250 height 15
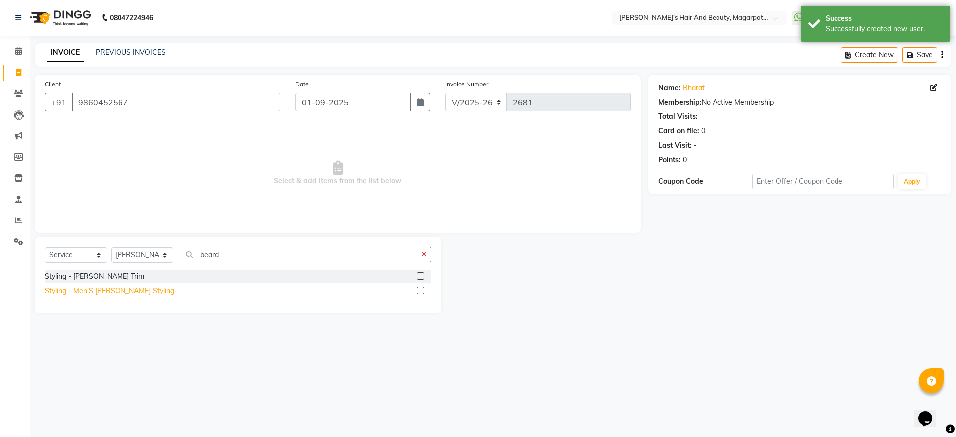
click at [128, 289] on div "Styling - Men'S [PERSON_NAME] Styling" at bounding box center [109, 291] width 129 height 10
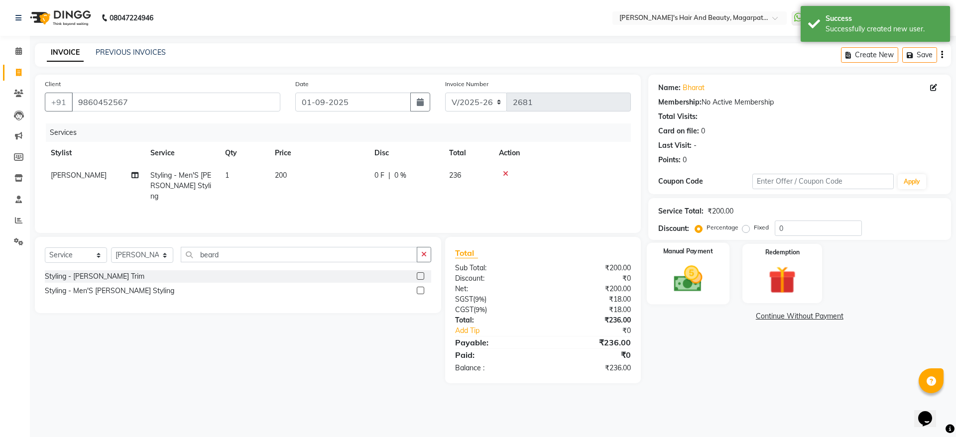
click at [709, 286] on img at bounding box center [688, 278] width 46 height 33
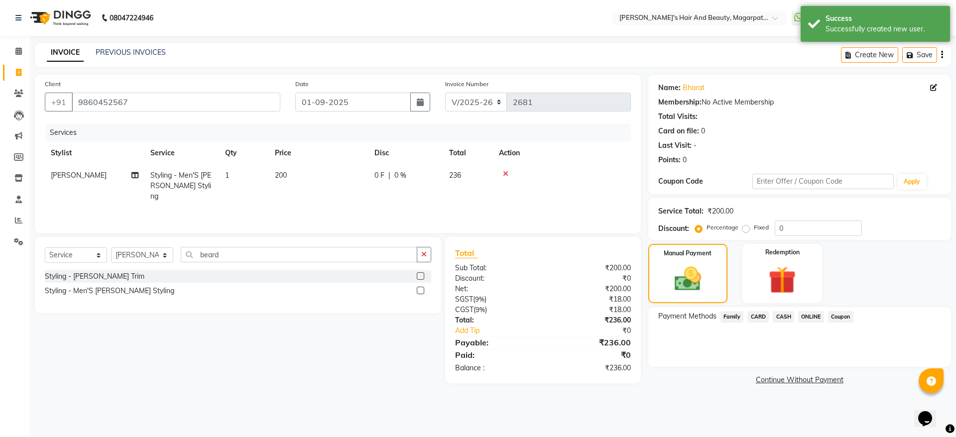
click at [817, 316] on span "ONLINE" at bounding box center [811, 316] width 26 height 11
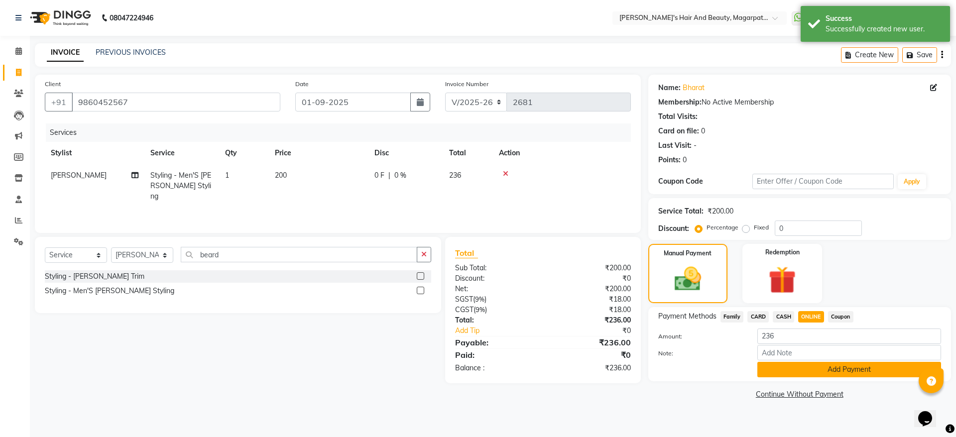
click at [814, 367] on button "Add Payment" at bounding box center [849, 369] width 184 height 15
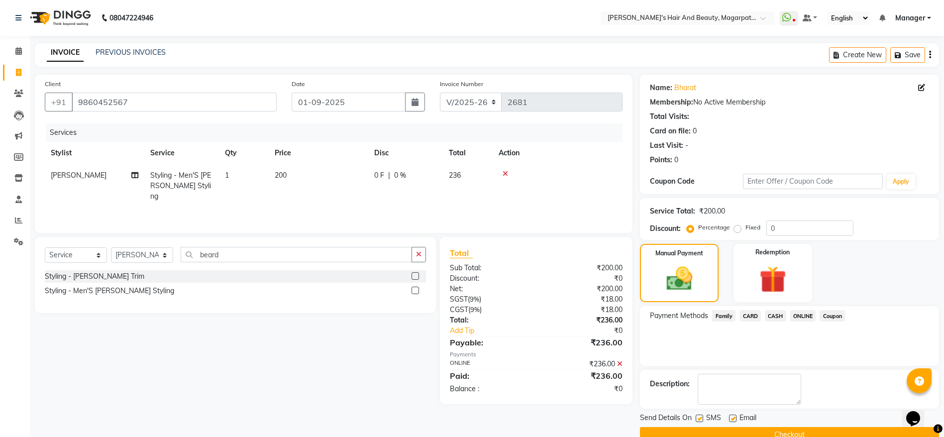
scroll to position [20, 0]
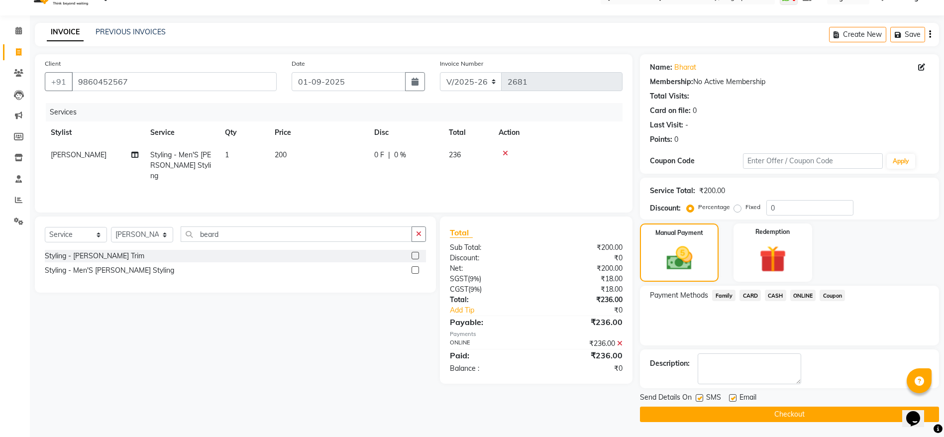
click at [798, 412] on button "Checkout" at bounding box center [789, 414] width 299 height 15
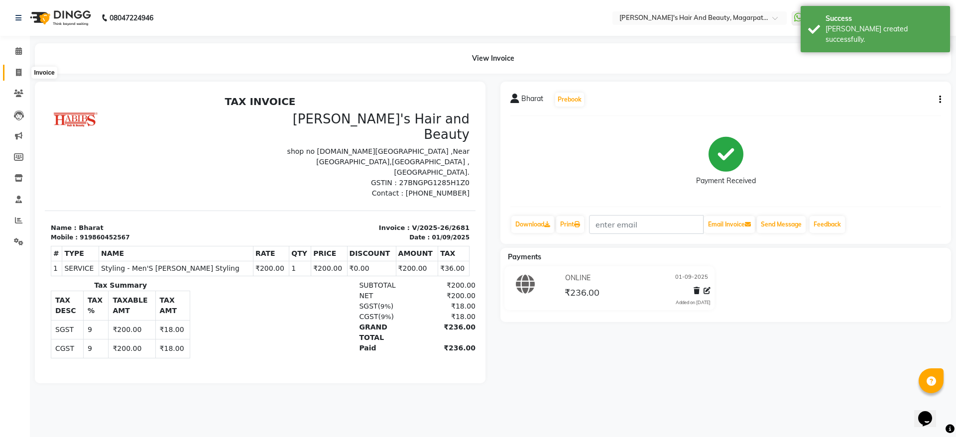
click at [18, 74] on icon at bounding box center [18, 72] width 5 height 7
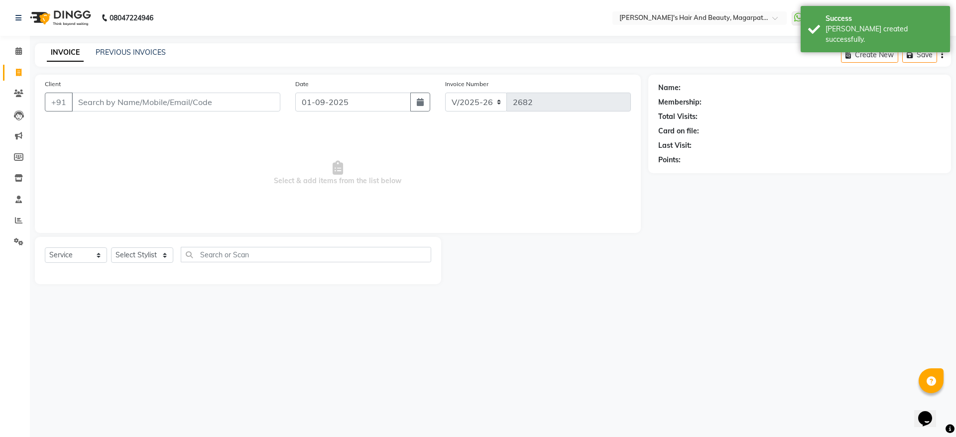
click at [549, 357] on div "08047224946 Select Location × [PERSON_NAME]'s Hair And Beauty, Magarpatta City …" at bounding box center [478, 218] width 956 height 437
